Goal: Information Seeking & Learning: Check status

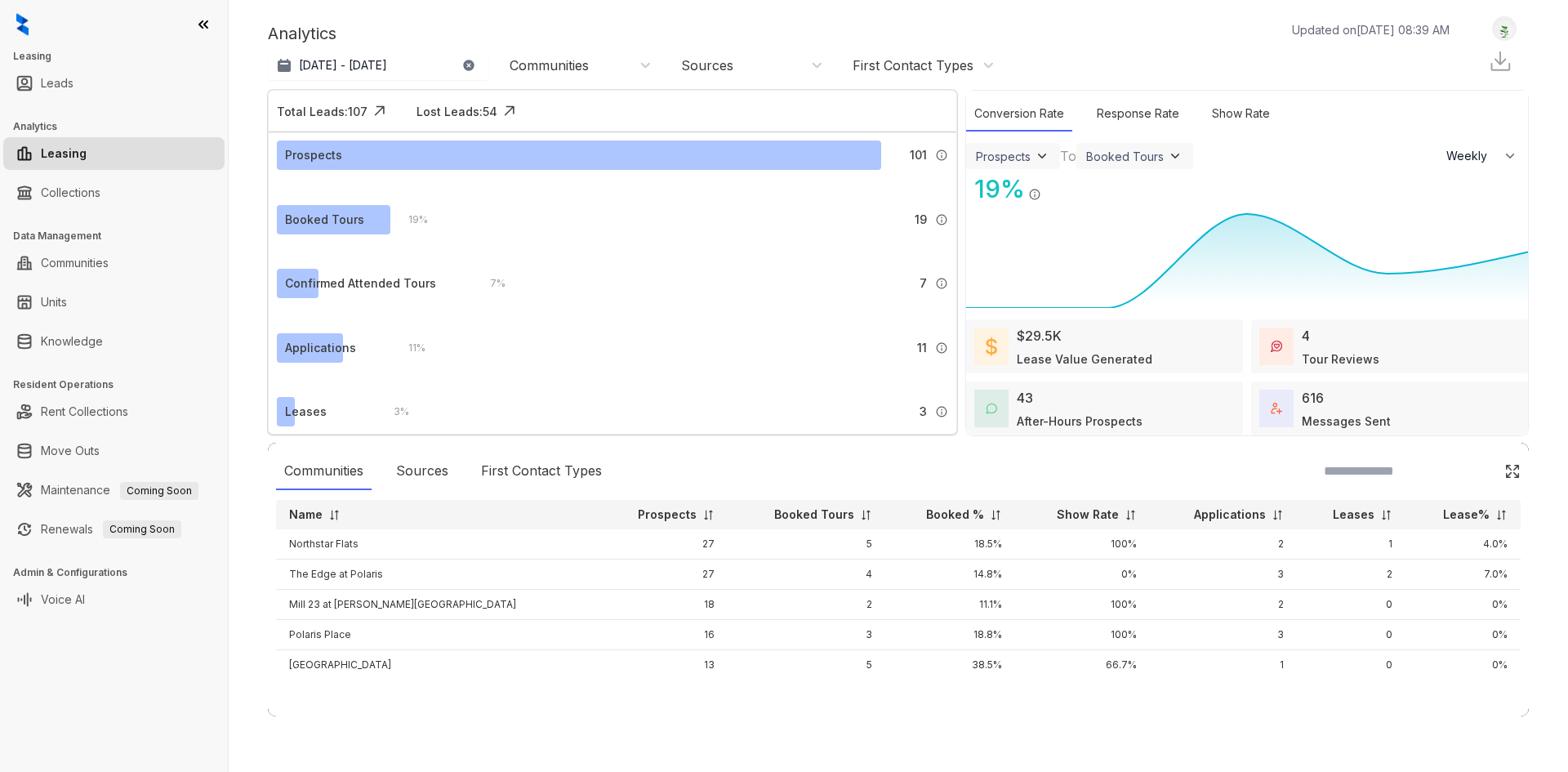
select select "******"
click at [74, 90] on link "Leads" at bounding box center [57, 83] width 33 height 33
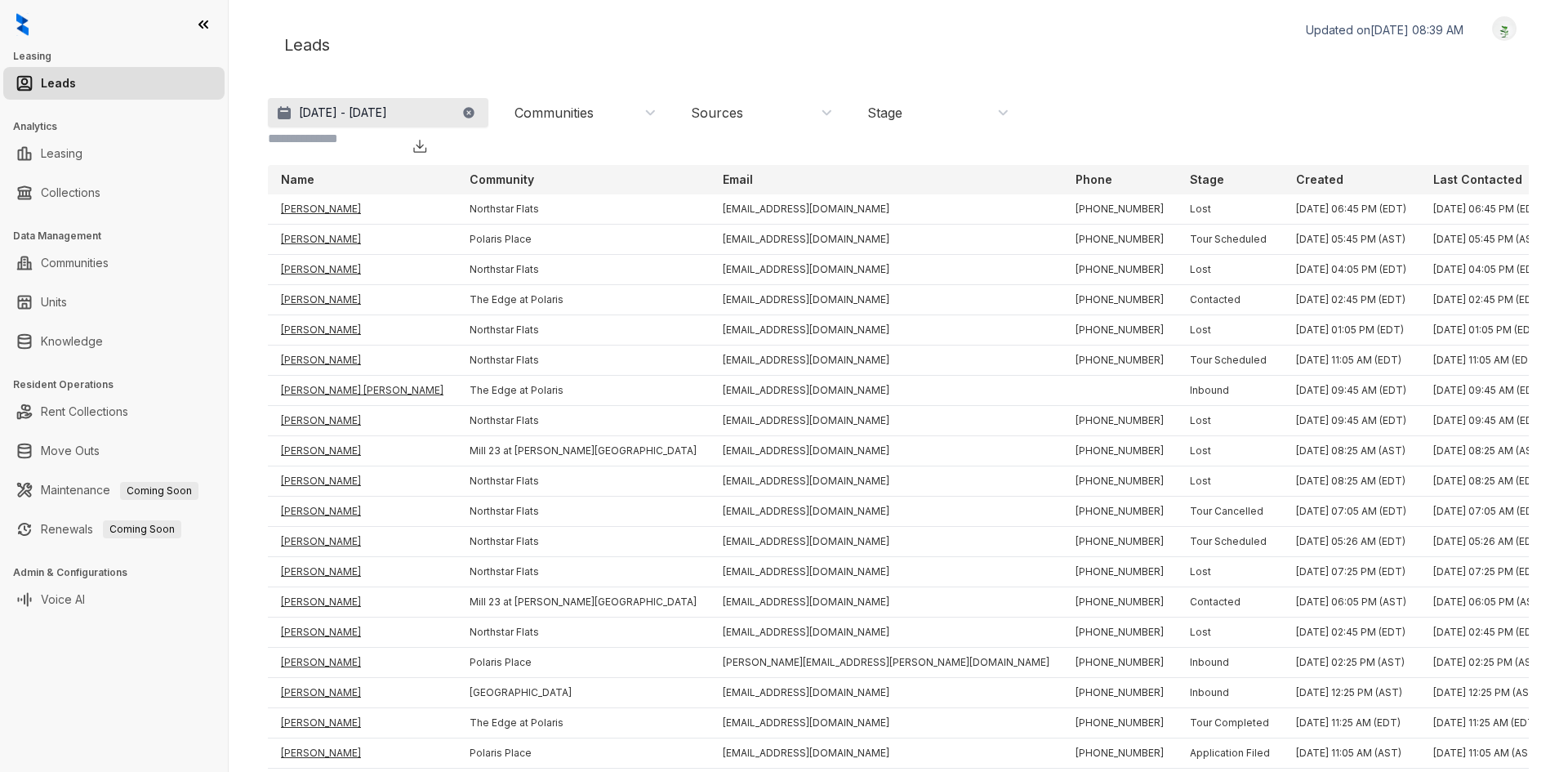
click at [316, 119] on p "Jul 25, 2025 - Aug 24, 2025" at bounding box center [343, 112] width 88 height 17
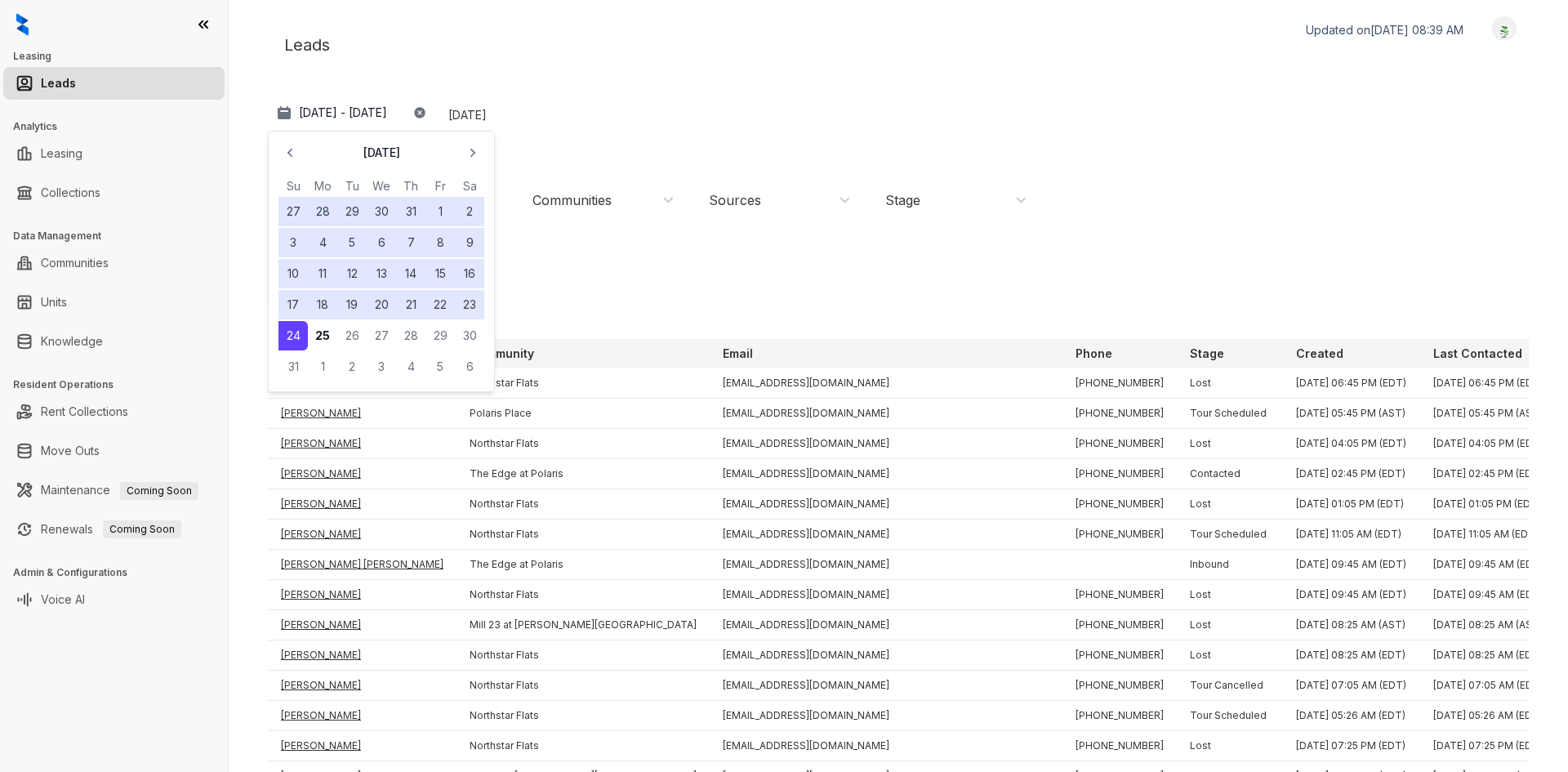
click at [444, 305] on button "22" at bounding box center [440, 304] width 30 height 30
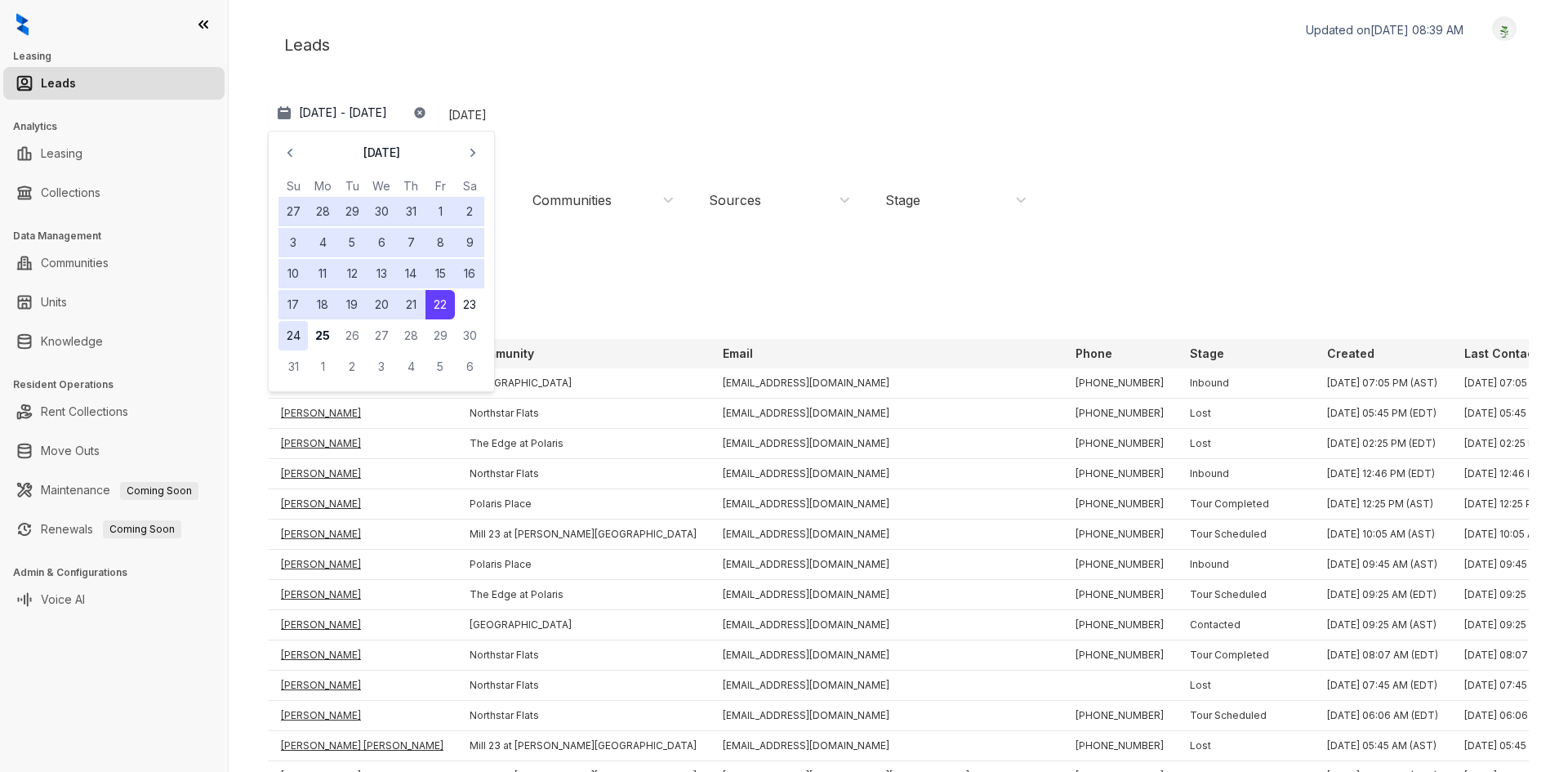
click at [297, 340] on button "24" at bounding box center [293, 336] width 30 height 30
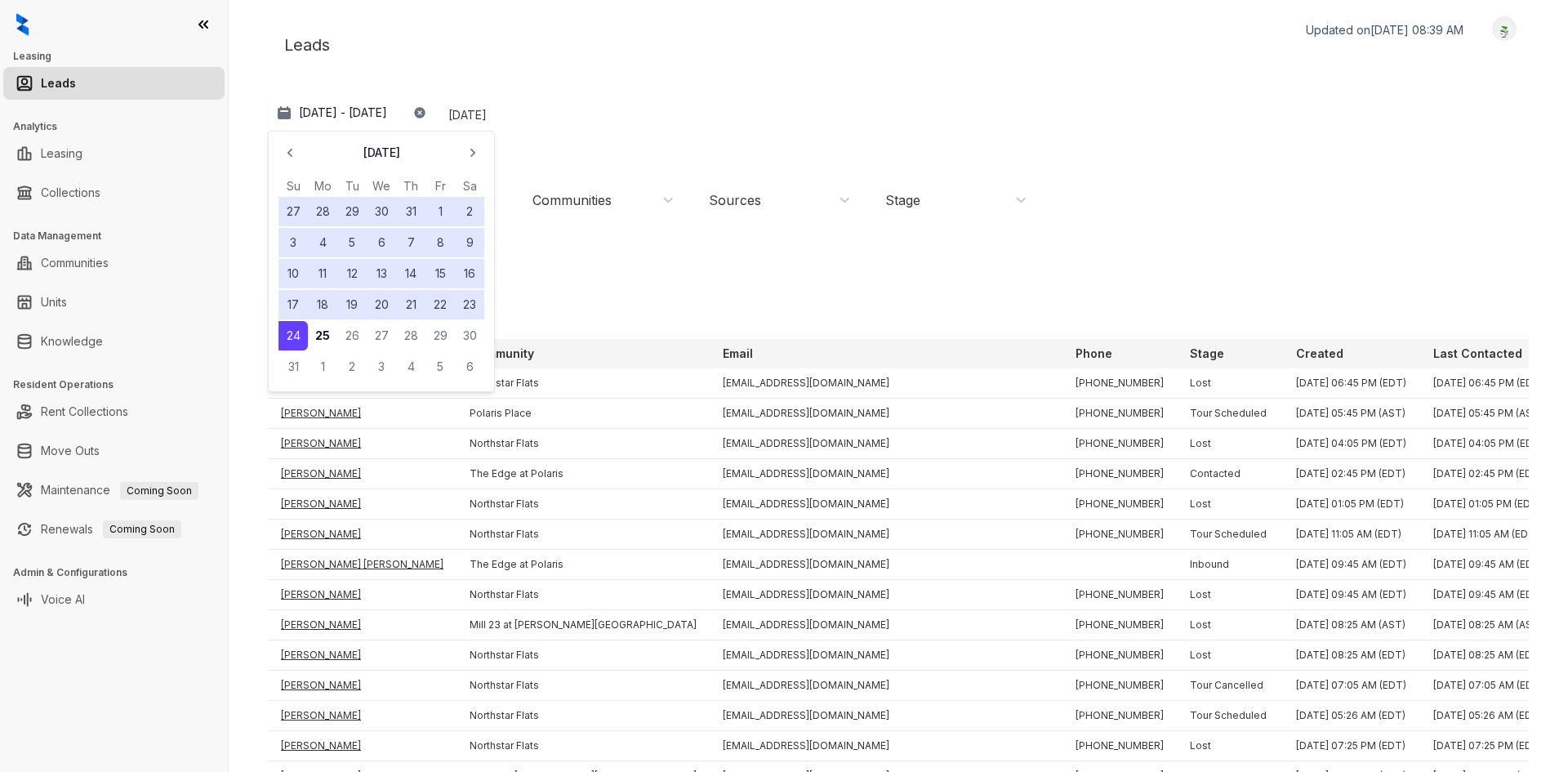
click at [438, 309] on button "22" at bounding box center [440, 304] width 30 height 30
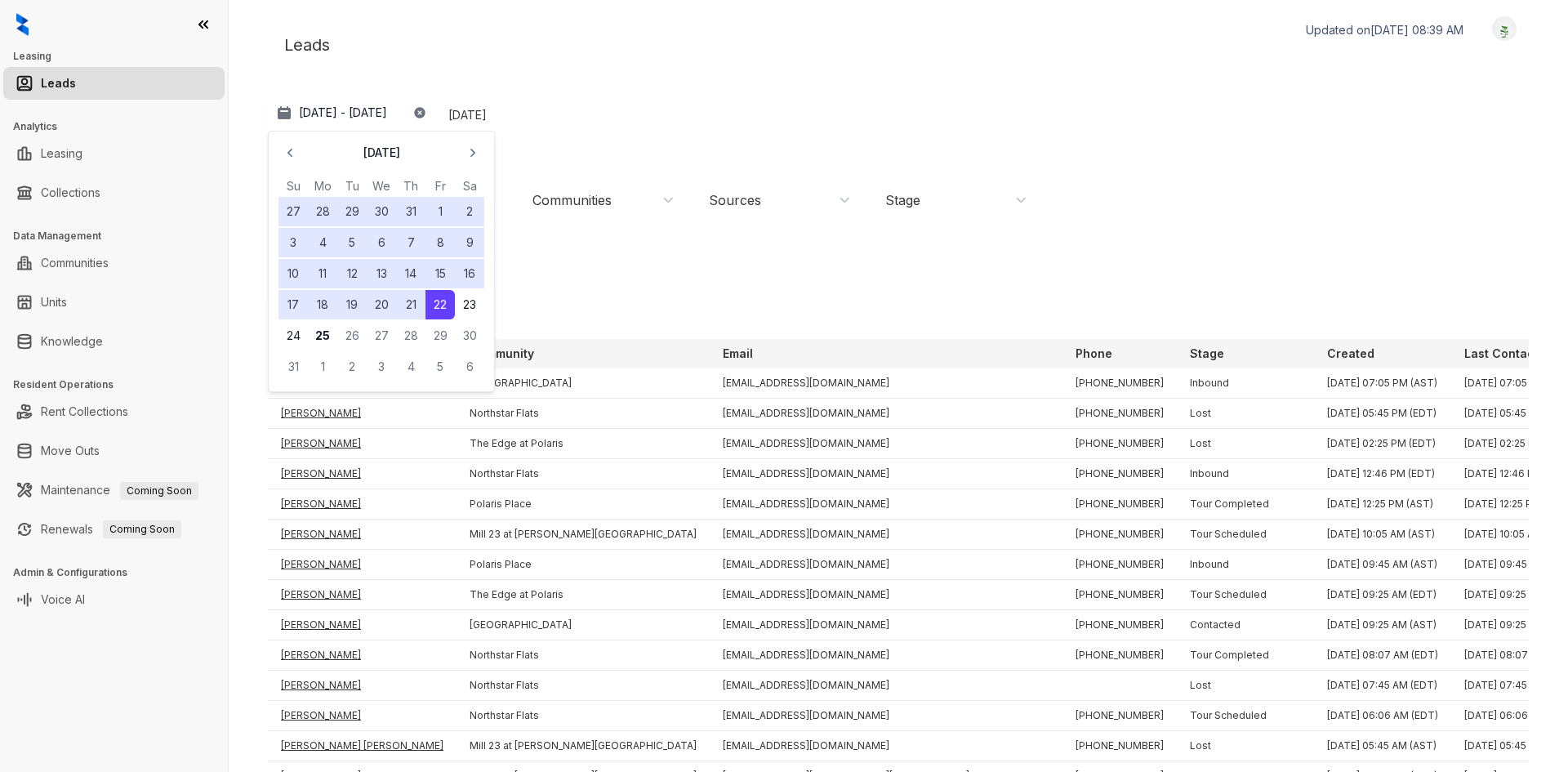
click at [387, 289] on tbody "27 28 29 30 31 1 2 3 4 5 6 7 8 9 10 11 12 13 14 15 16 17 18 19 20 21 22 23 24 2…" at bounding box center [381, 288] width 206 height 186
click at [418, 306] on button "21" at bounding box center [411, 304] width 30 height 30
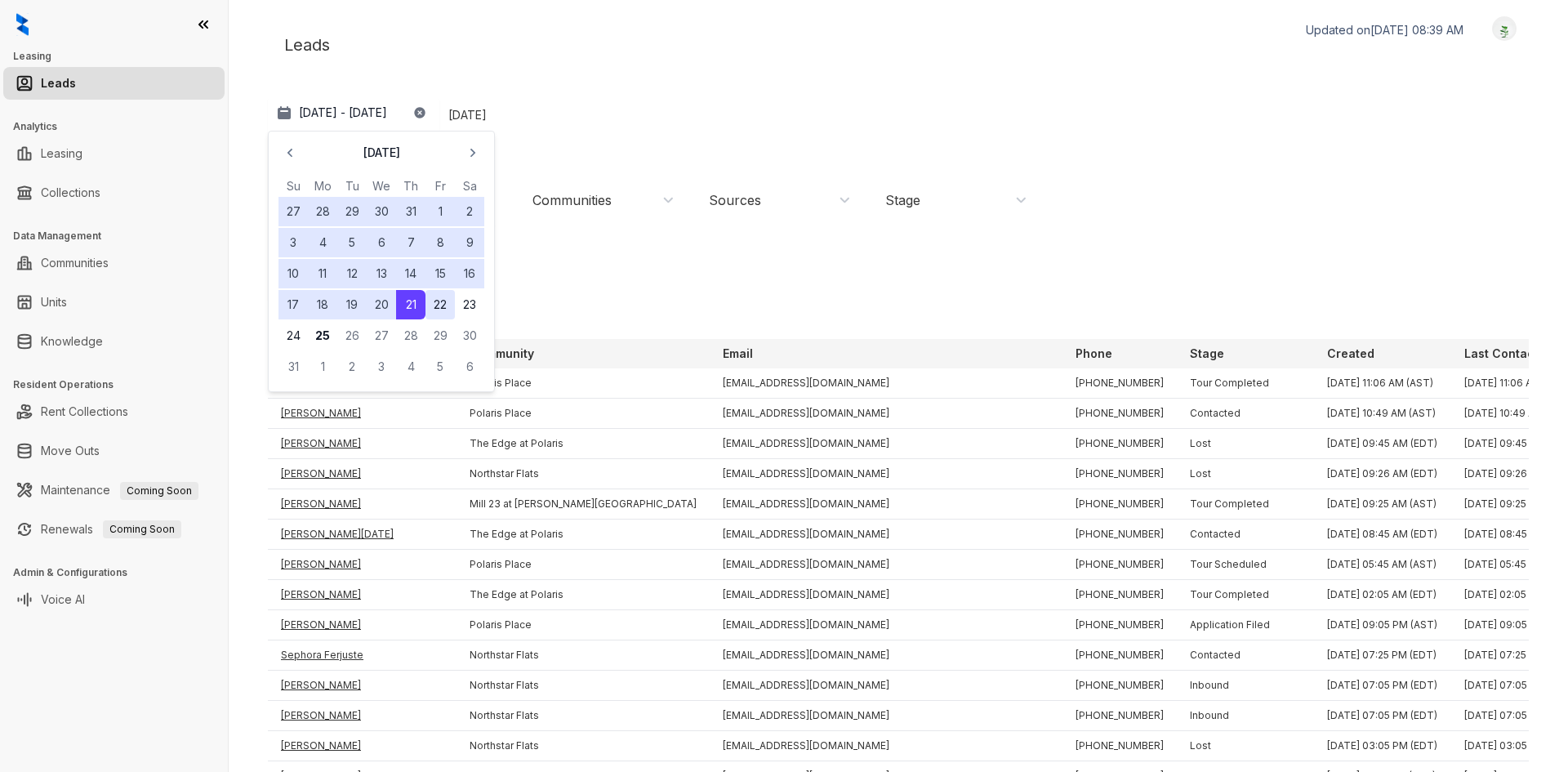
click at [435, 307] on button "22" at bounding box center [440, 304] width 30 height 30
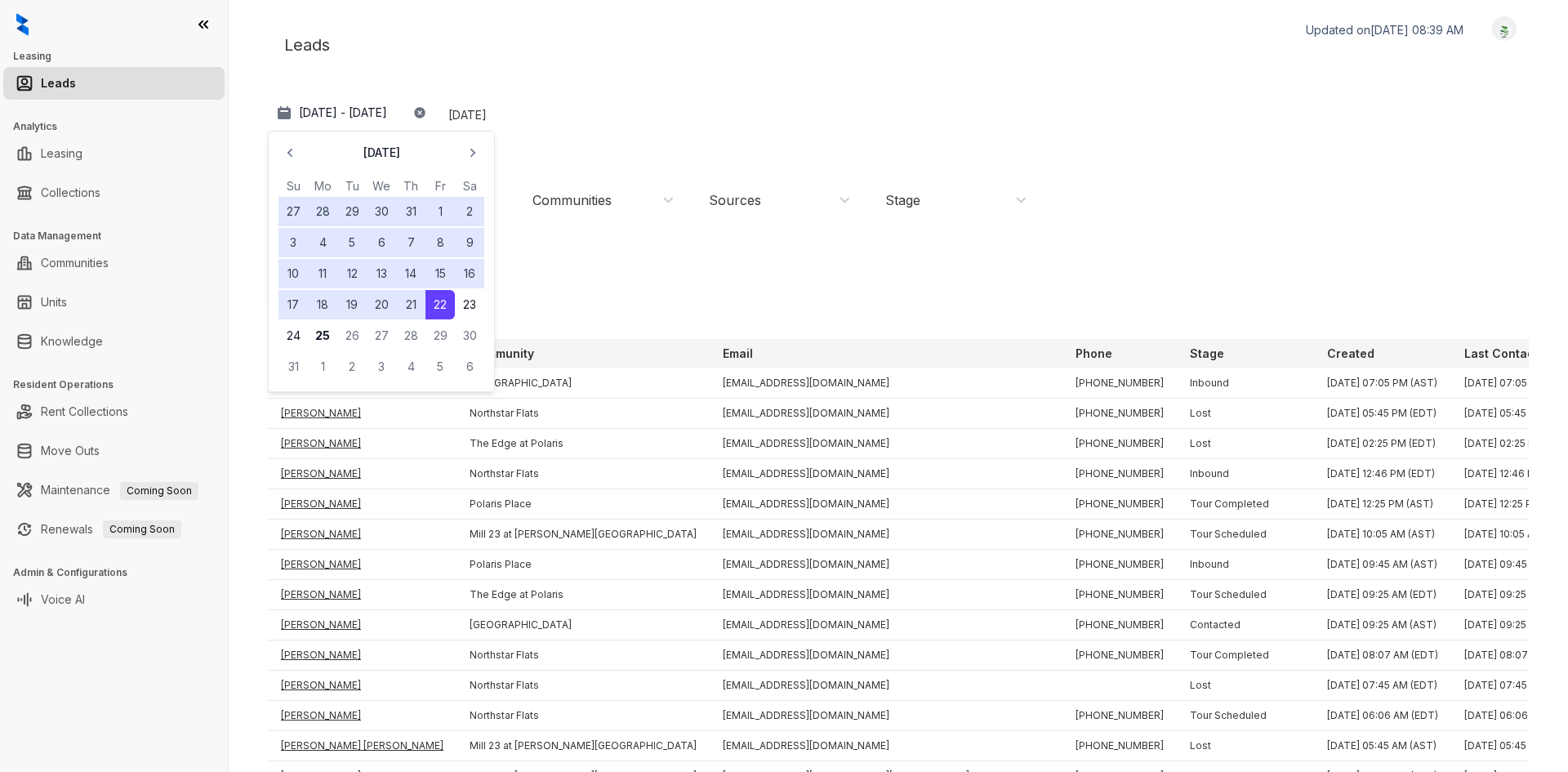
click at [350, 211] on button "29" at bounding box center [352, 211] width 30 height 30
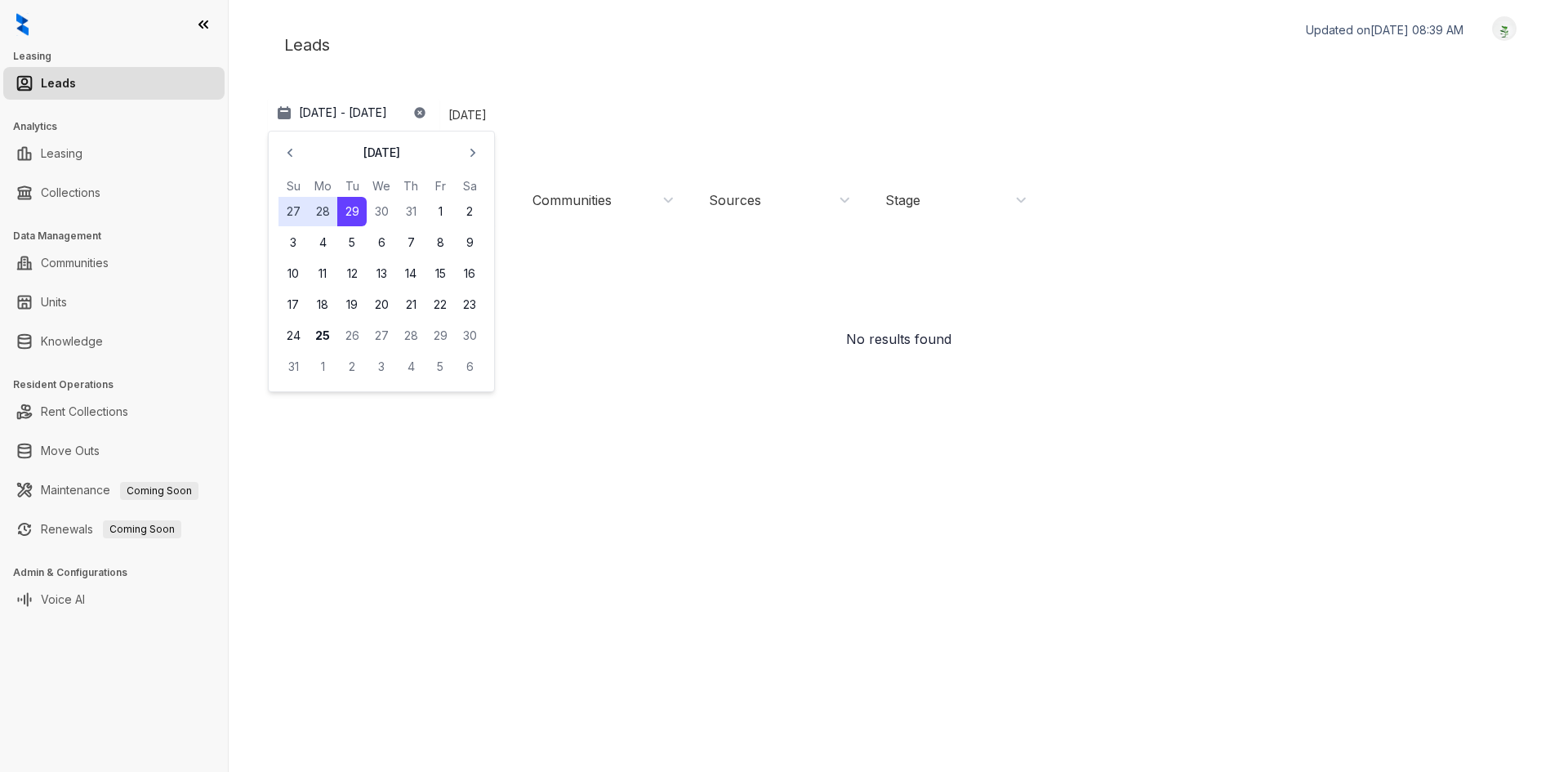
click at [538, 60] on div "Leads Updated on Aug 25, 2025, 08:39 AM Logout" at bounding box center [898, 45] width 1261 height 57
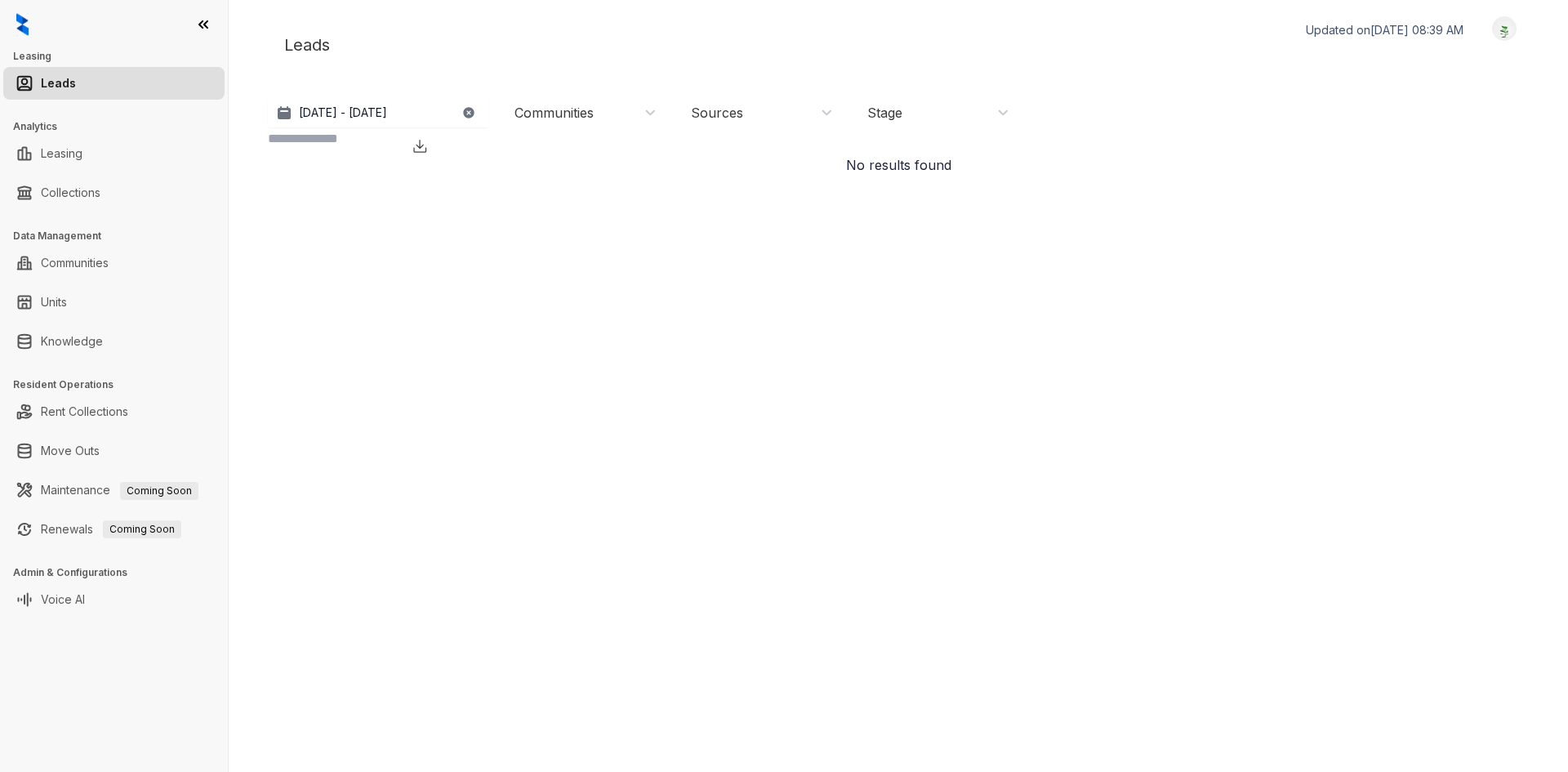
click at [472, 115] on icon "button" at bounding box center [469, 112] width 10 height 10
click at [400, 114] on button "Select range" at bounding box center [378, 113] width 221 height 30
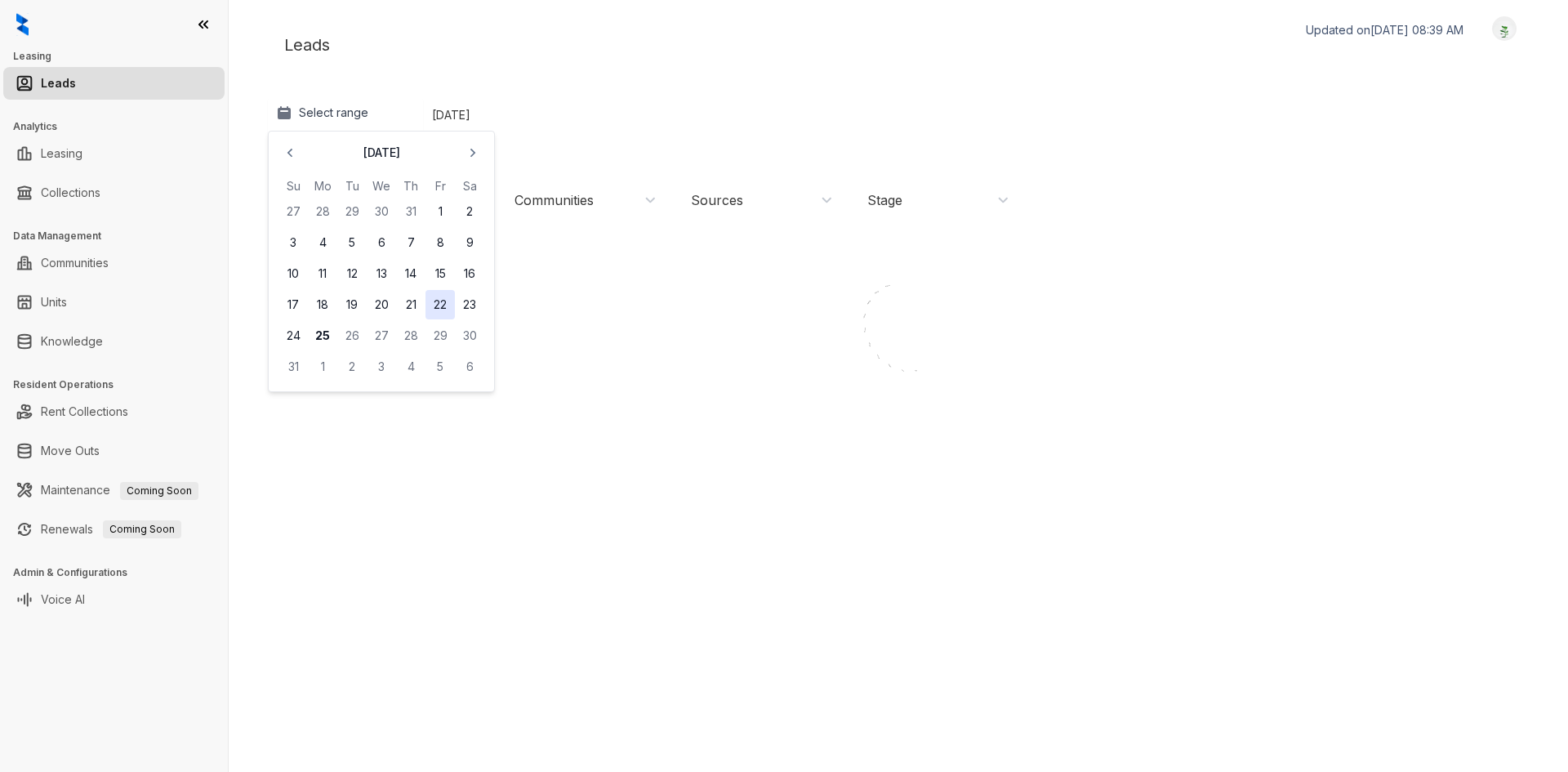
click at [437, 304] on button "22" at bounding box center [440, 304] width 30 height 30
click at [297, 338] on button "24" at bounding box center [293, 336] width 30 height 30
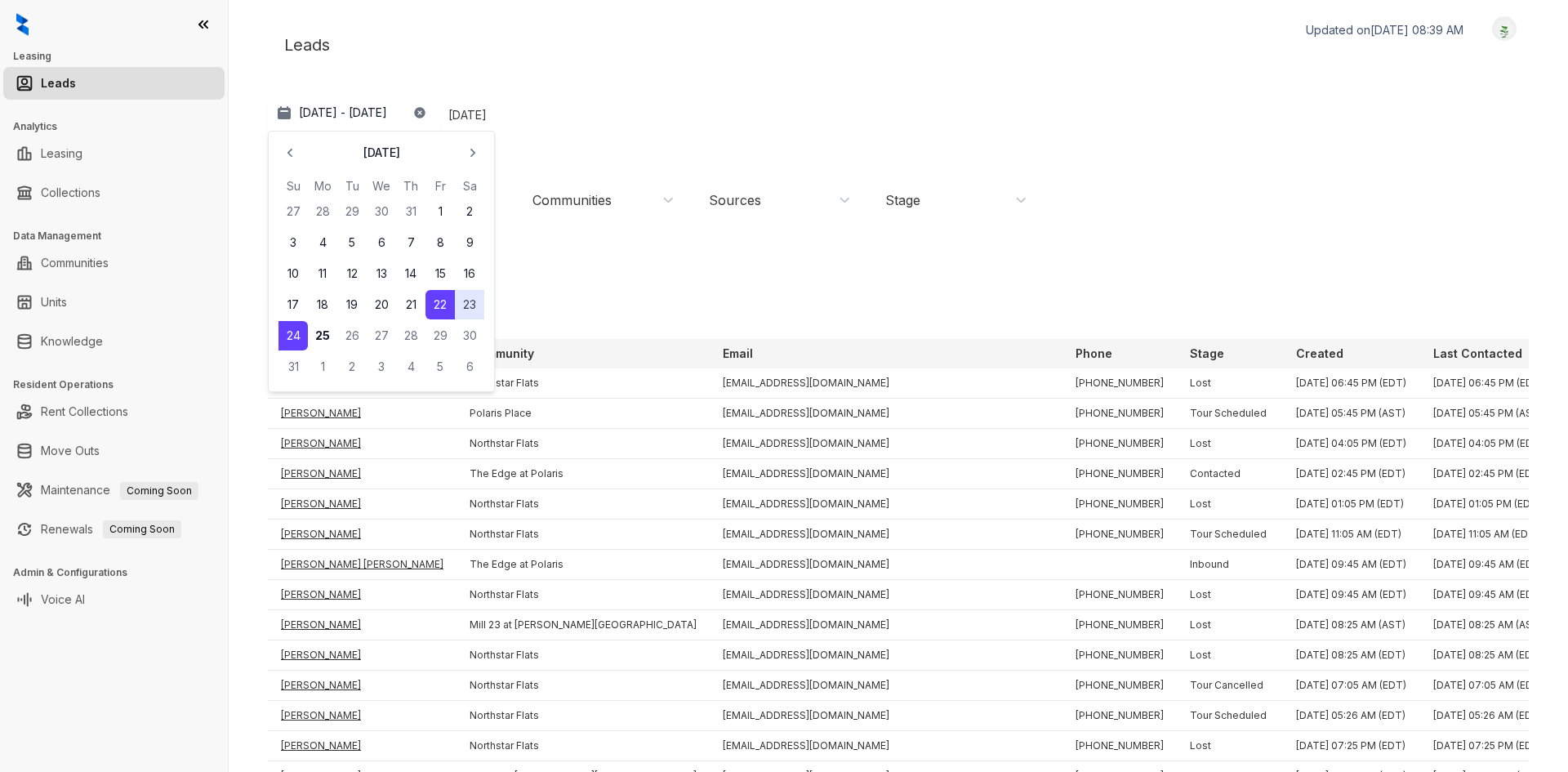
click at [800, 43] on div "Leads Updated on Aug 25, 2025, 08:39 AM Logout" at bounding box center [898, 45] width 1261 height 57
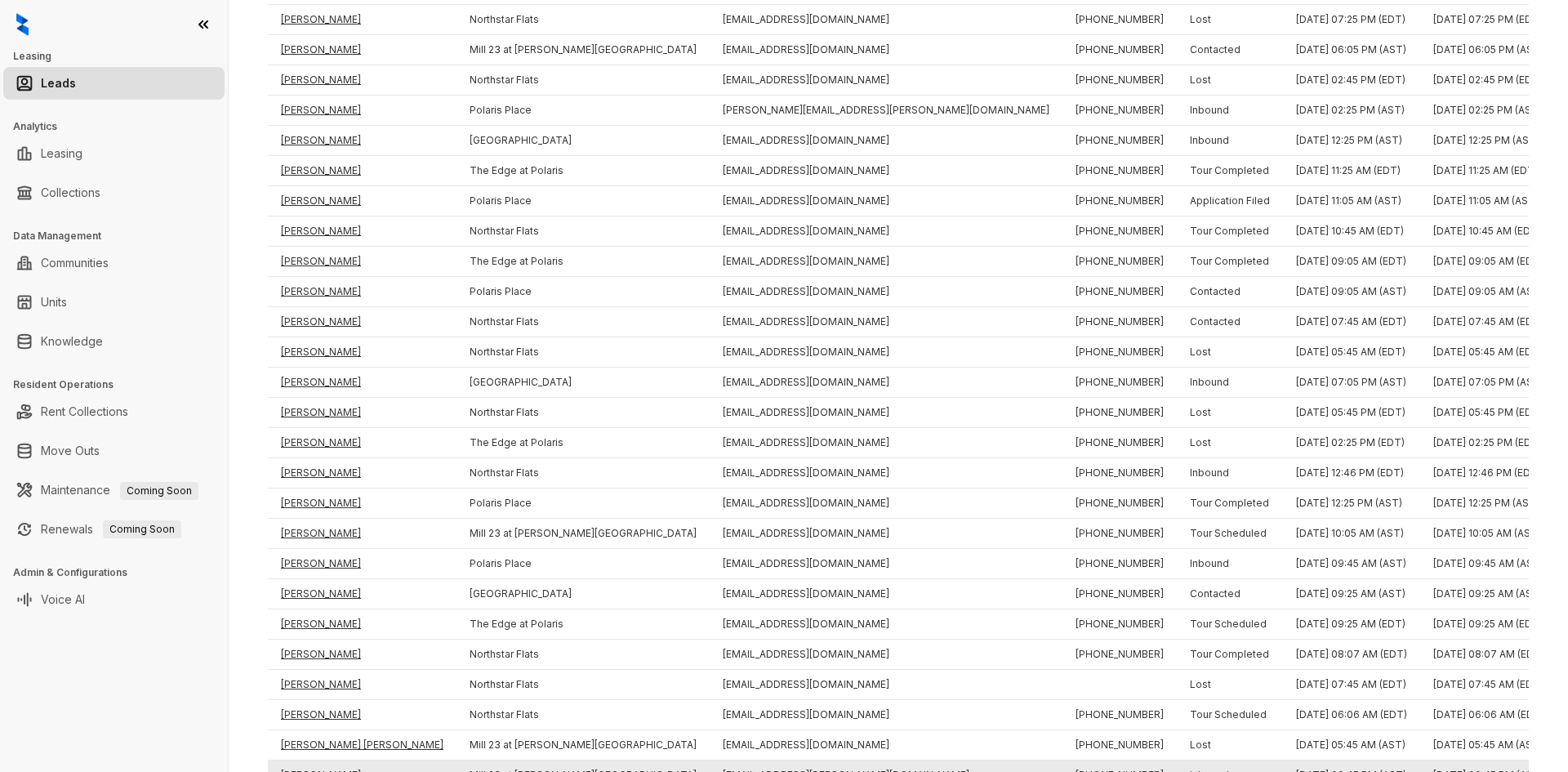
scroll to position [599, 0]
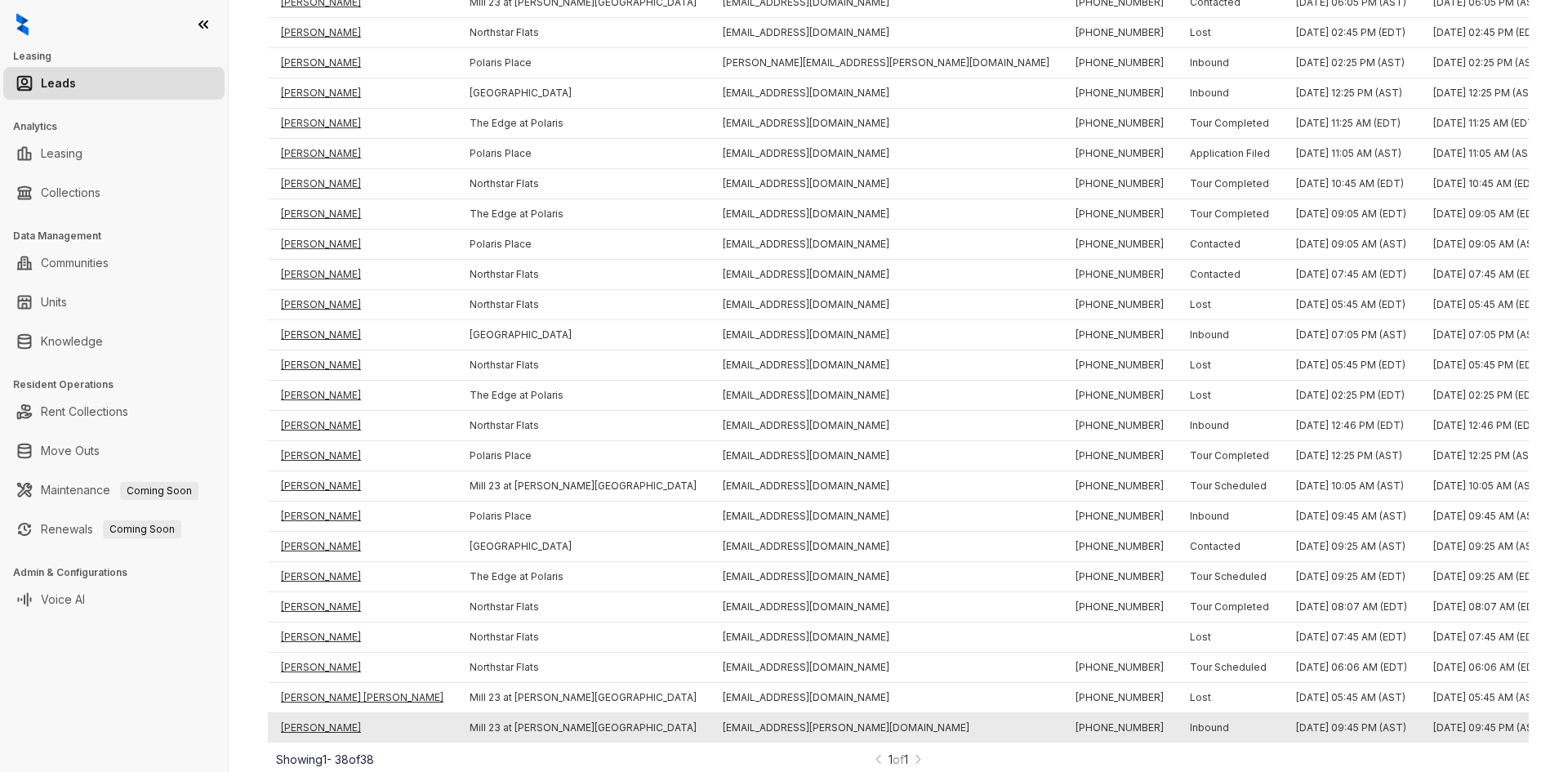
click at [322, 713] on td "Brian Wallace" at bounding box center [362, 728] width 189 height 30
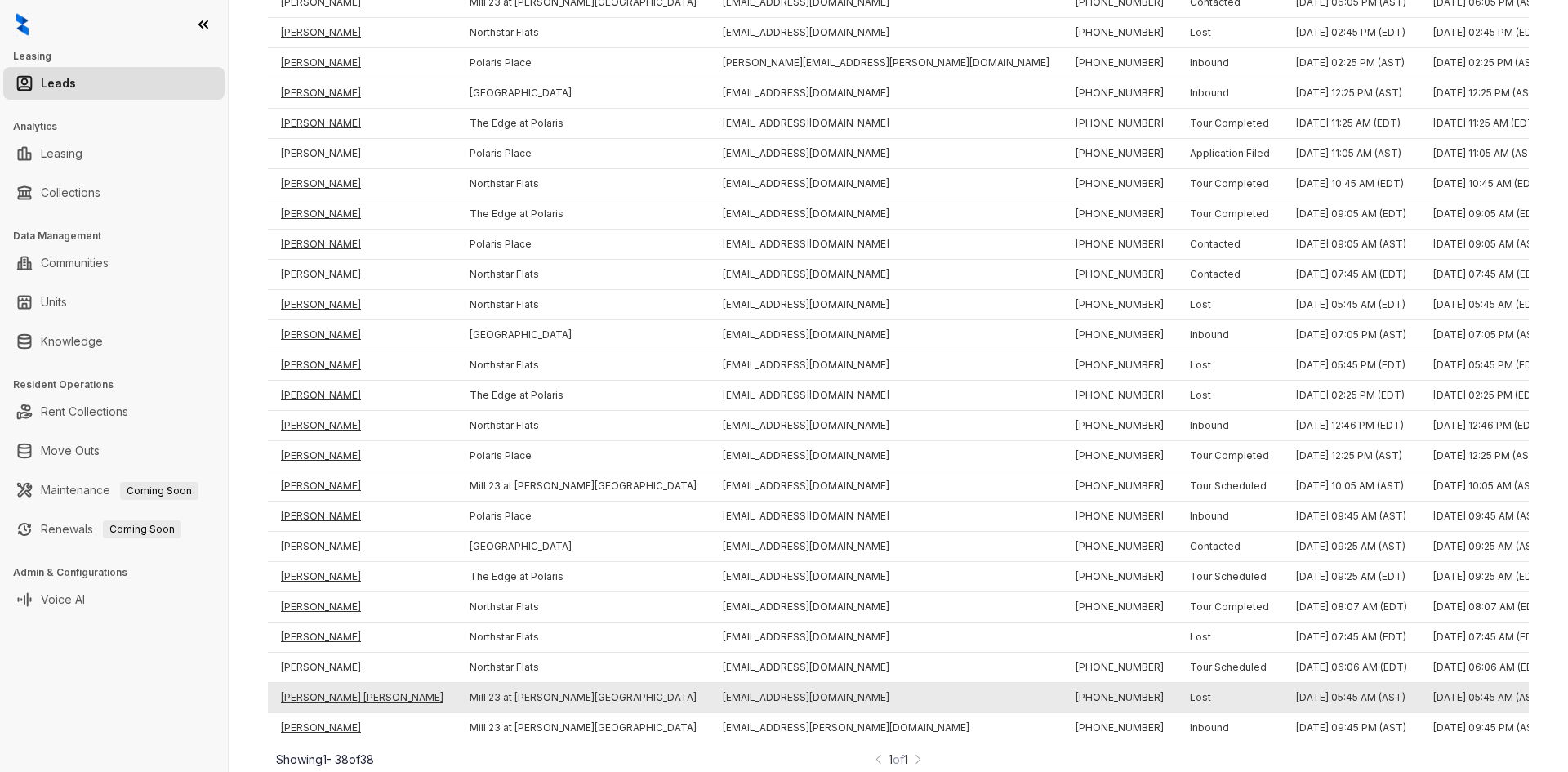
click at [322, 682] on td "Katherine Omeara Cummins" at bounding box center [362, 697] width 189 height 30
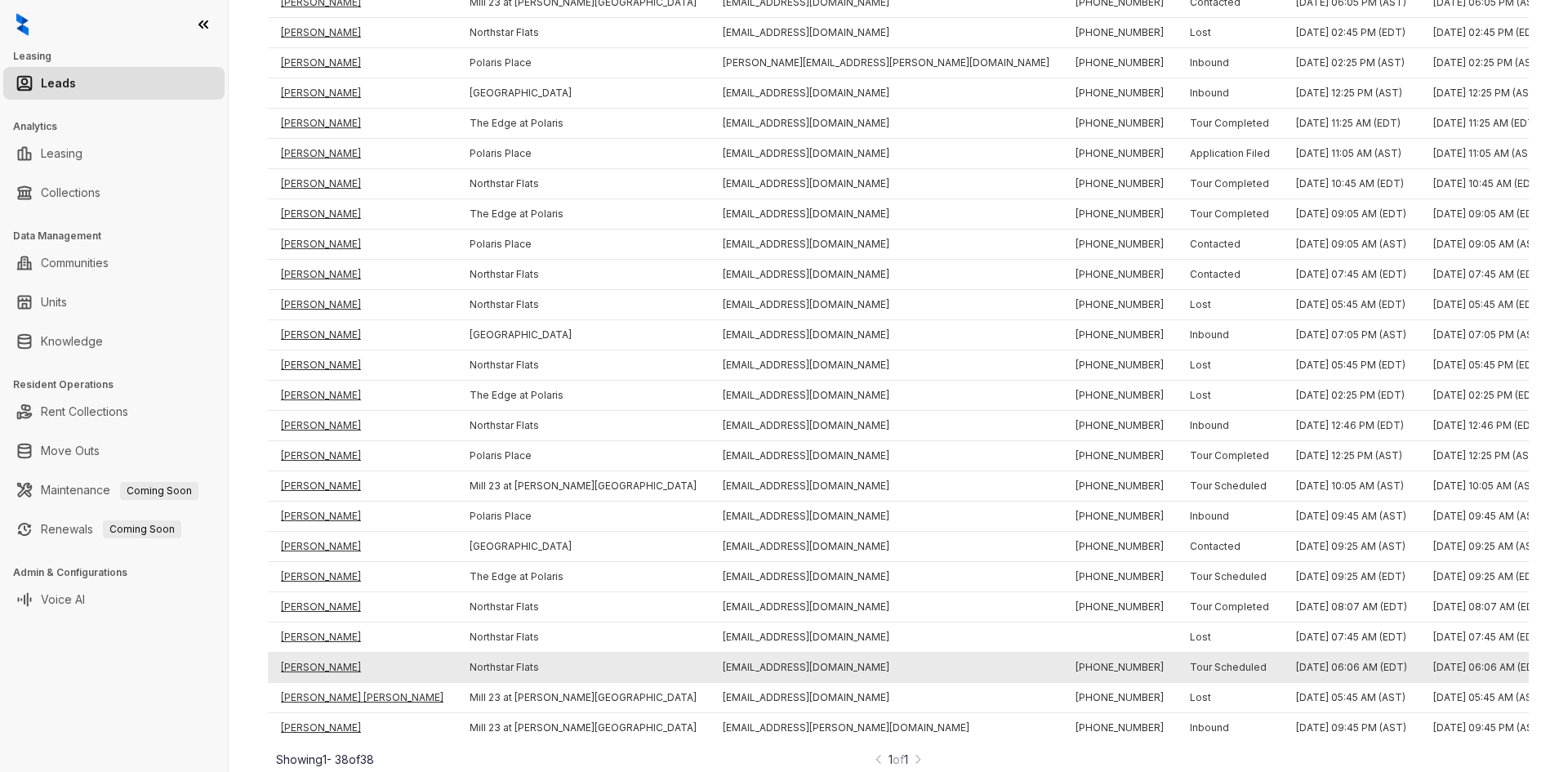
click at [321, 652] on td "Lydia Krebs" at bounding box center [362, 667] width 189 height 30
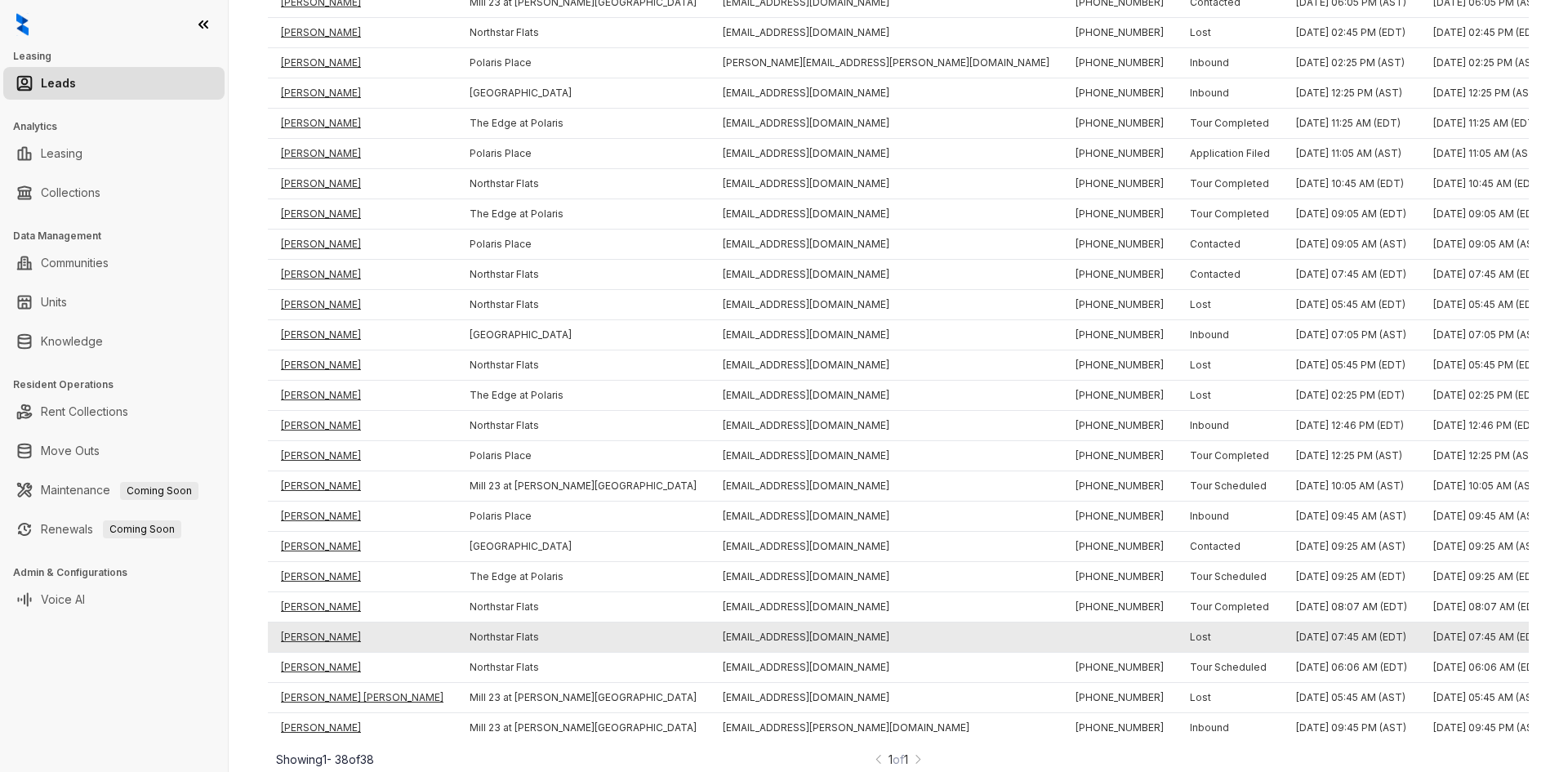
click at [321, 622] on td "Shane Salyard" at bounding box center [362, 637] width 189 height 30
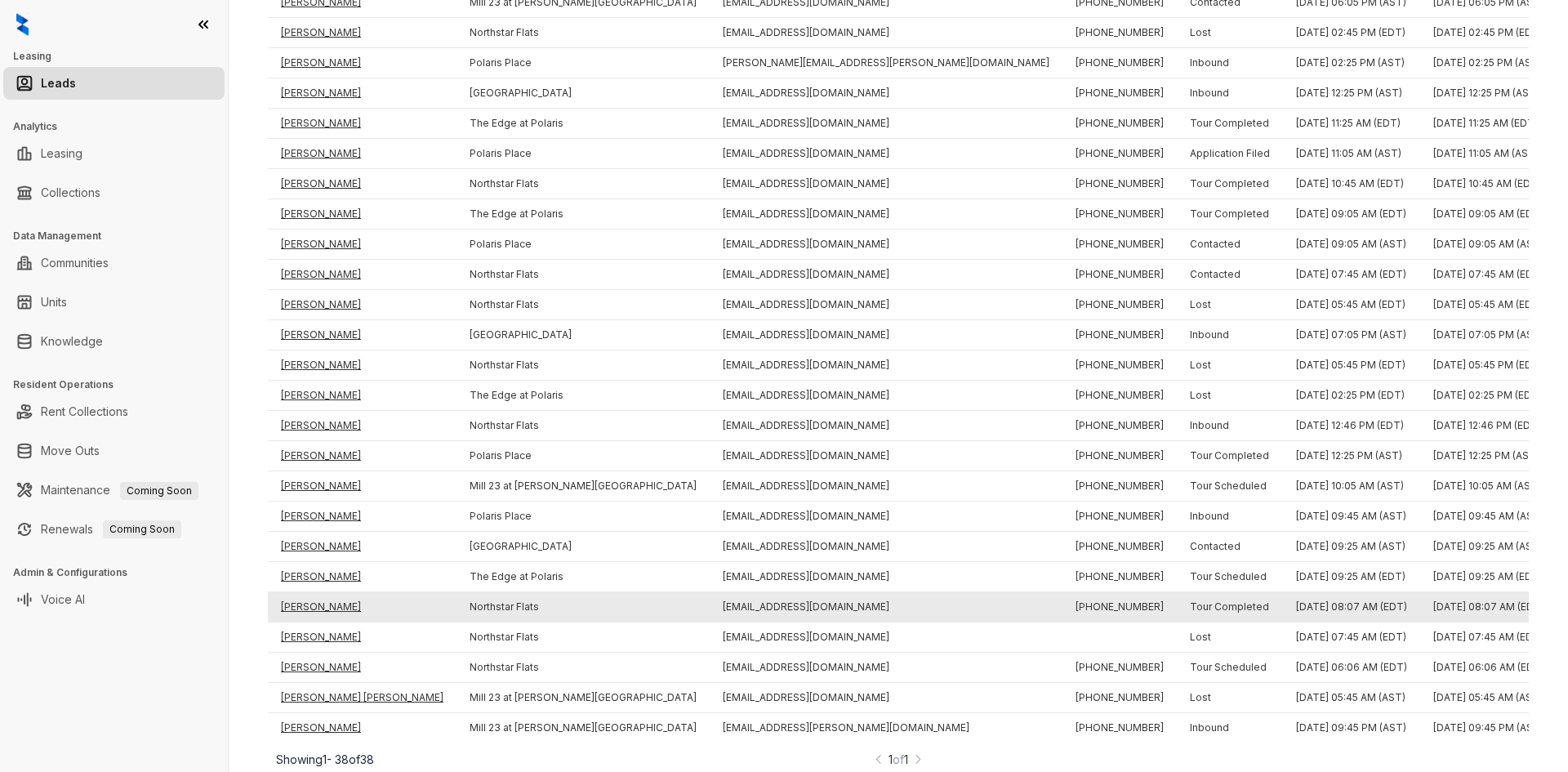
click at [317, 592] on td "Connor Eblin" at bounding box center [362, 607] width 189 height 30
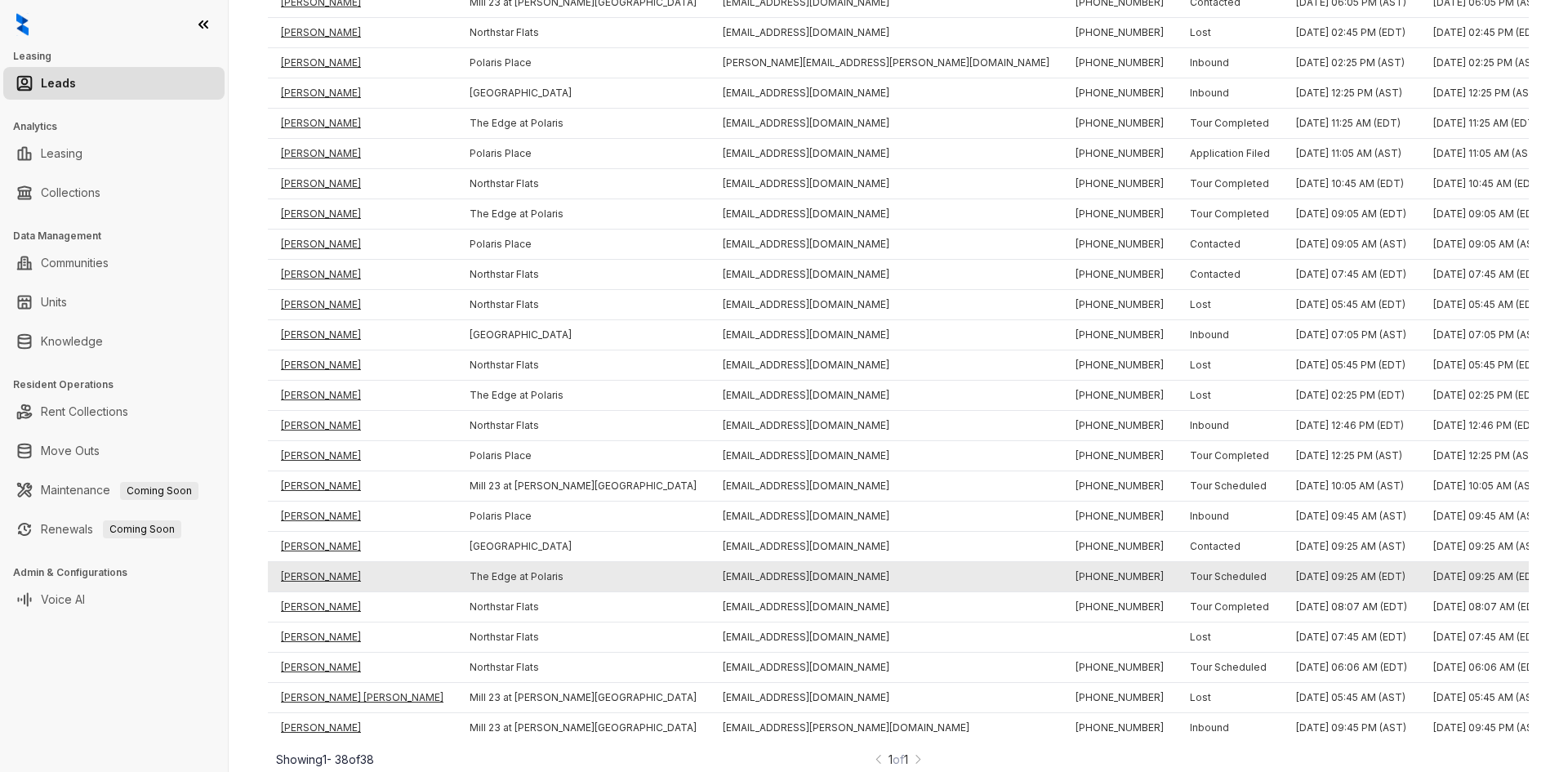
click at [321, 562] on td "Alanya Charurnsouk" at bounding box center [362, 576] width 189 height 30
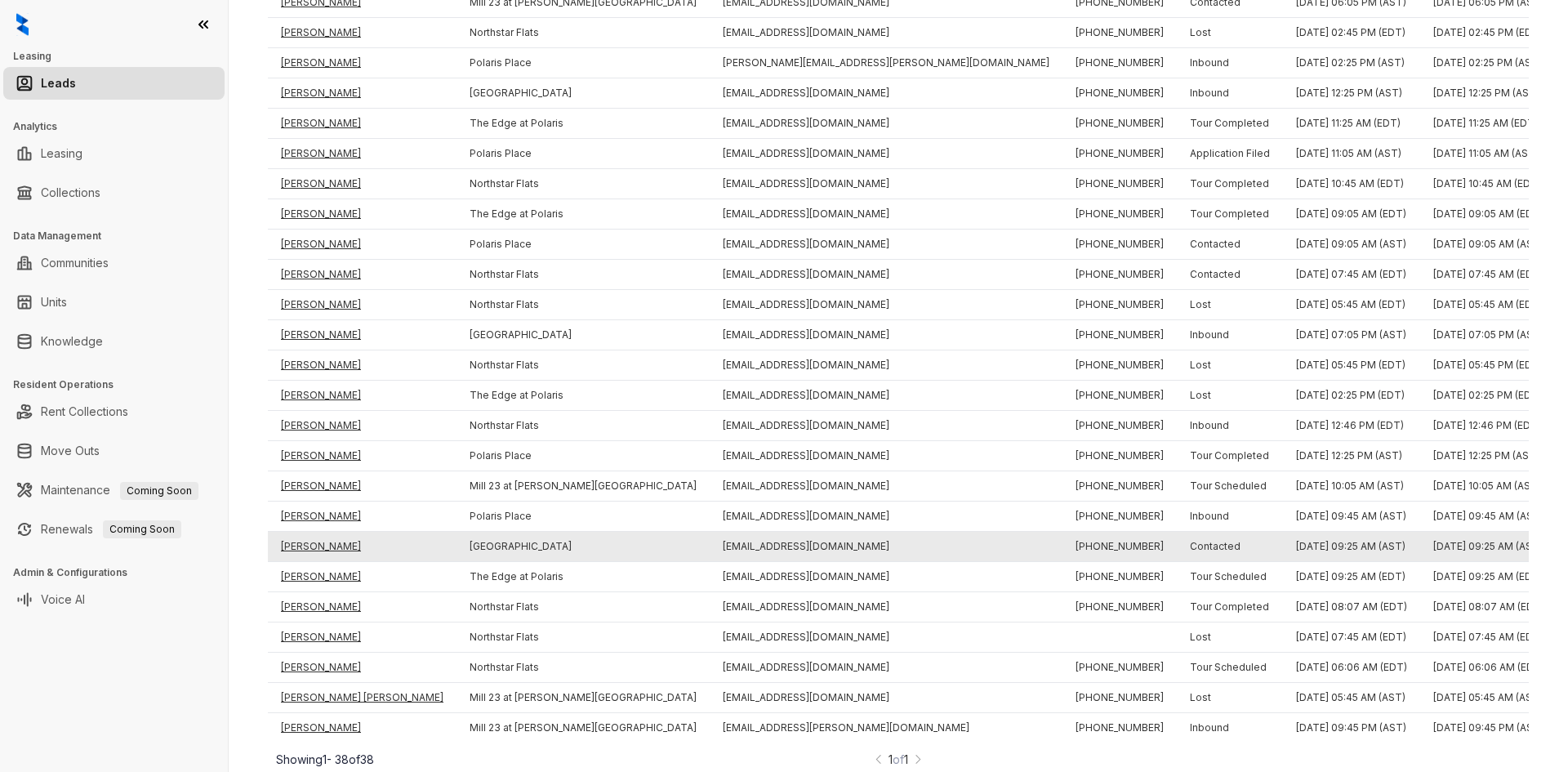
click at [324, 531] on td "Sharena Stokes" at bounding box center [362, 546] width 189 height 30
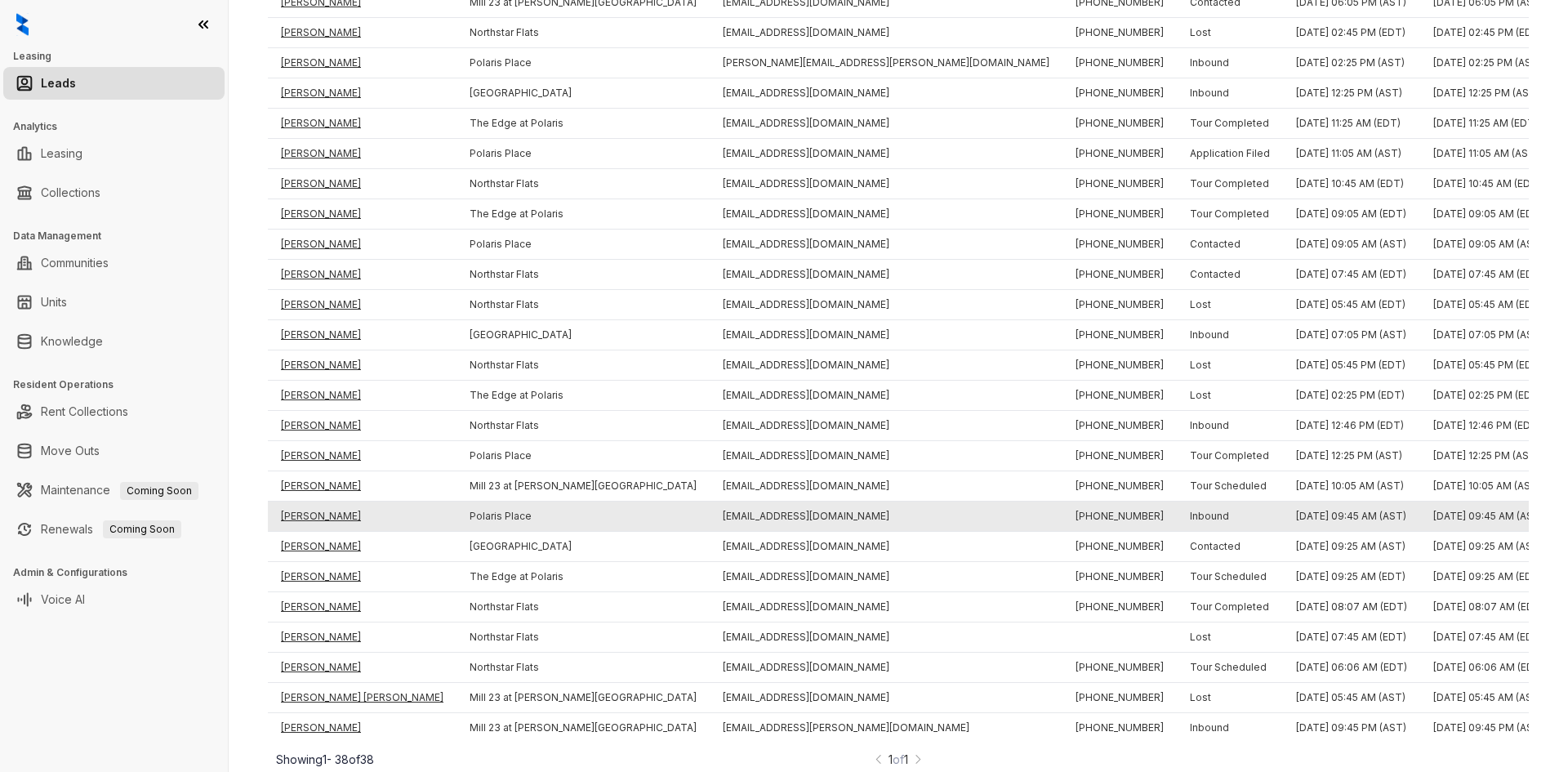
click at [317, 502] on td "Elijah Stitt" at bounding box center [362, 516] width 189 height 30
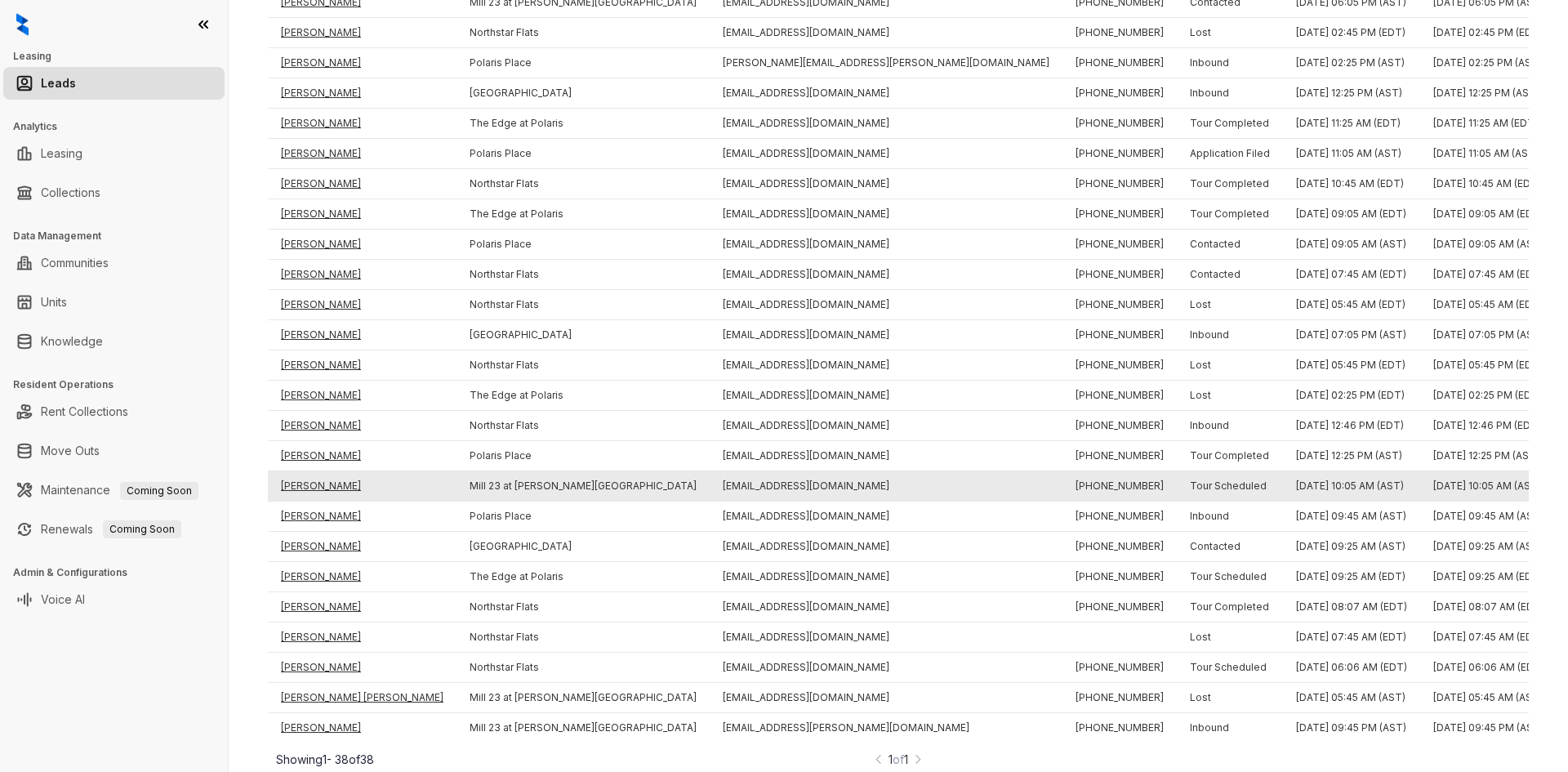
click at [318, 471] on td "Hope Robinson Wileschael" at bounding box center [362, 486] width 189 height 30
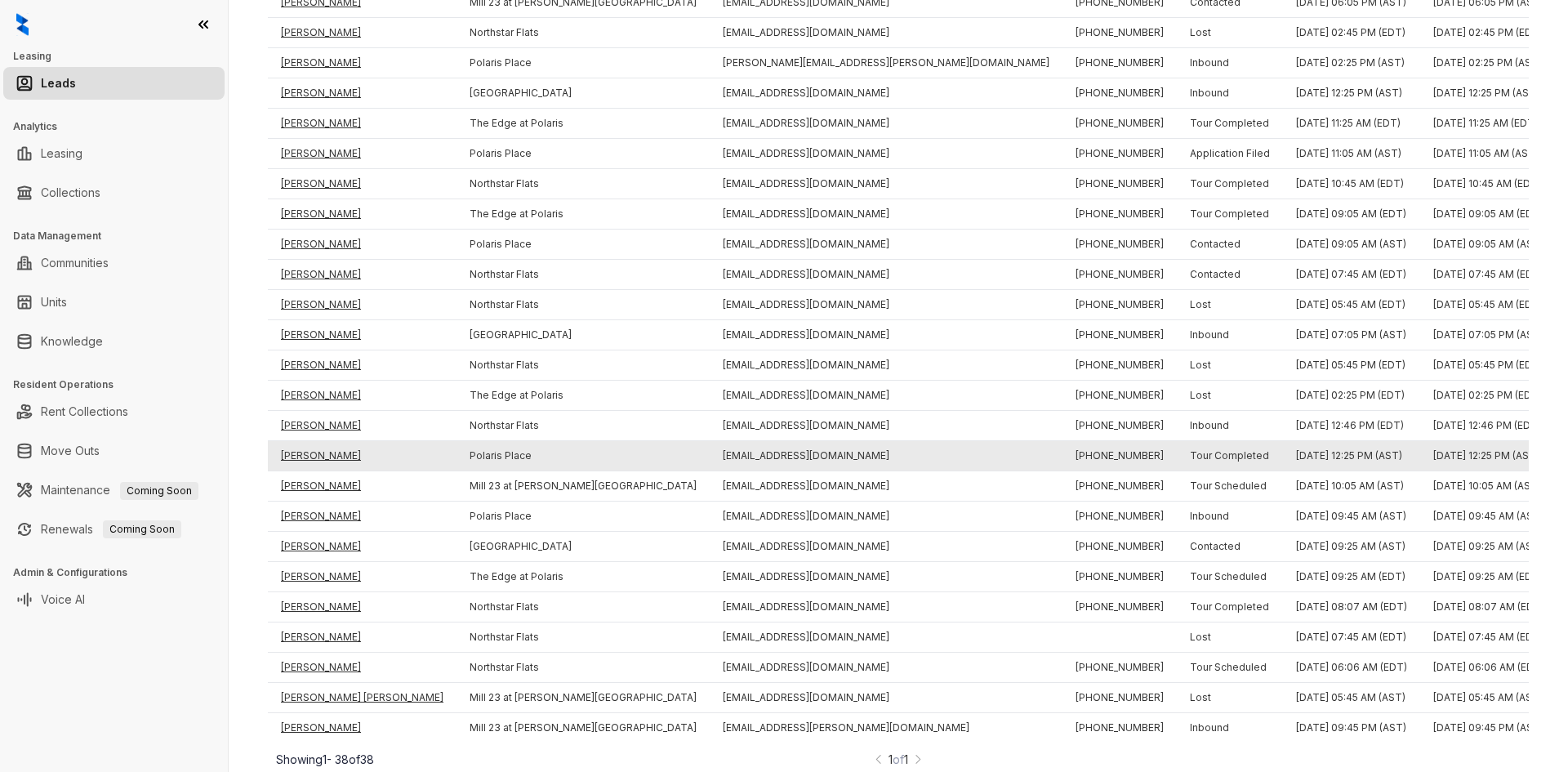
click at [317, 441] on td "Colby Tang" at bounding box center [362, 456] width 189 height 30
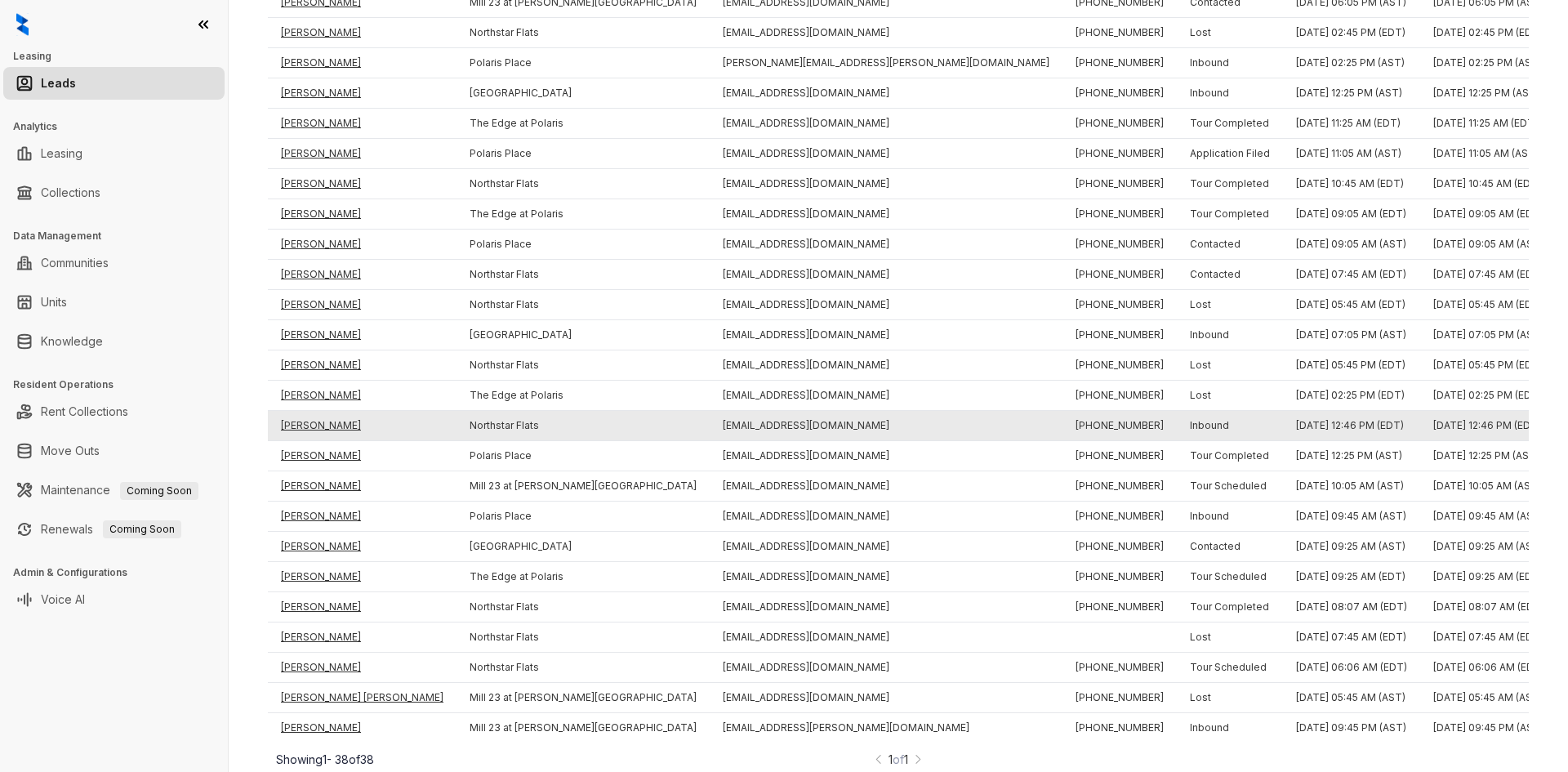
click at [317, 410] on td "Jonathon Kinder" at bounding box center [362, 425] width 189 height 30
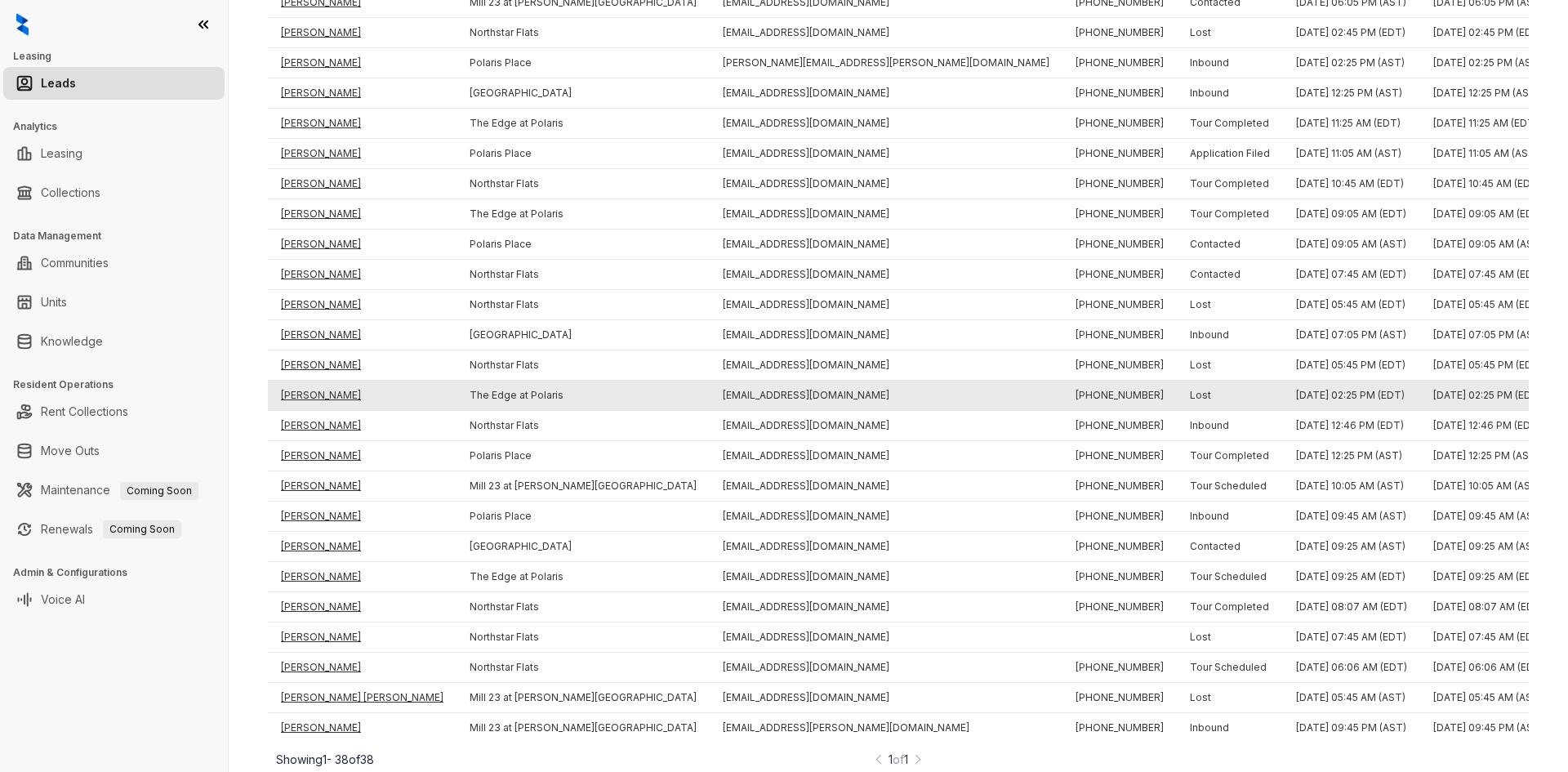
drag, startPoint x: 317, startPoint y: 369, endPoint x: 316, endPoint y: 361, distance: 8.1
click at [316, 381] on td "Kelly Suen" at bounding box center [362, 396] width 189 height 30
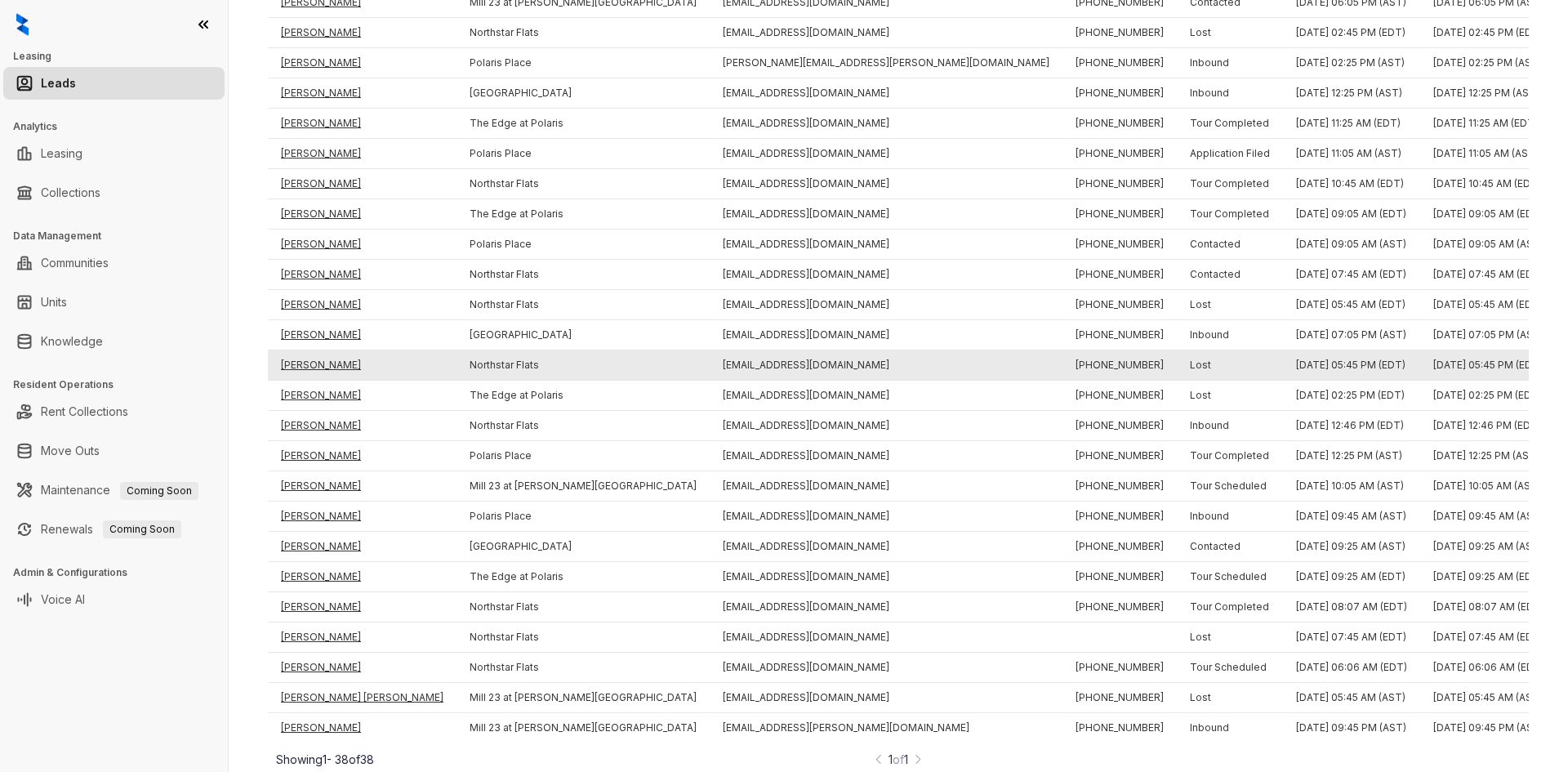
click at [316, 350] on td "Joel Blankenship" at bounding box center [362, 365] width 189 height 30
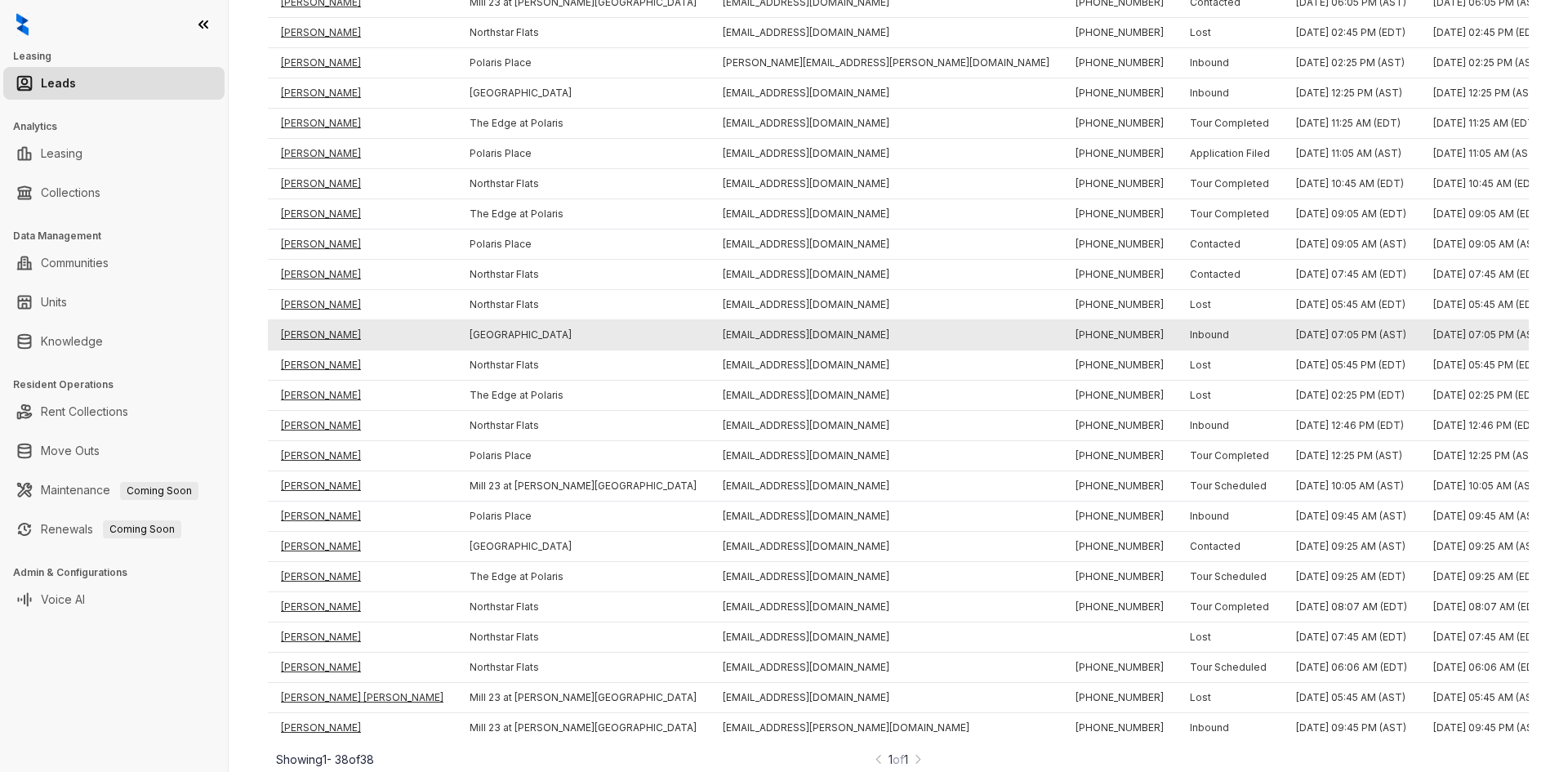
click at [315, 320] on td "Veronica Bishop" at bounding box center [362, 335] width 189 height 30
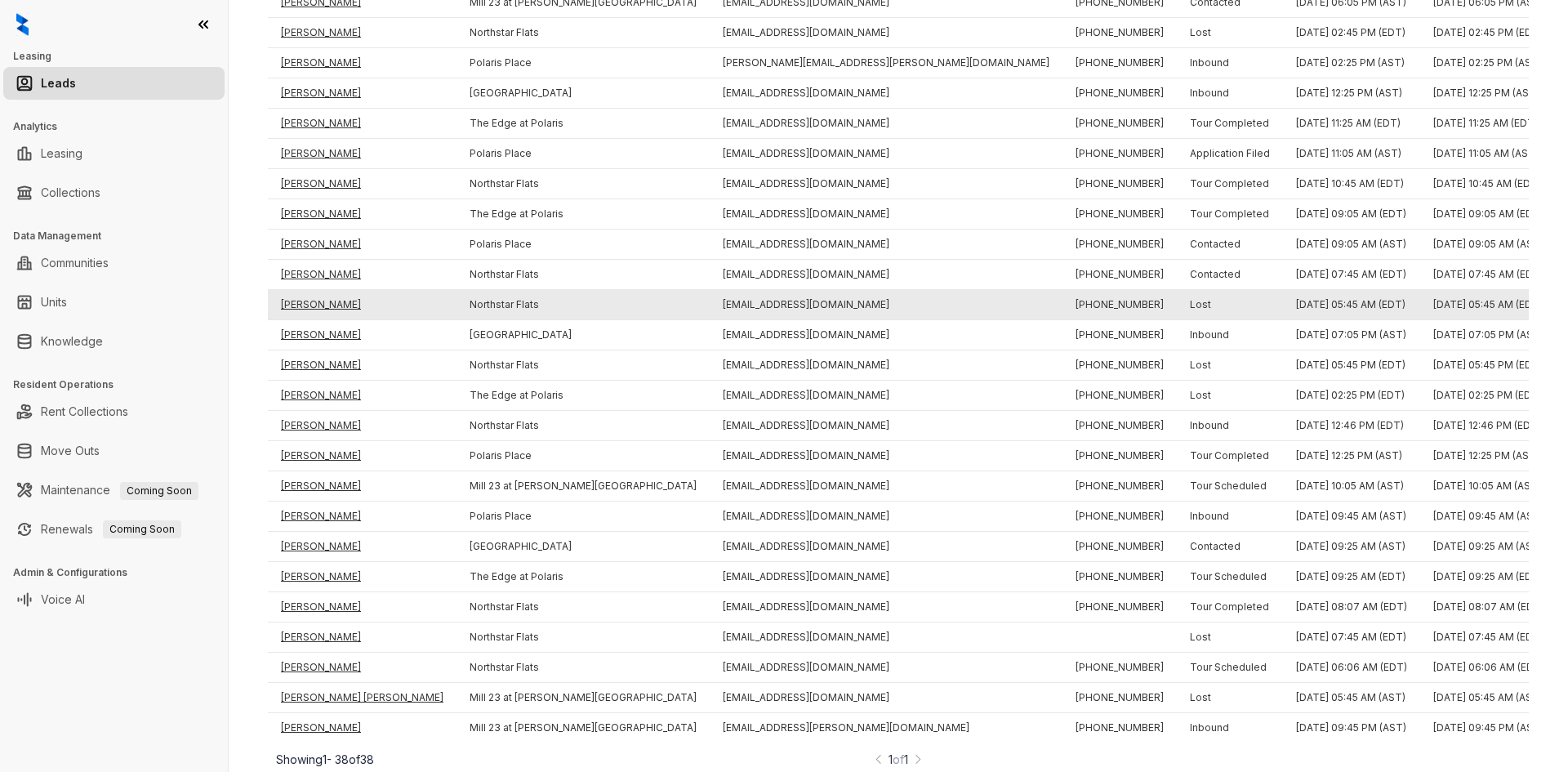
click at [315, 290] on td "Lauren Chapman" at bounding box center [362, 304] width 189 height 30
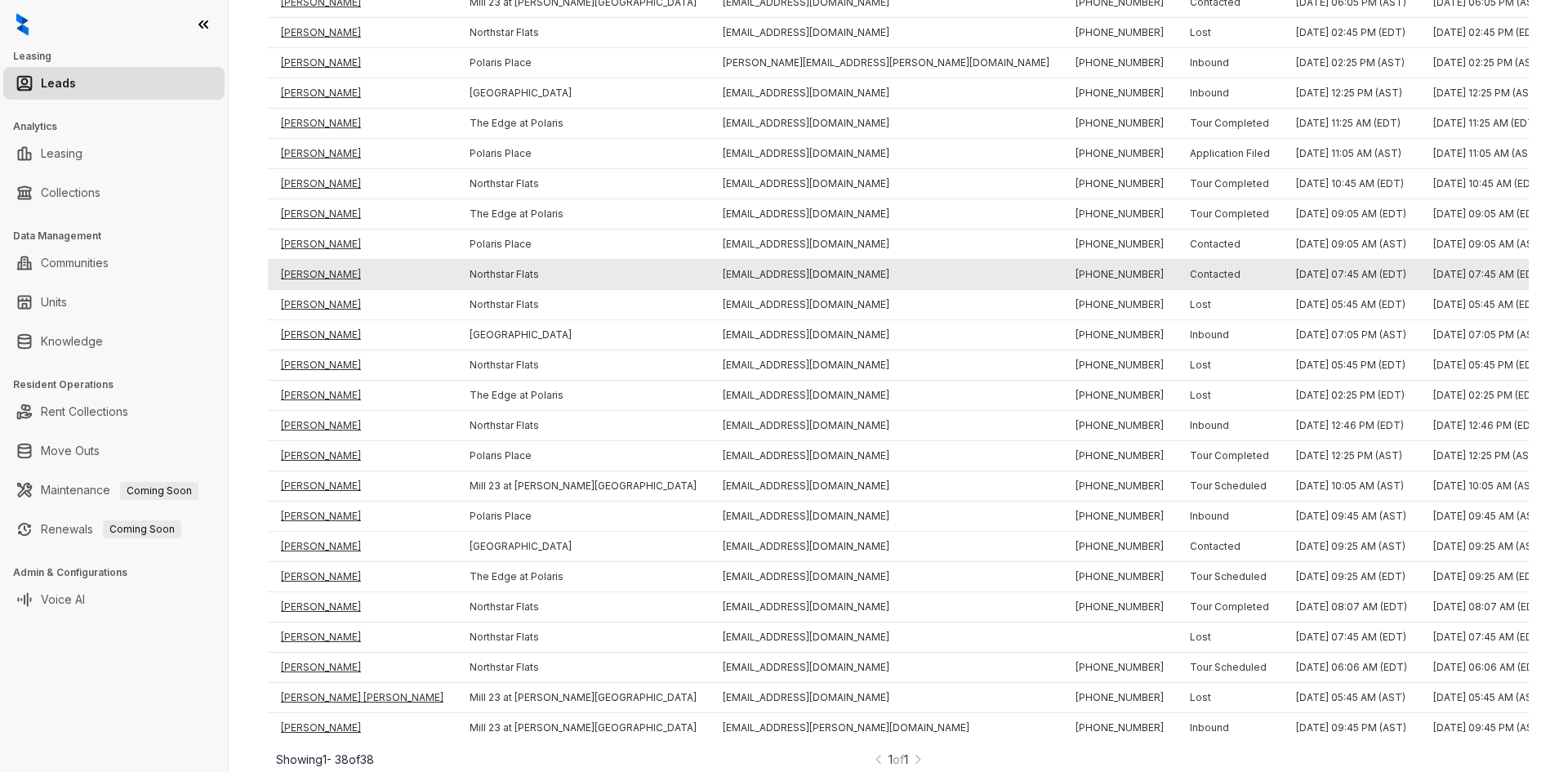
click at [315, 260] on td "Valerie Wood" at bounding box center [362, 275] width 189 height 30
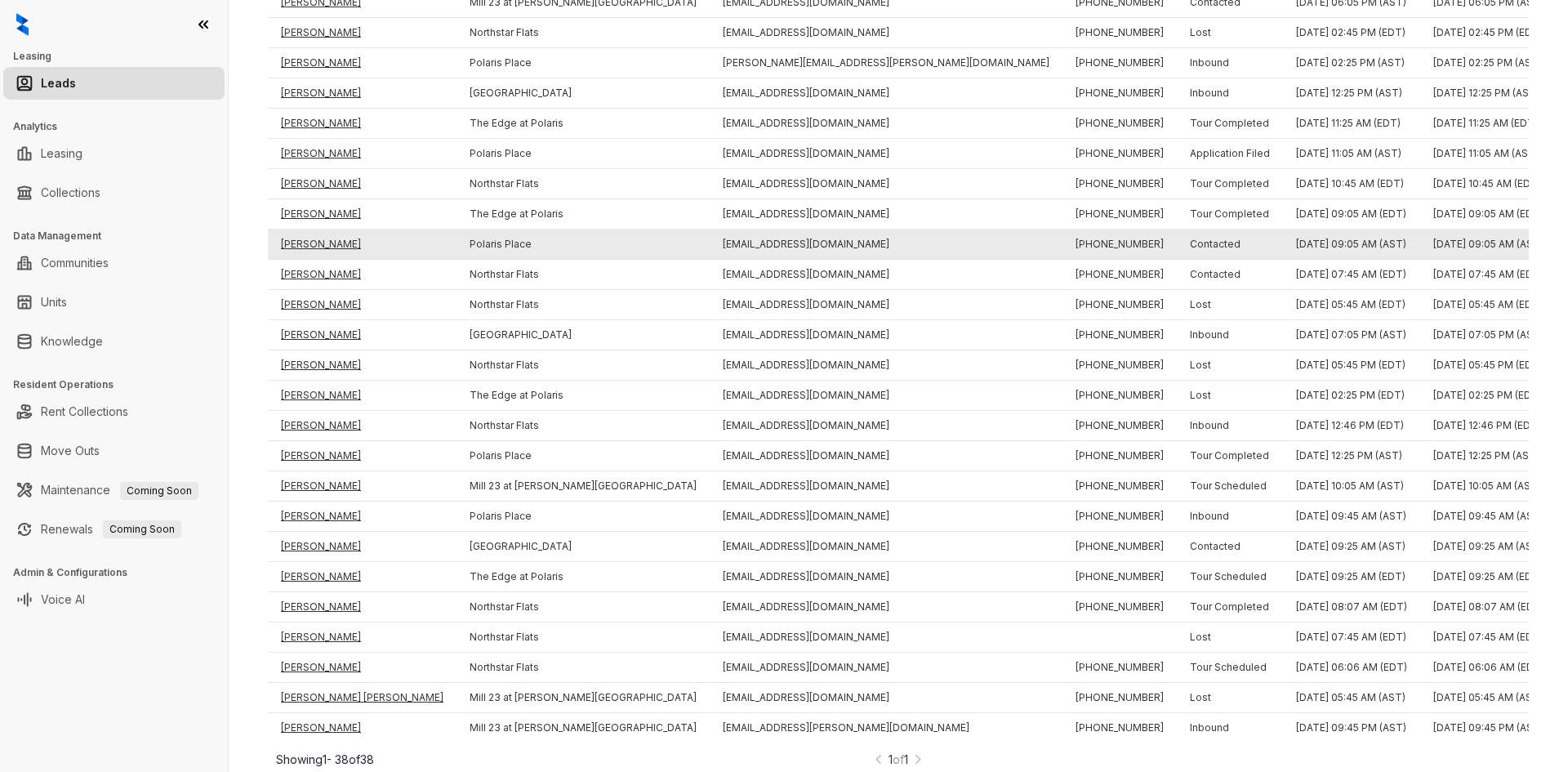
click at [315, 230] on td "Ousmane Sy" at bounding box center [362, 244] width 189 height 30
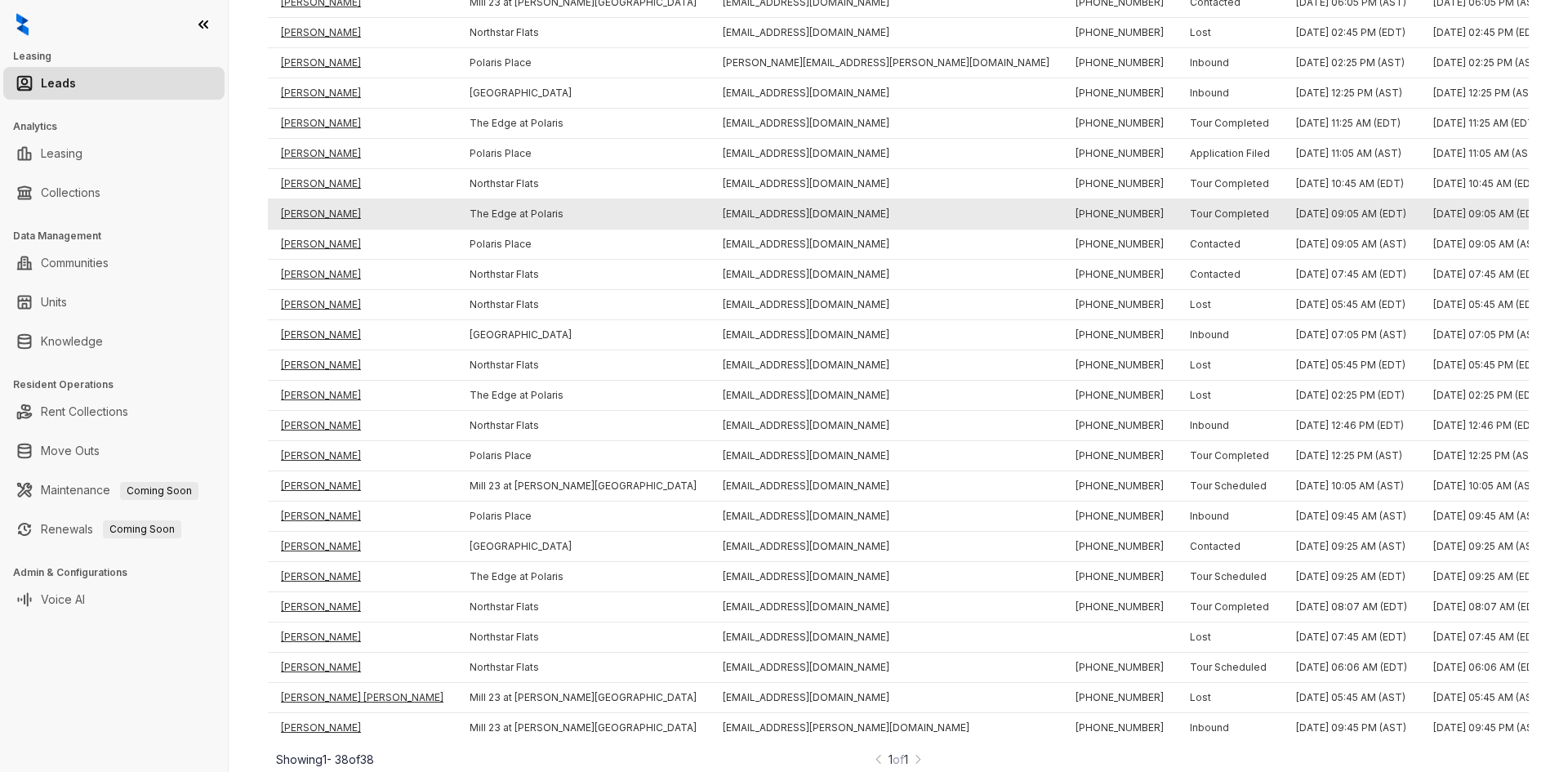
click at [317, 199] on td "Marsha Spencer" at bounding box center [362, 214] width 189 height 30
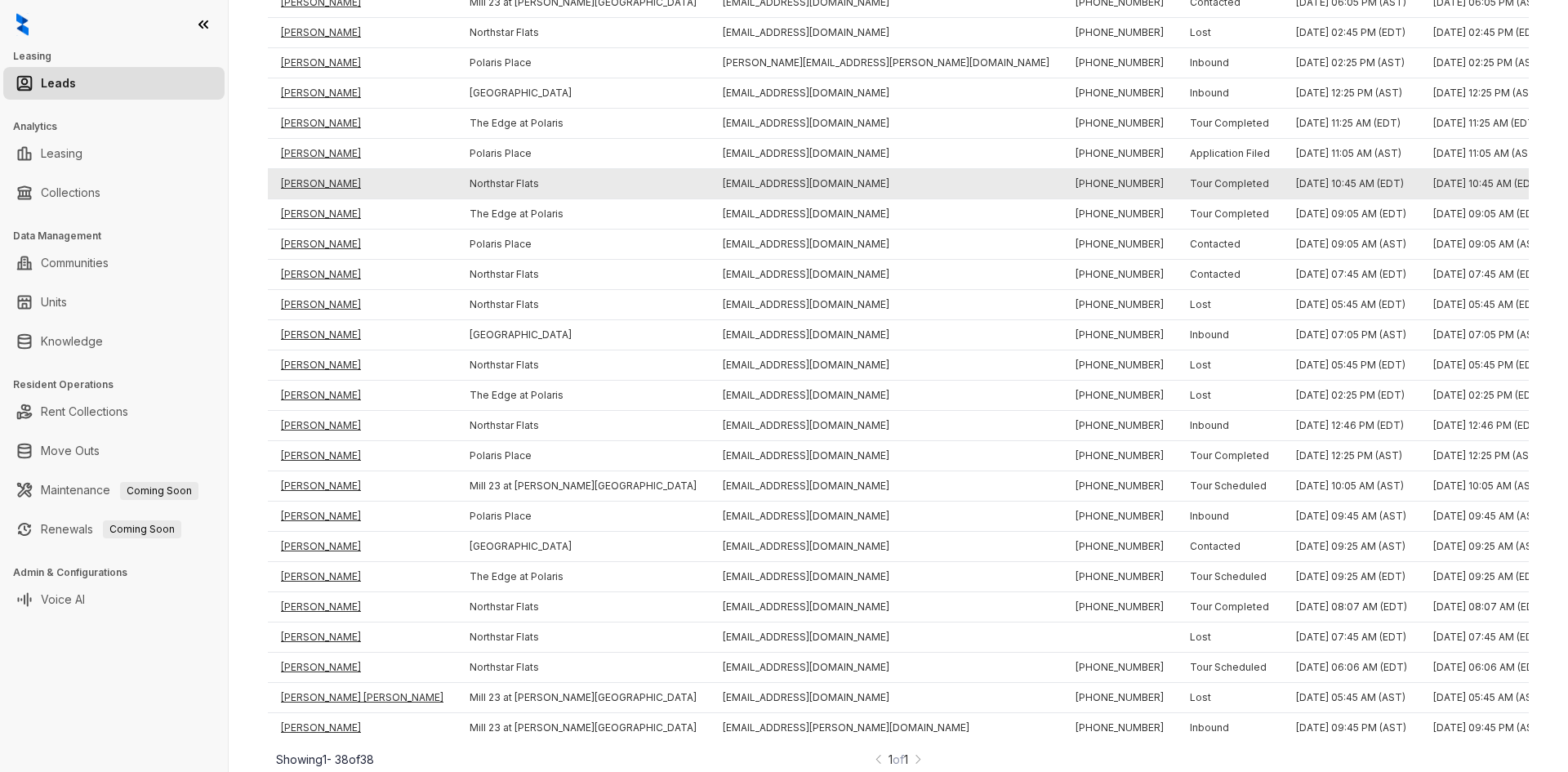
click at [316, 169] on td "William Hefner" at bounding box center [362, 183] width 189 height 30
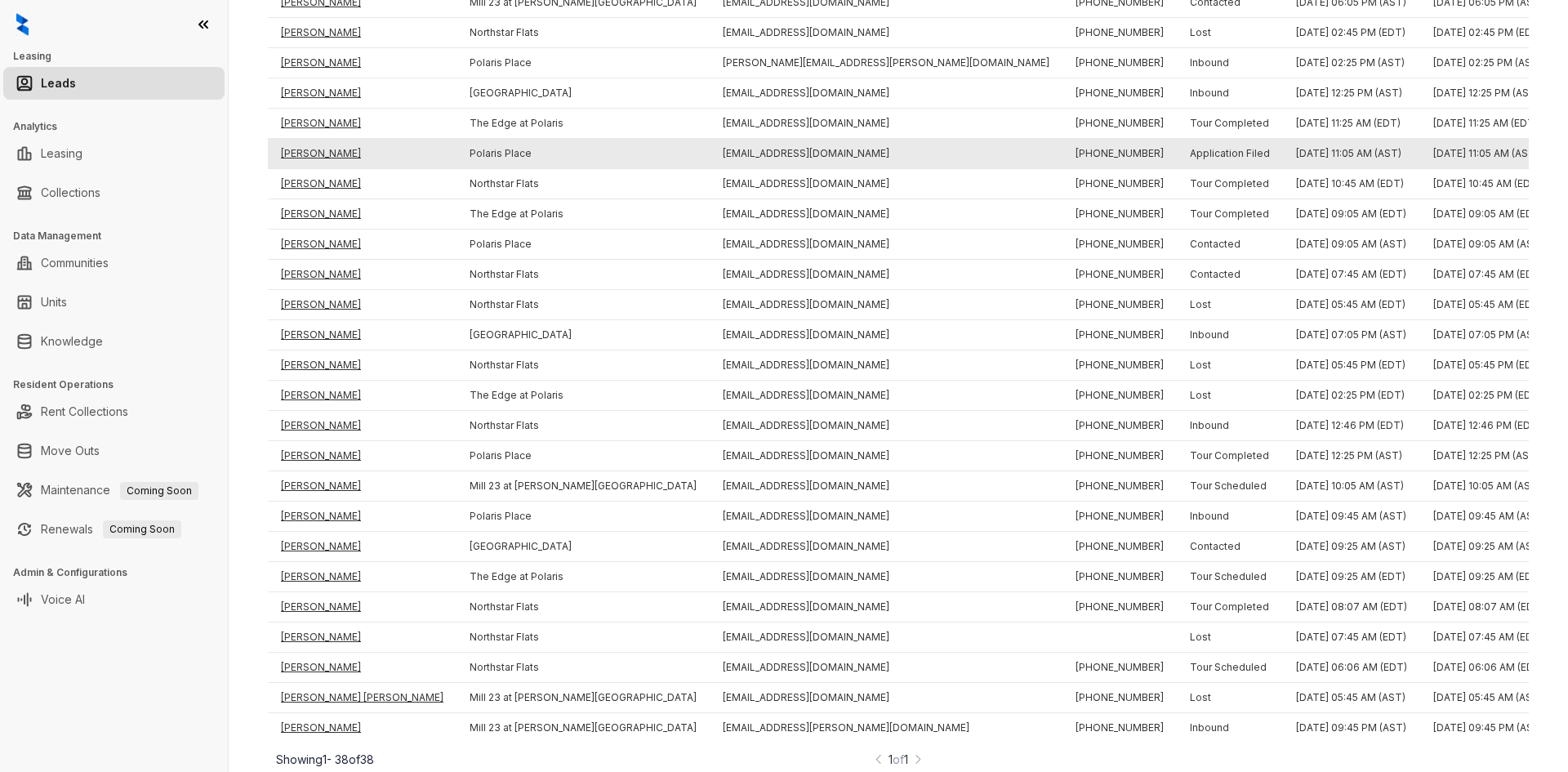
click at [323, 139] on td "Ousmane Sy" at bounding box center [362, 154] width 189 height 30
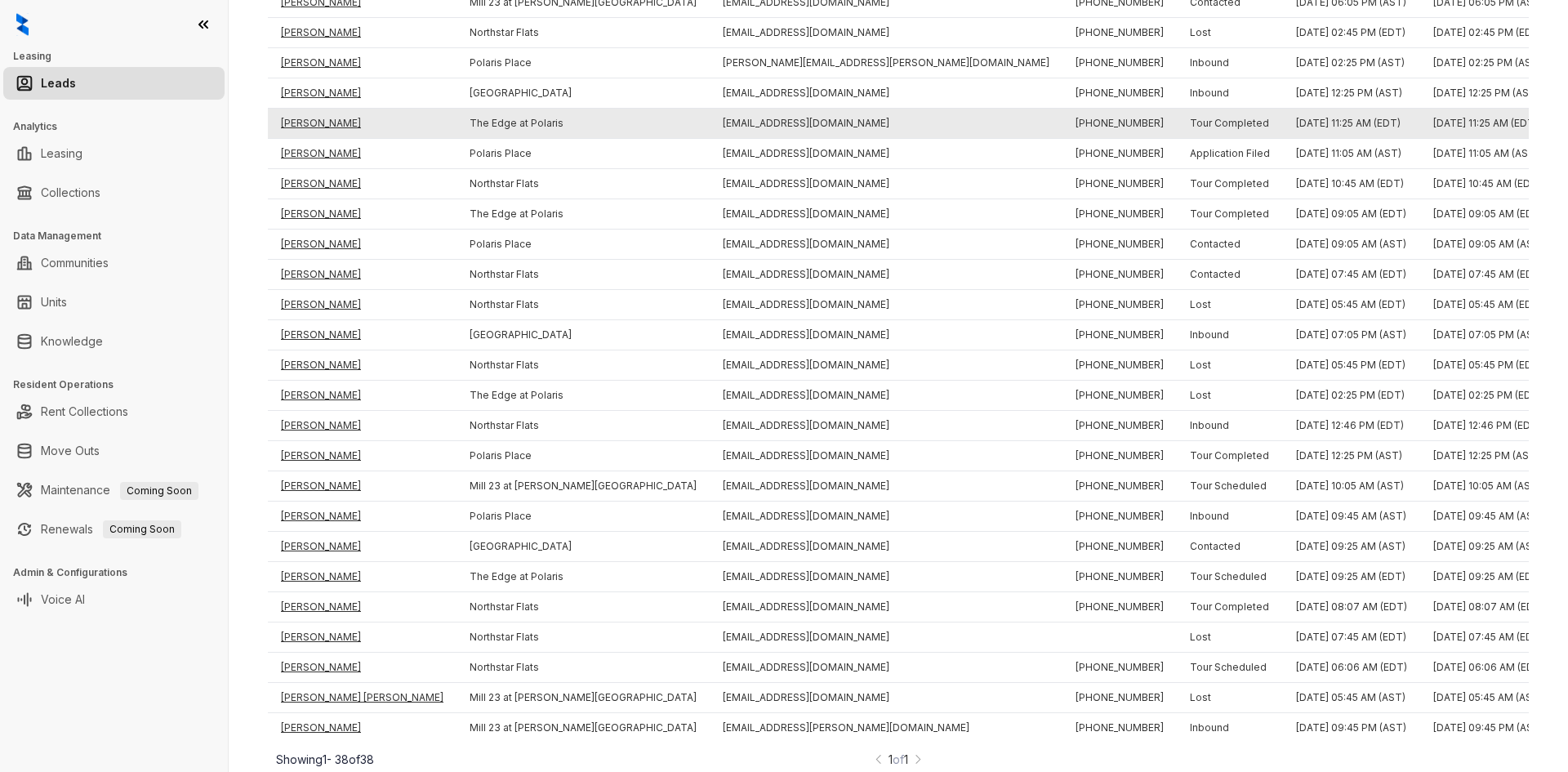
click at [323, 109] on td "Muhubo Ali" at bounding box center [362, 123] width 189 height 30
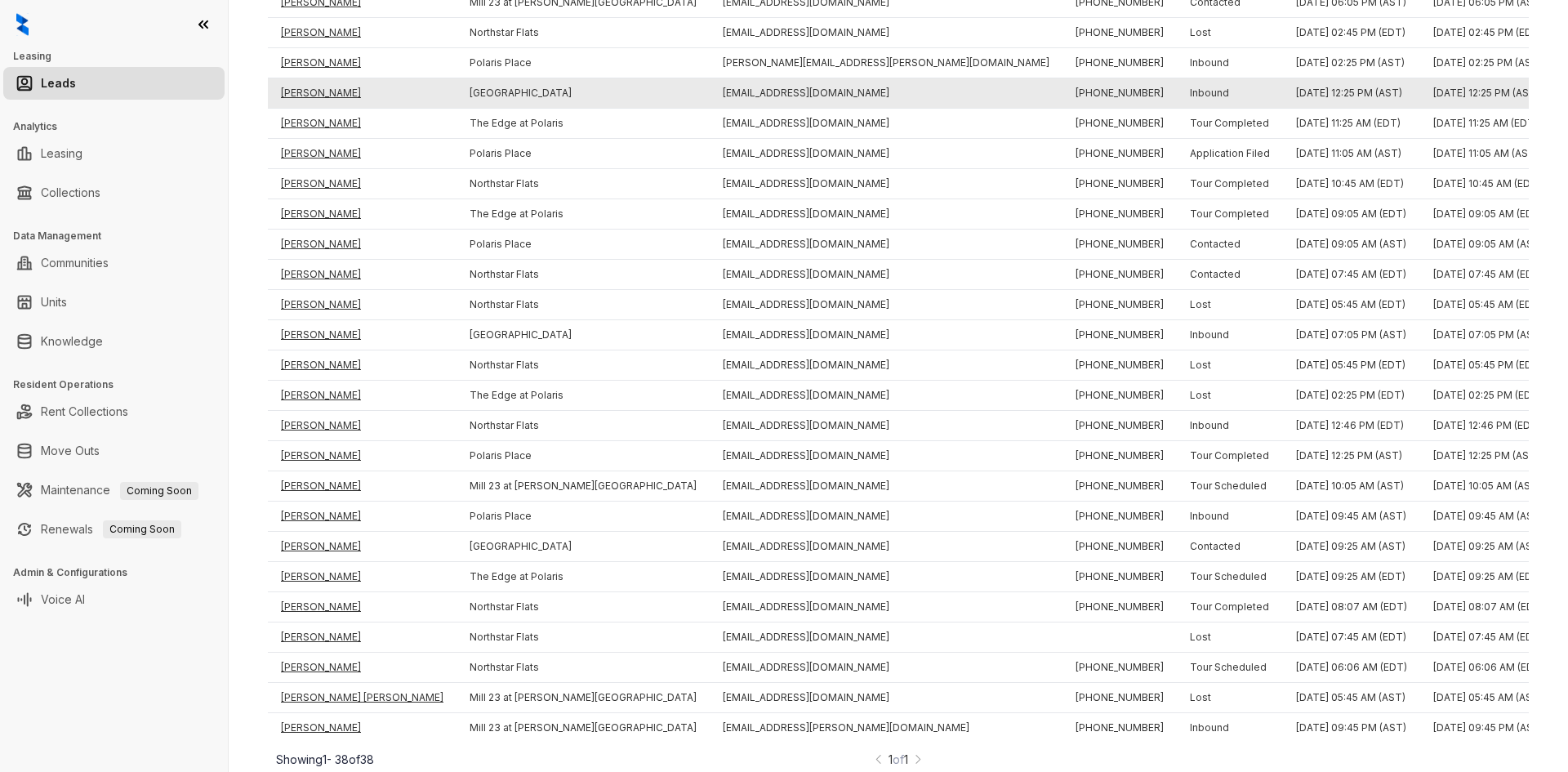
click at [330, 78] on td "Rachel Schoedinger" at bounding box center [362, 93] width 189 height 30
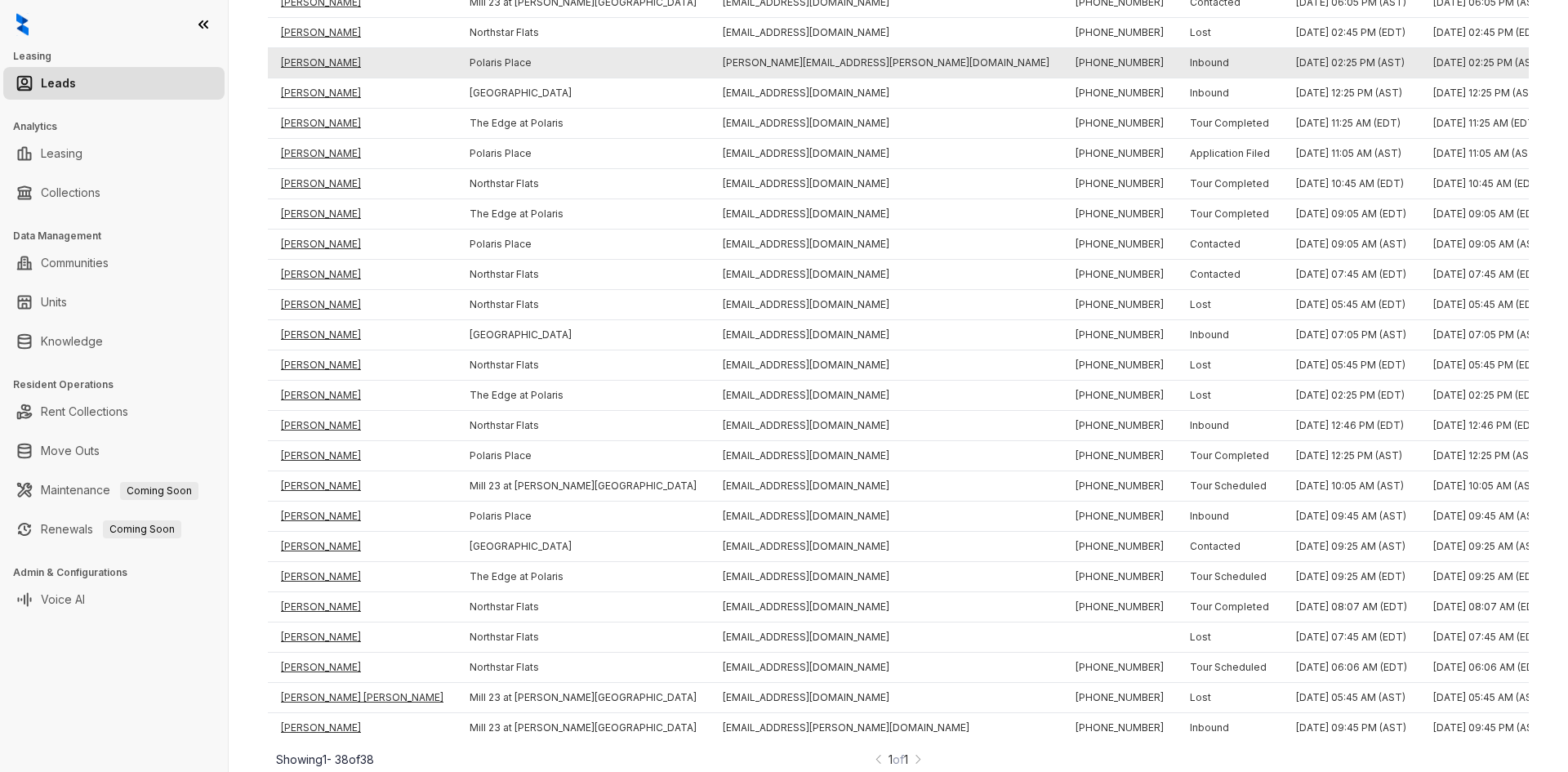
click at [328, 48] on td "Melanie Druen" at bounding box center [362, 63] width 189 height 30
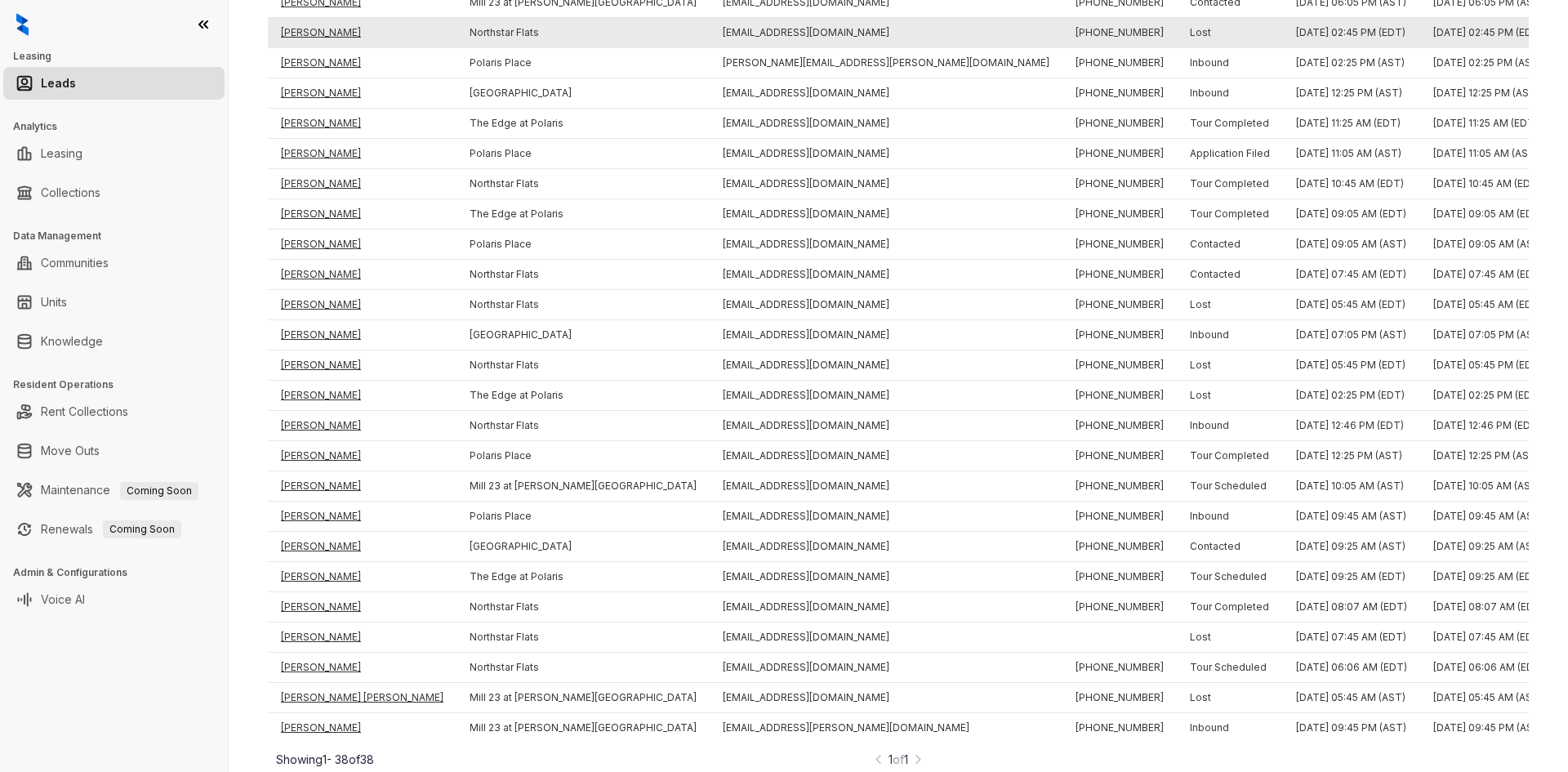
click at [328, 18] on td "Brandon Conley" at bounding box center [362, 33] width 189 height 30
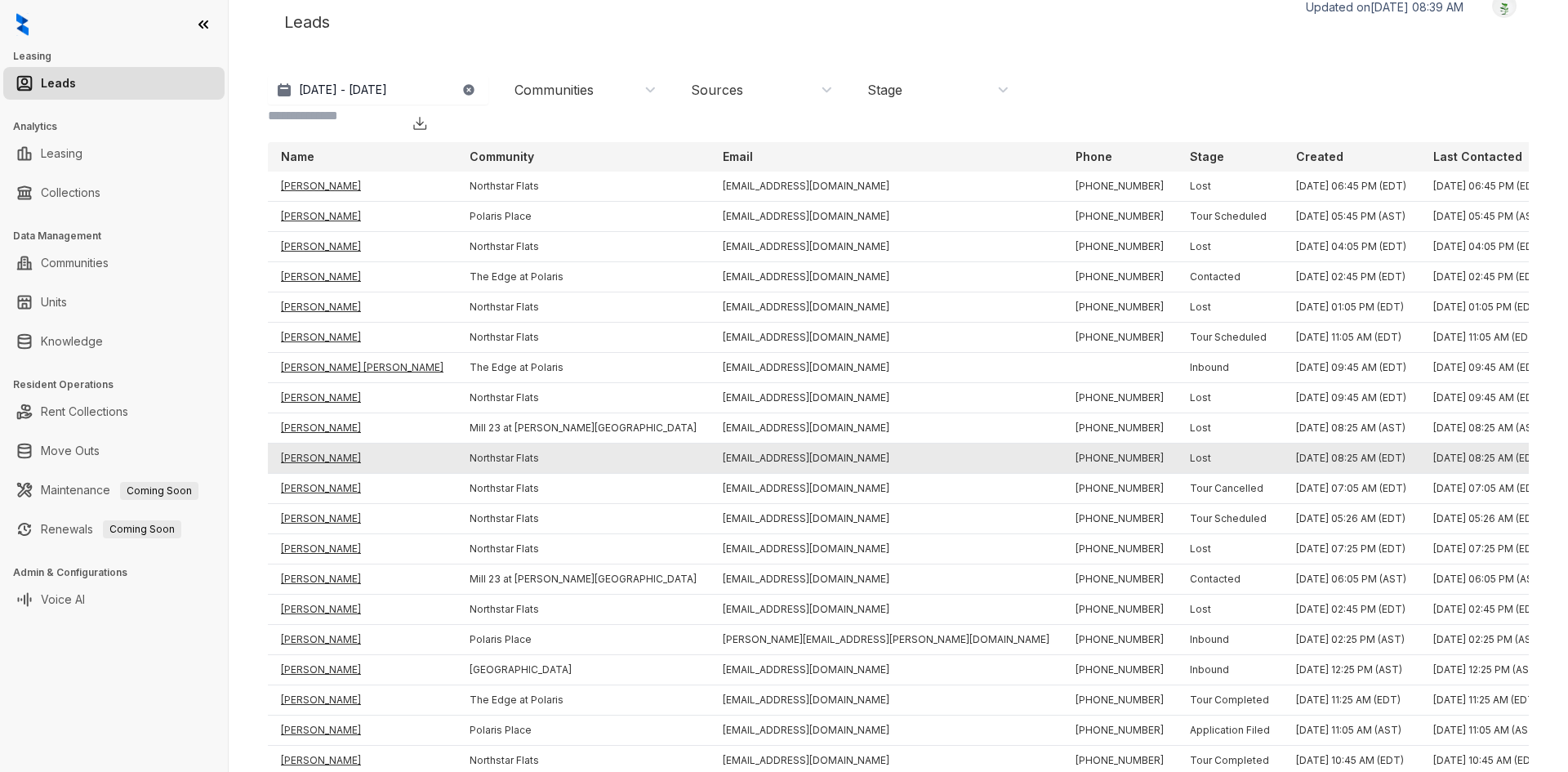
scroll to position [0, 0]
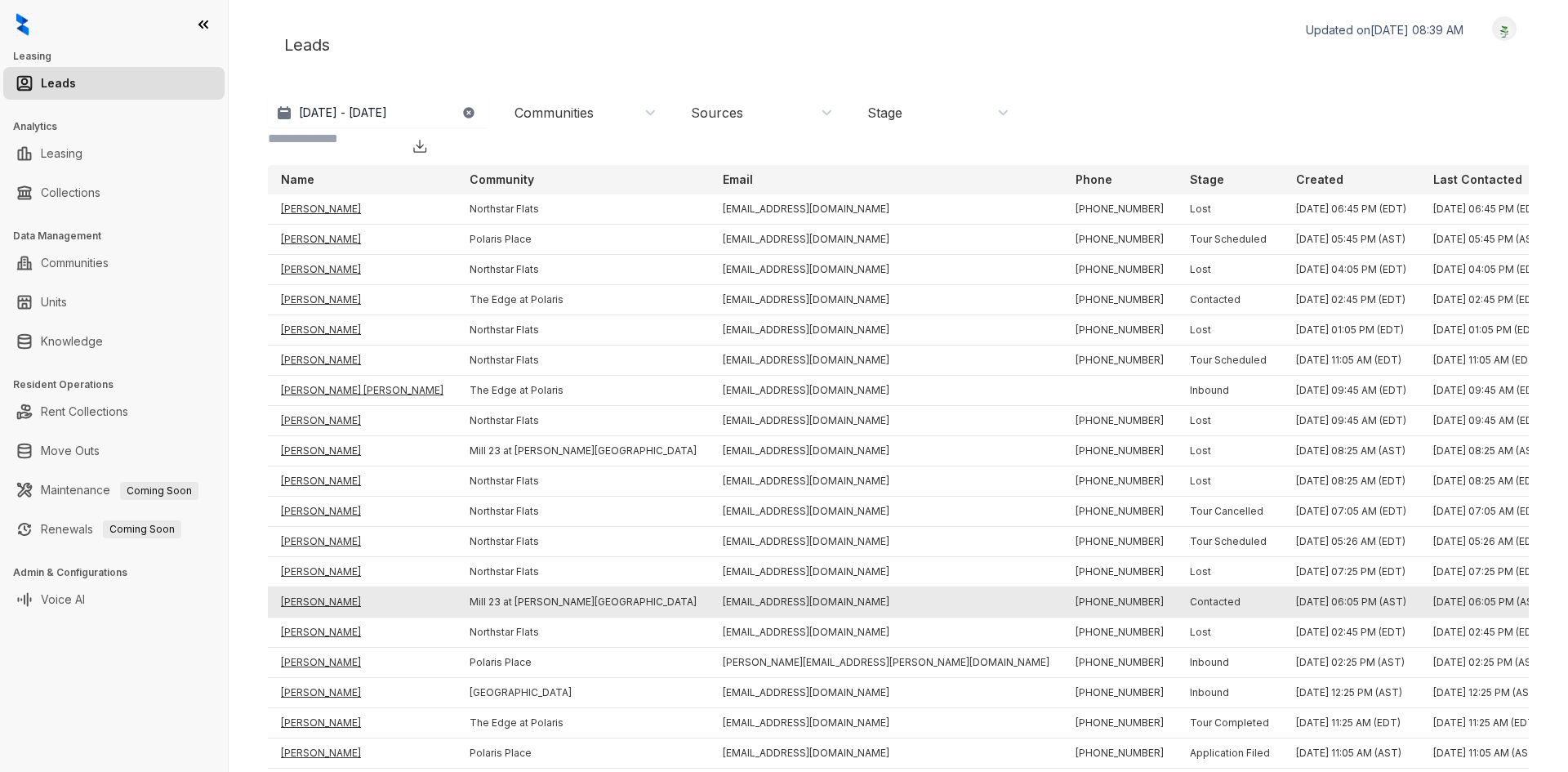
click at [339, 587] on td "William Moore" at bounding box center [362, 602] width 189 height 30
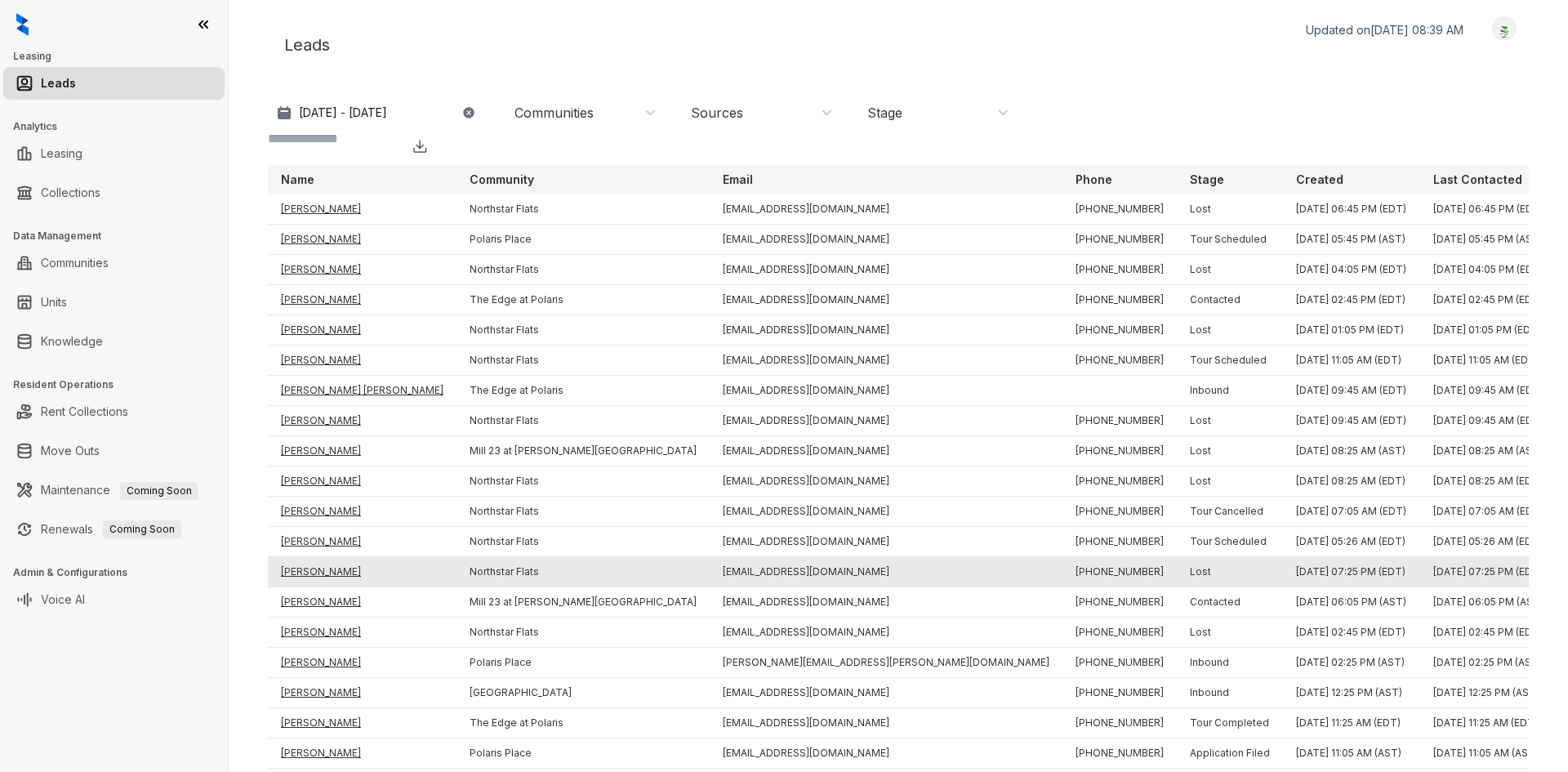
click at [334, 557] on td "Mikayla Daniel" at bounding box center [362, 572] width 189 height 30
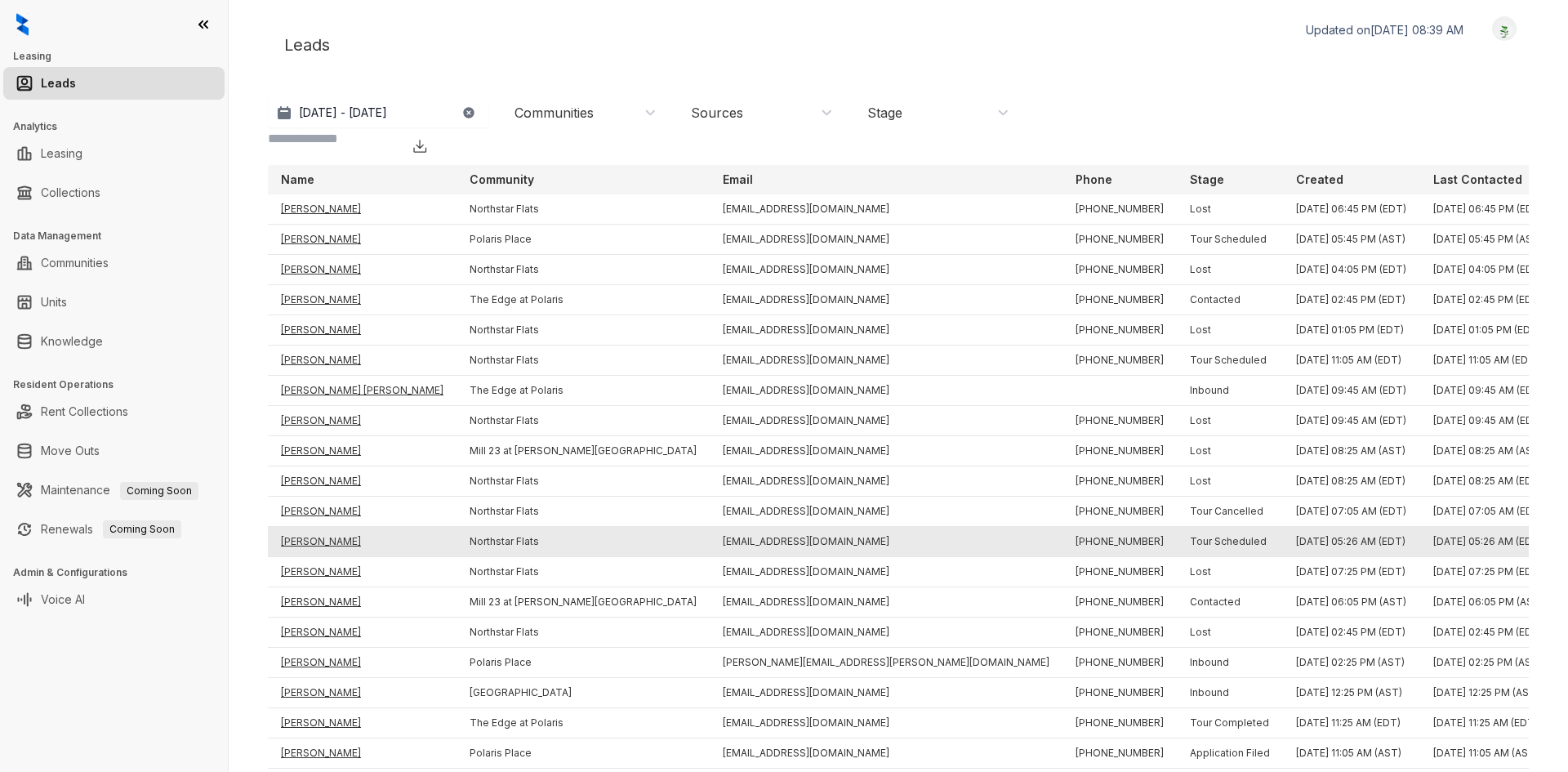
click at [319, 527] on td "Jason Pierson" at bounding box center [362, 542] width 189 height 30
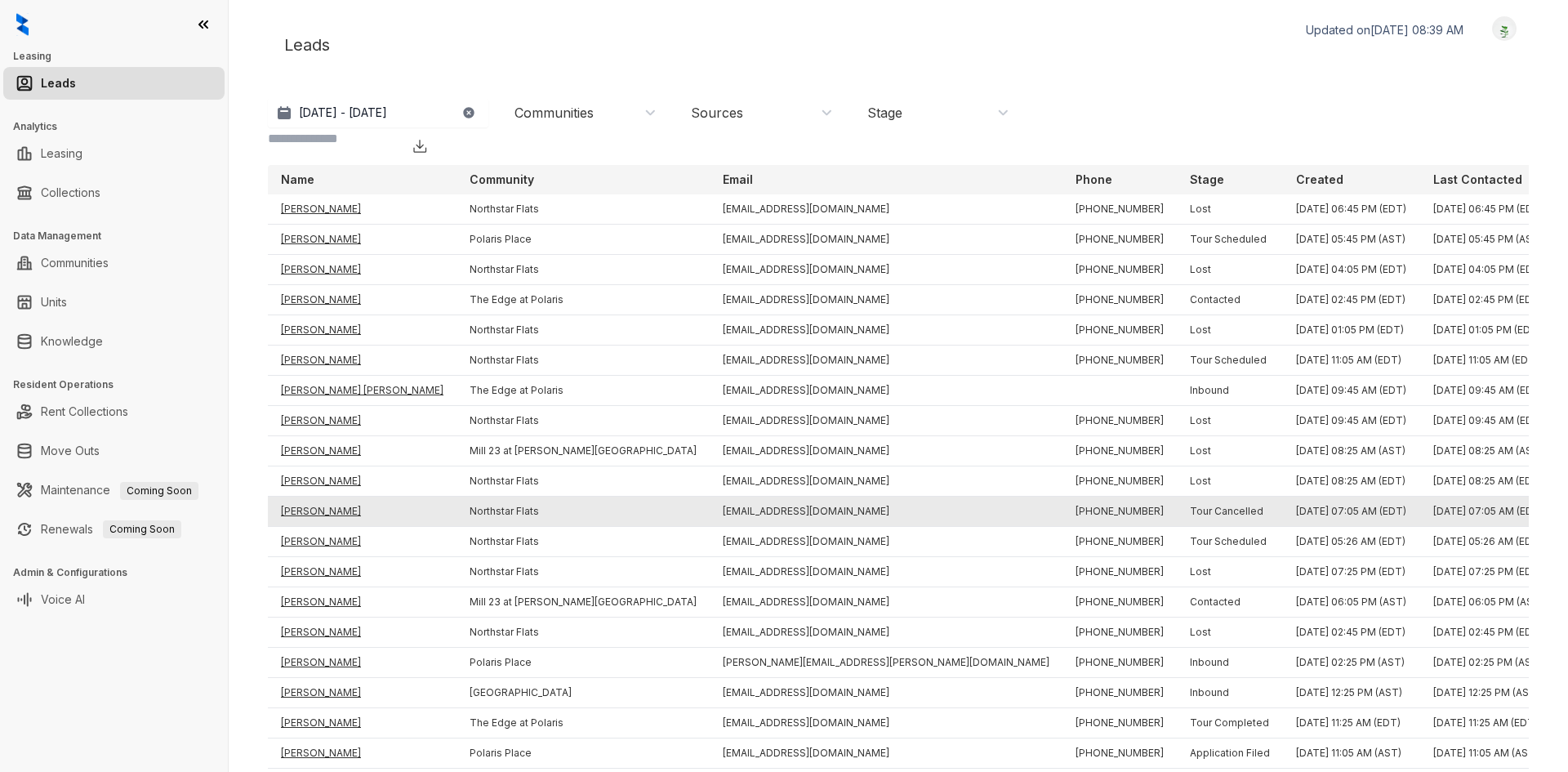
click at [325, 496] on td "Alexandra Dorman" at bounding box center [362, 511] width 189 height 30
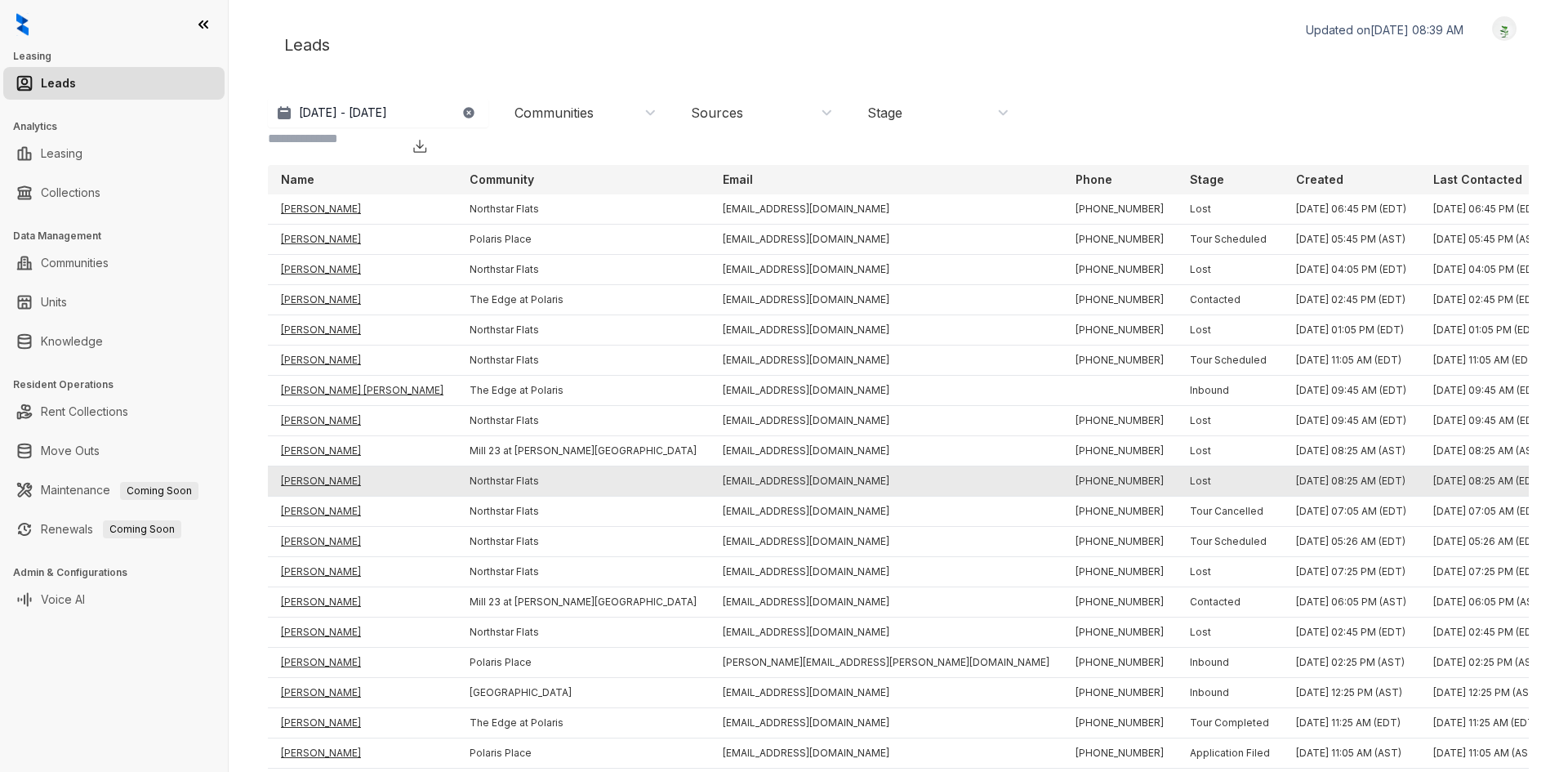
click at [324, 466] on td "Payton Gray" at bounding box center [362, 481] width 189 height 30
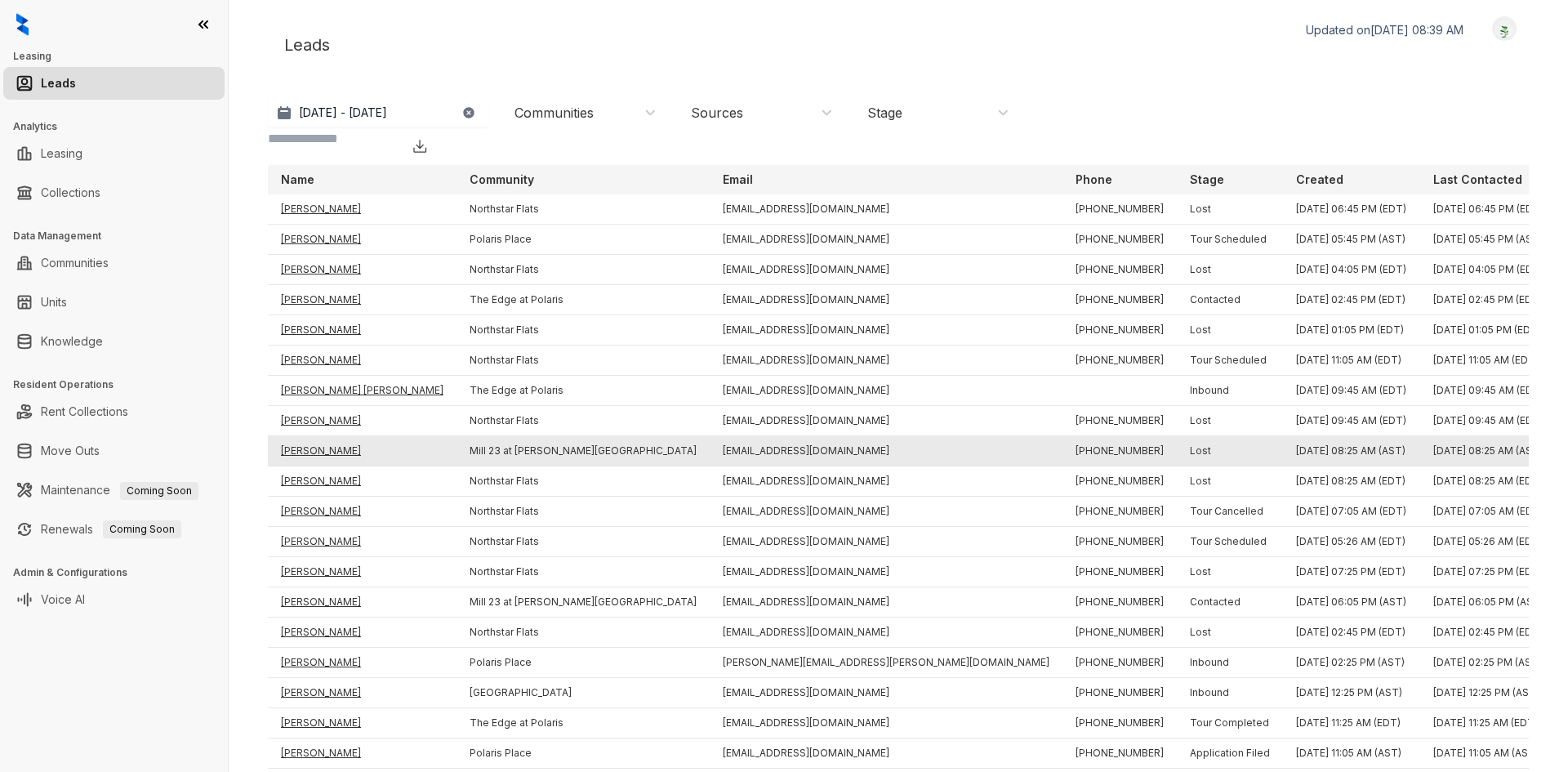
click at [324, 436] on td "Yusra Ali" at bounding box center [362, 451] width 189 height 30
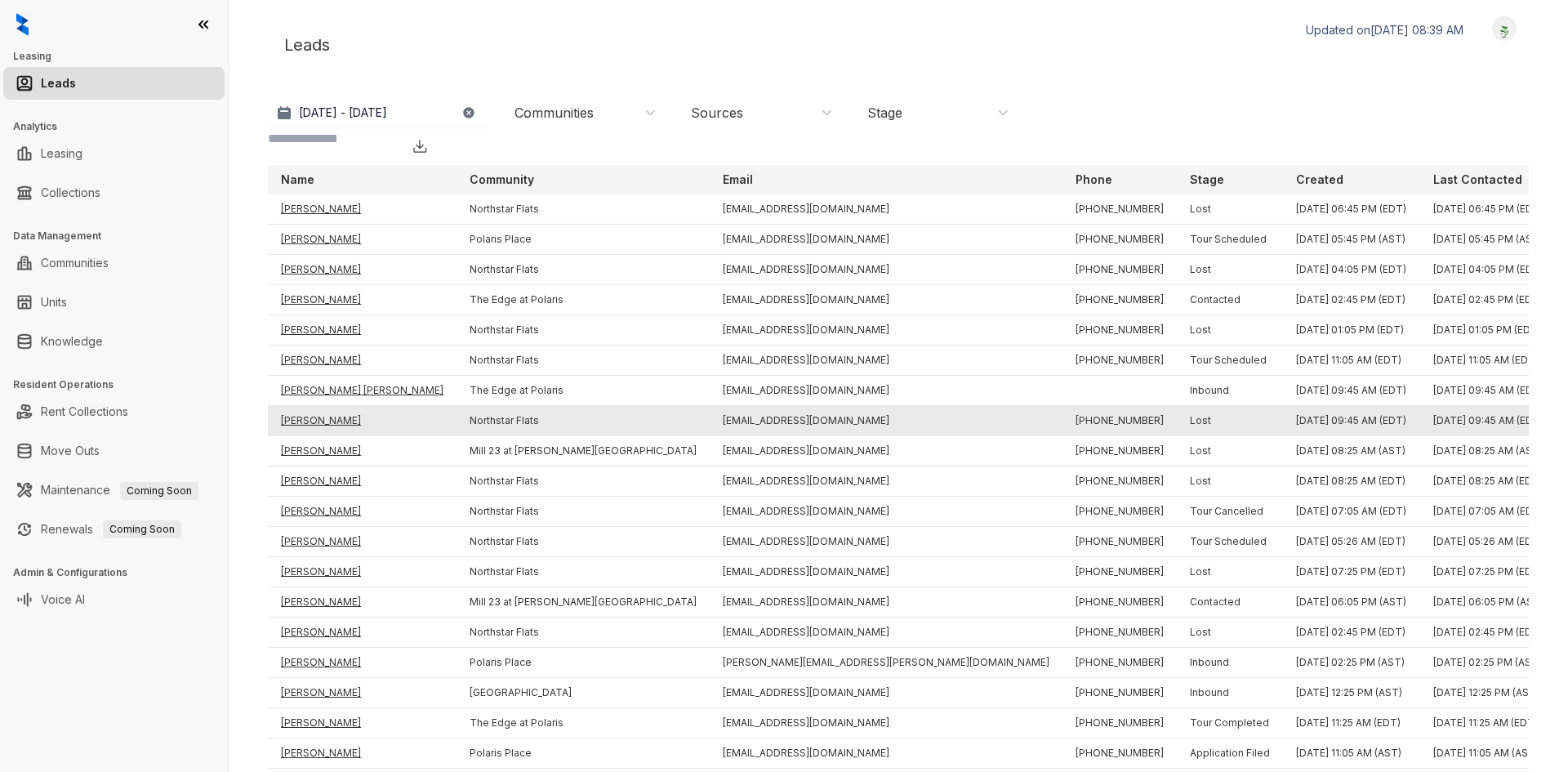
click at [320, 406] on td "Nathan Severs" at bounding box center [362, 421] width 189 height 30
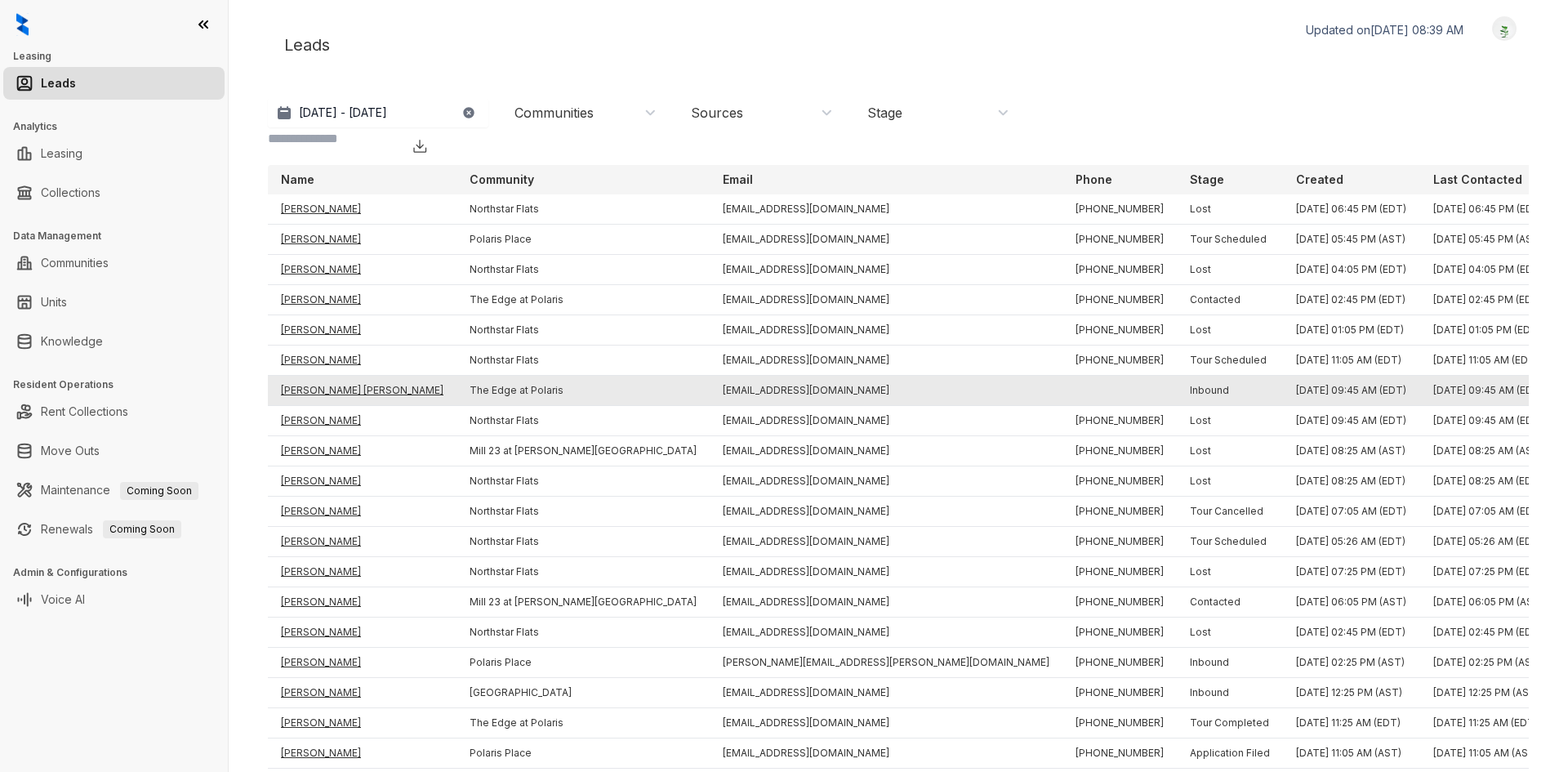
click at [323, 376] on td "Nekia T Butler Butler" at bounding box center [362, 390] width 189 height 30
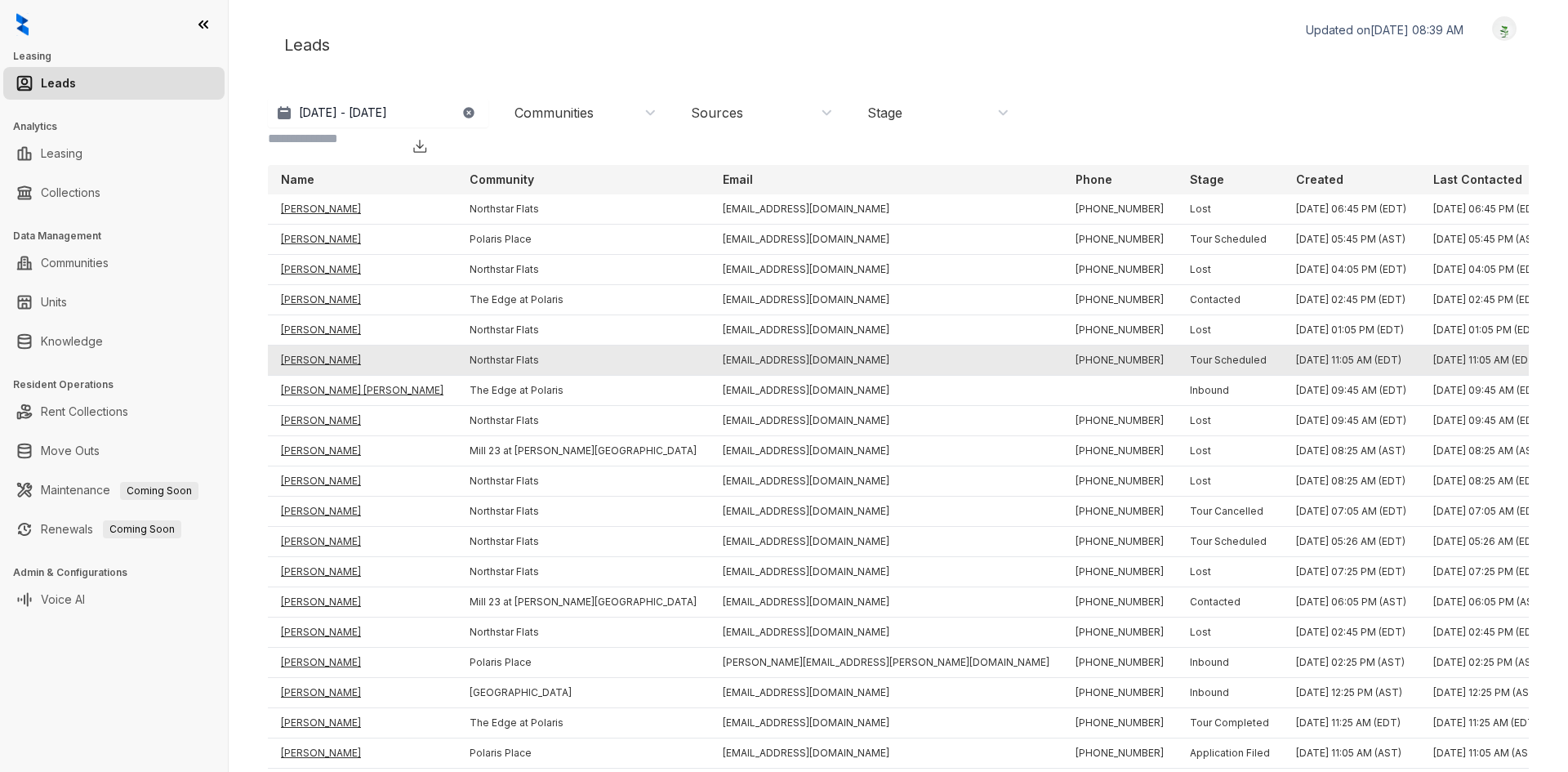
click at [327, 345] on td "Mckayla Brooks" at bounding box center [362, 360] width 189 height 30
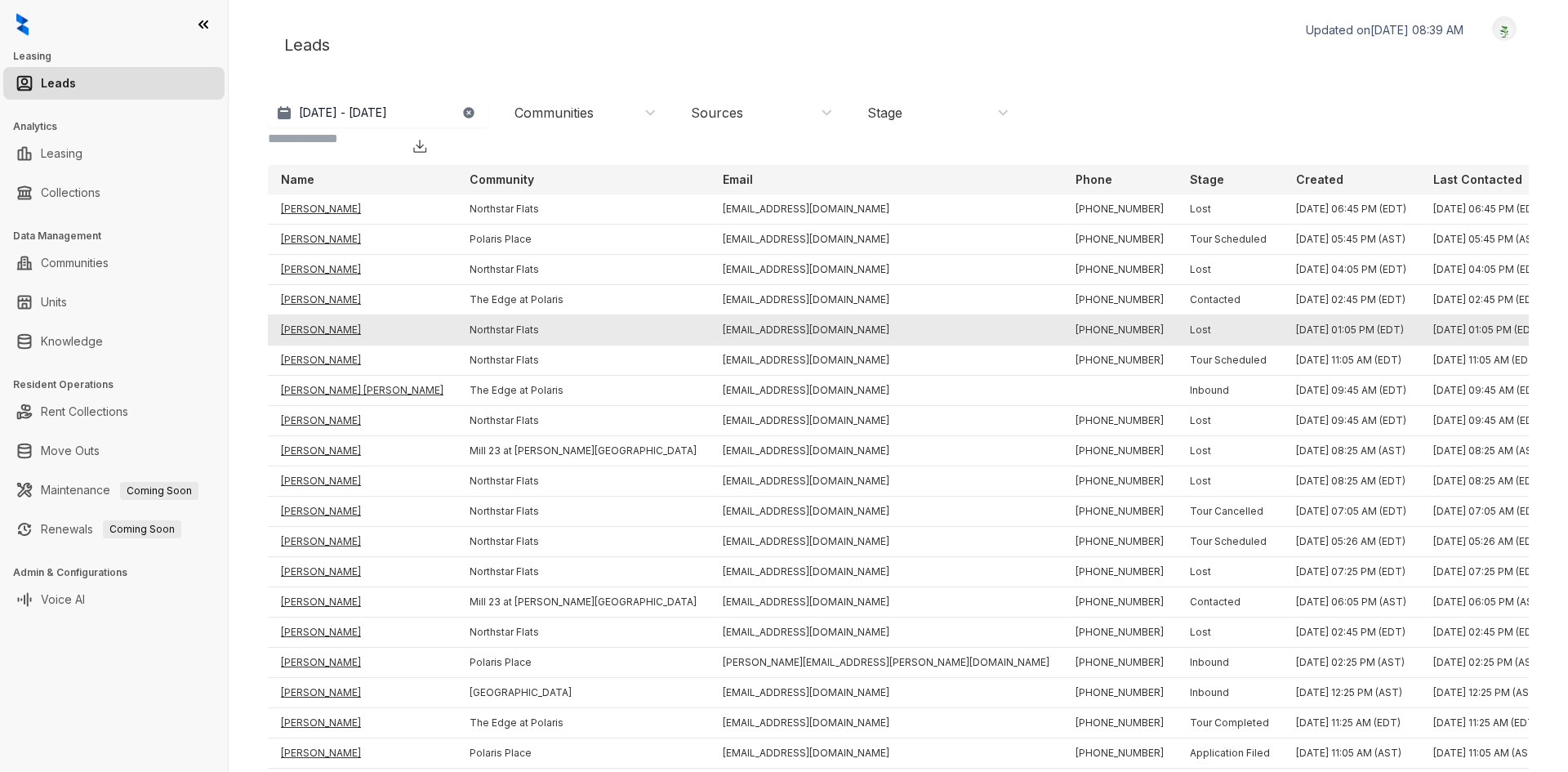
click at [330, 316] on td "Elizabeth A Hayes" at bounding box center [362, 330] width 189 height 30
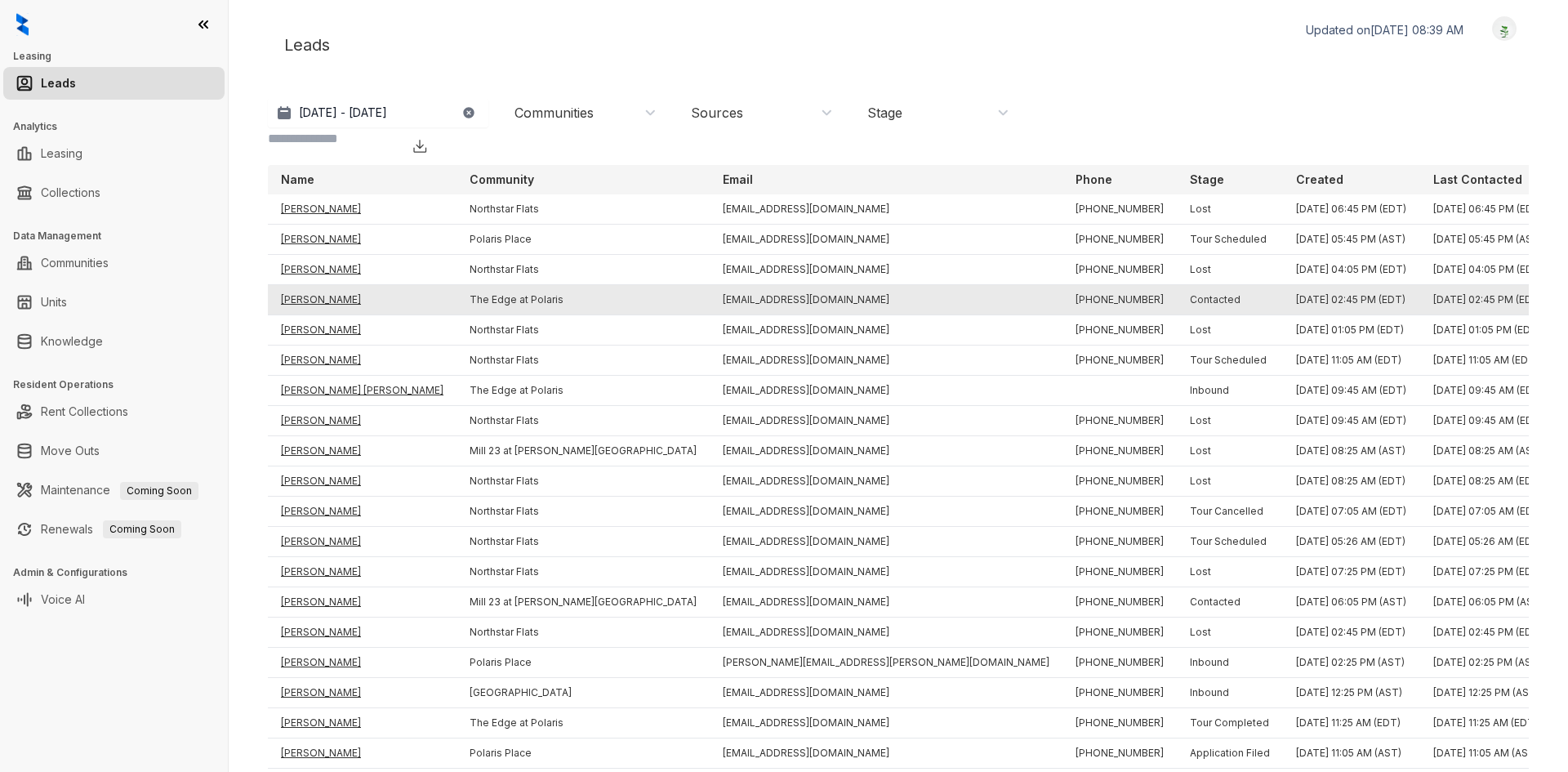
click at [330, 285] on td "Michael Xu" at bounding box center [362, 300] width 189 height 30
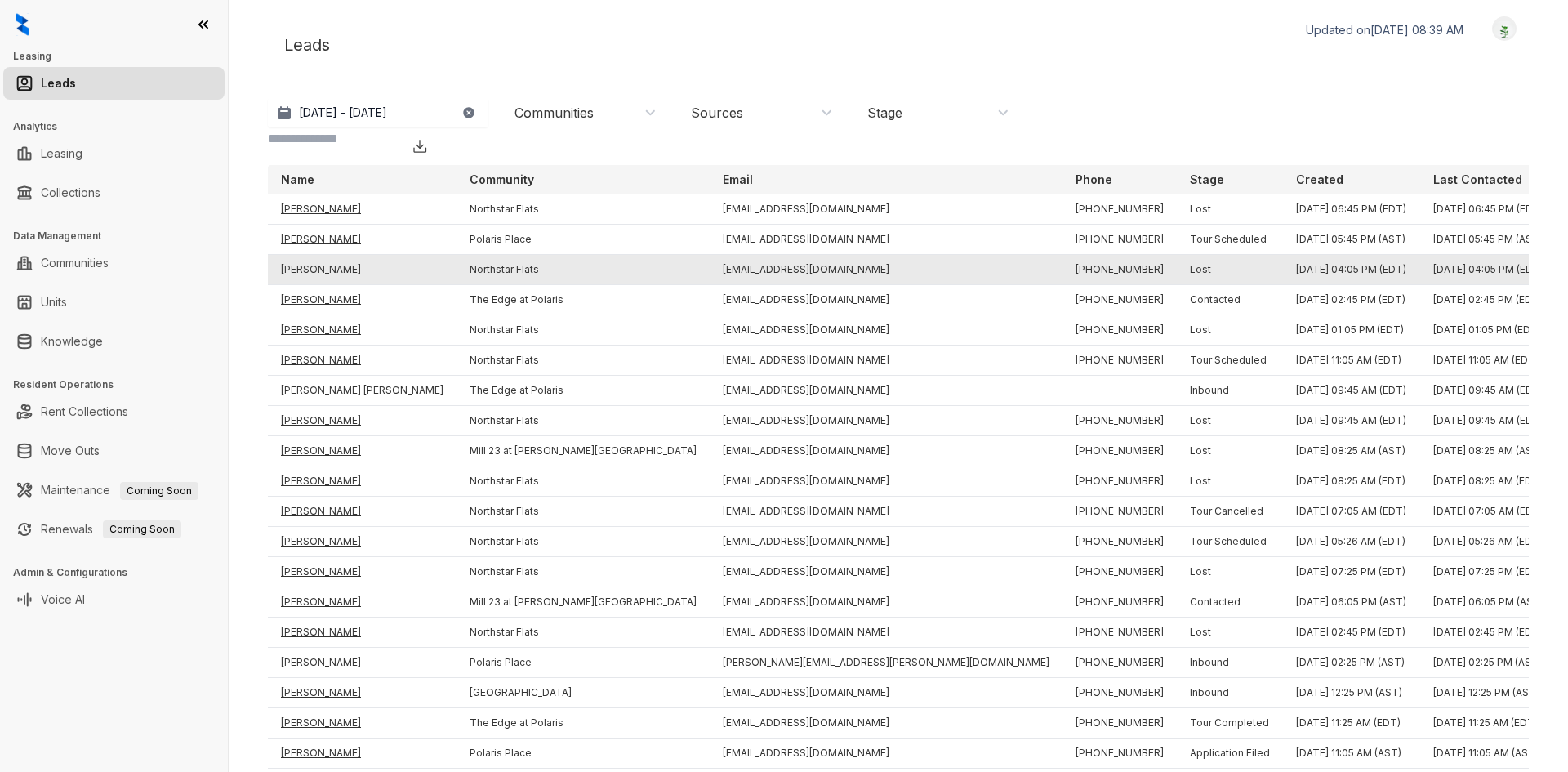
click at [329, 255] on td "Danielle Nowe" at bounding box center [362, 270] width 189 height 30
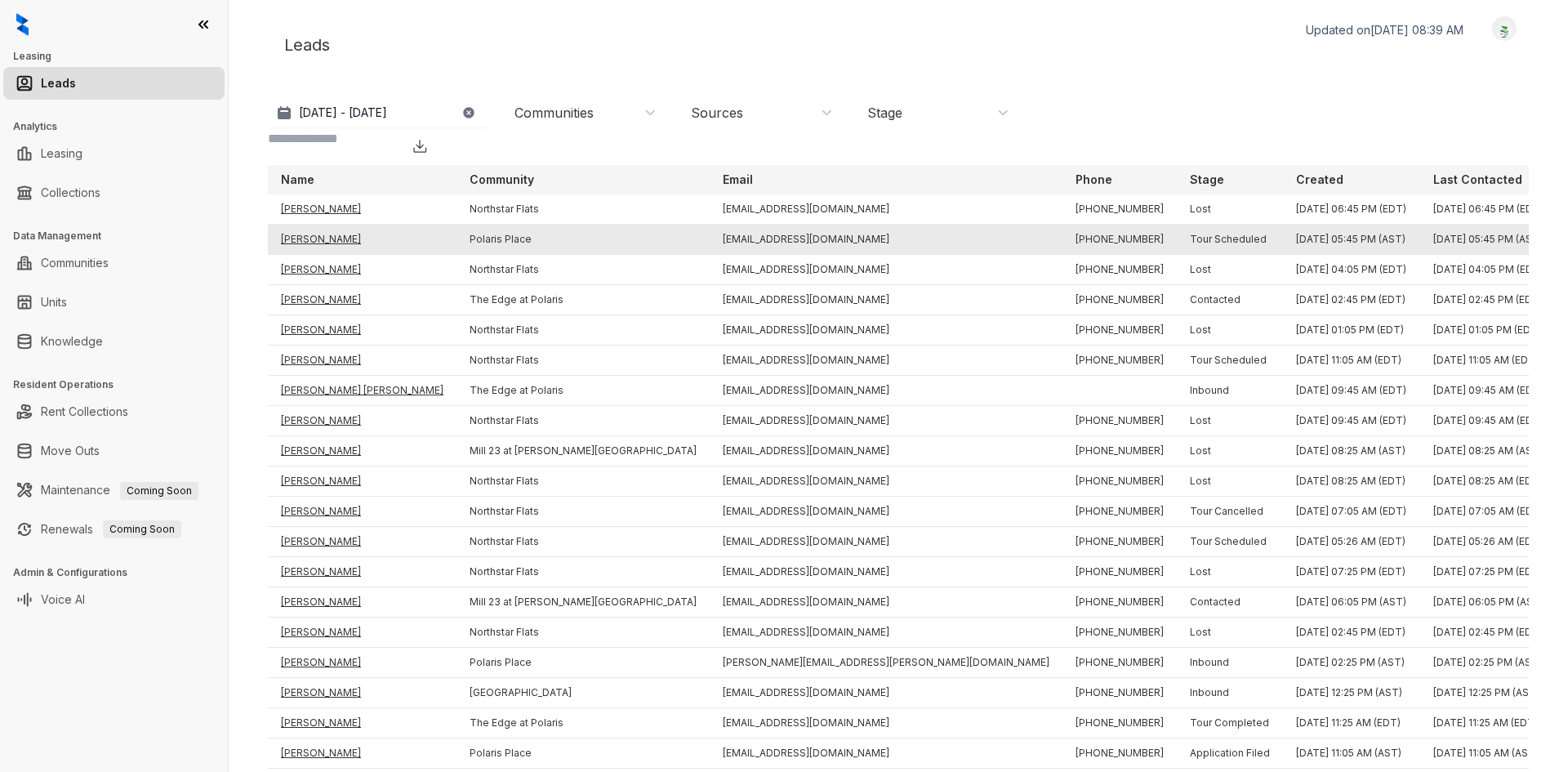
click at [328, 224] on td "Sasha Martin" at bounding box center [362, 239] width 189 height 30
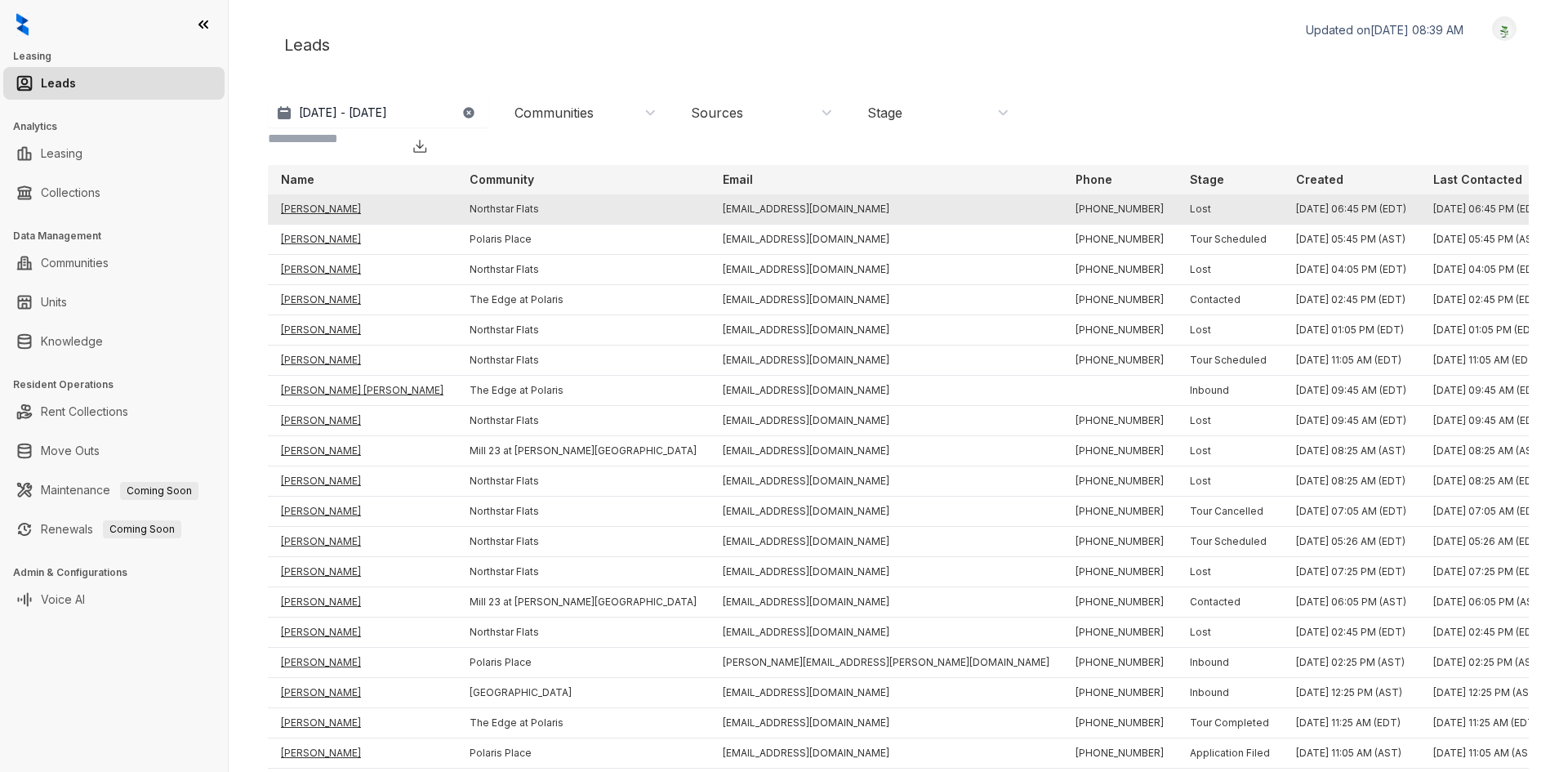
click at [328, 195] on td "Maureen Dow" at bounding box center [362, 210] width 189 height 30
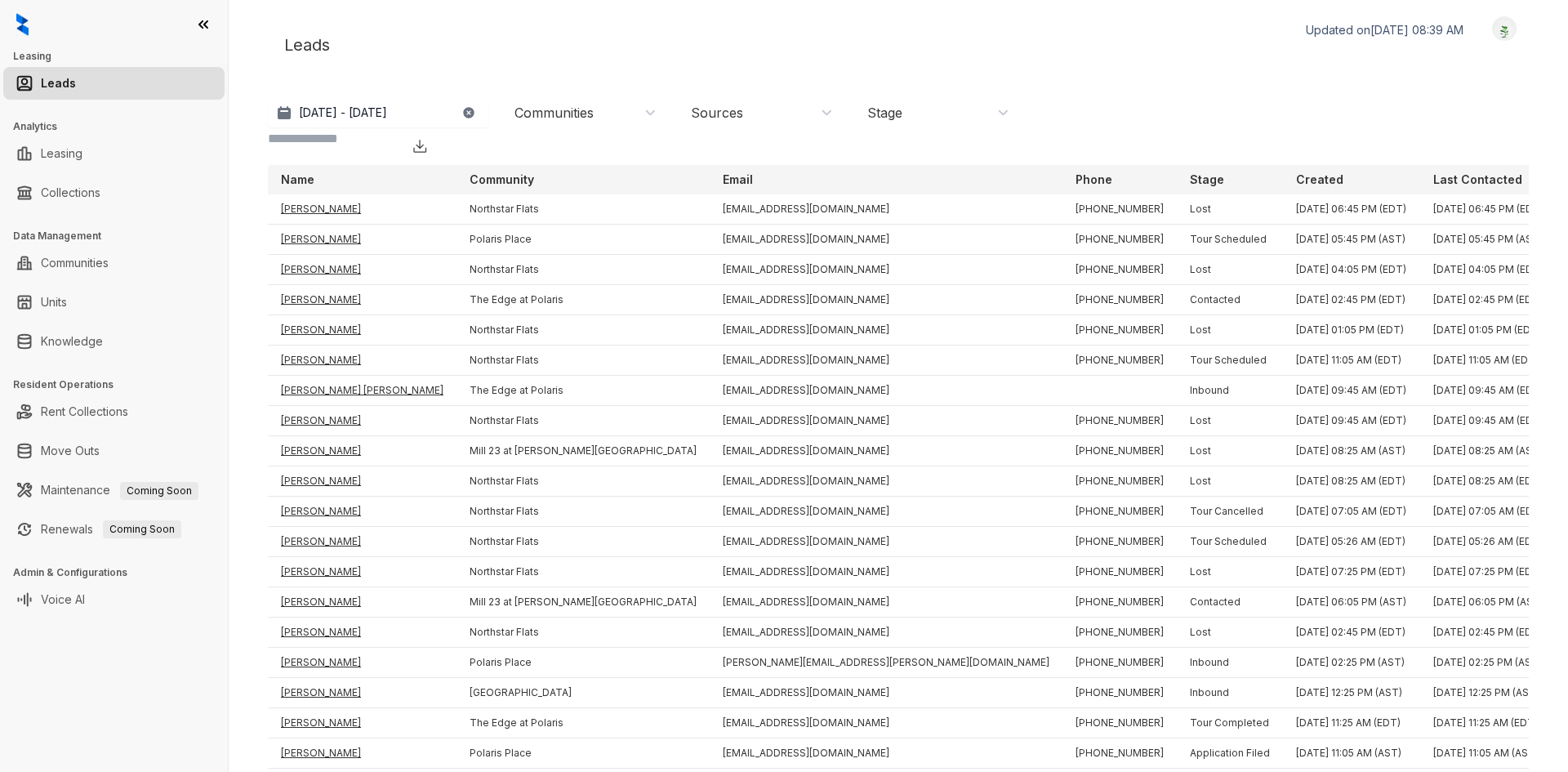
click at [17, 20] on img at bounding box center [23, 24] width 12 height 23
click at [30, 20] on div at bounding box center [114, 24] width 228 height 49
click at [83, 165] on link "Leasing" at bounding box center [62, 154] width 42 height 33
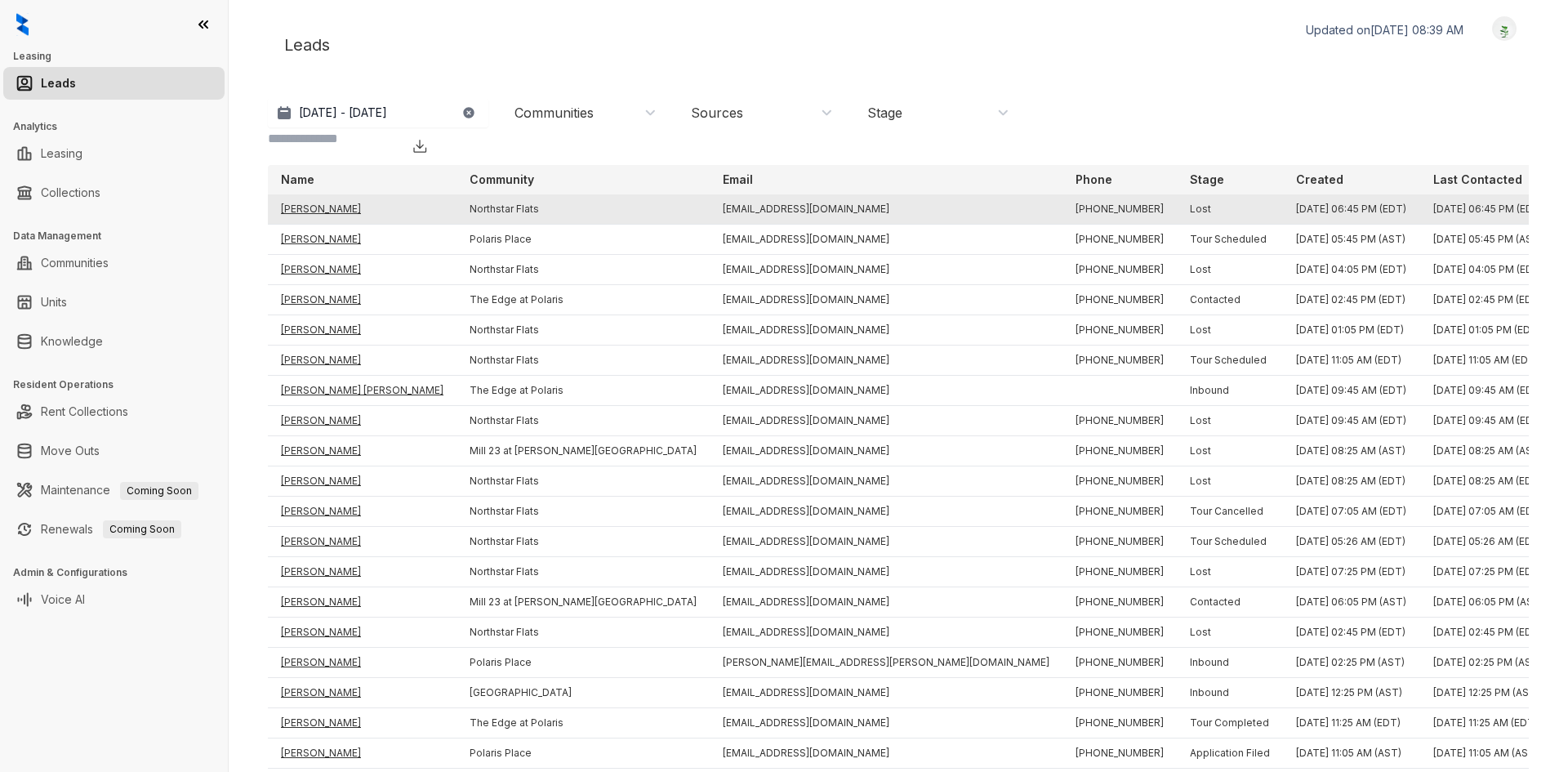
select select "******"
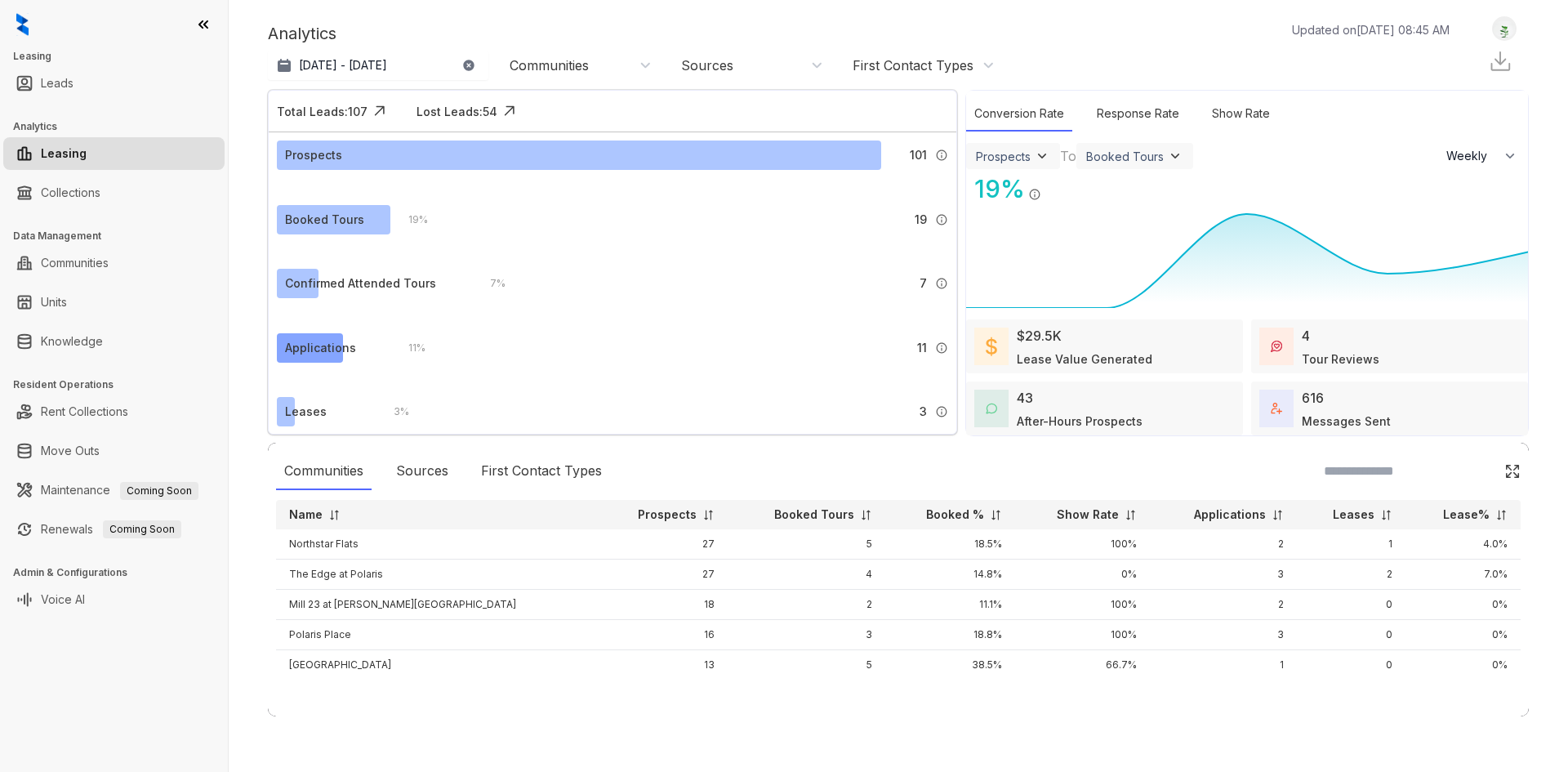
click at [301, 333] on div "Applications" at bounding box center [334, 348] width 115 height 30
select select "******"
click at [880, 755] on div at bounding box center [898, 755] width 1261 height 0
click at [1137, 122] on div "Response Rate" at bounding box center [1138, 114] width 99 height 35
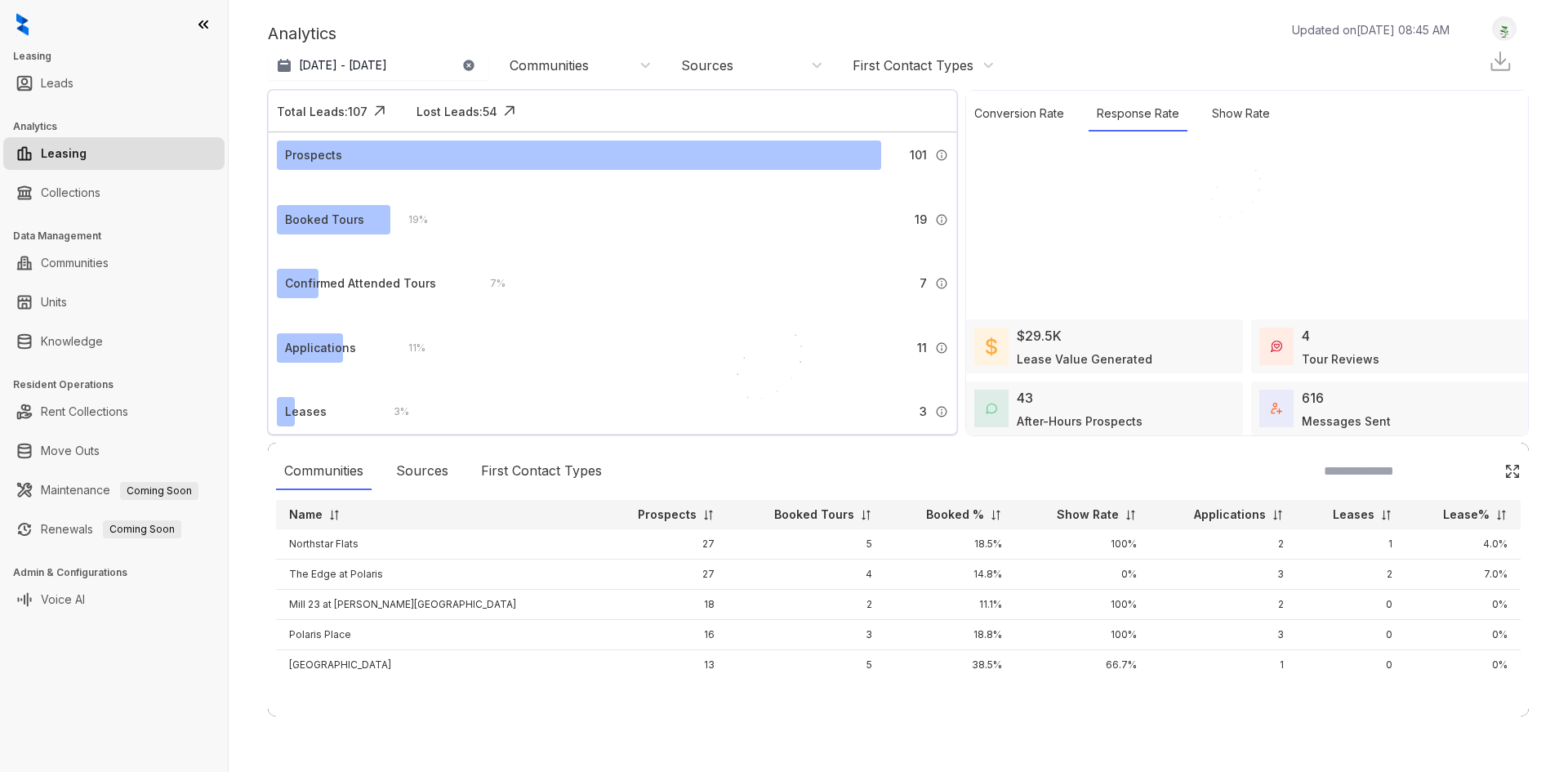
select select "******"
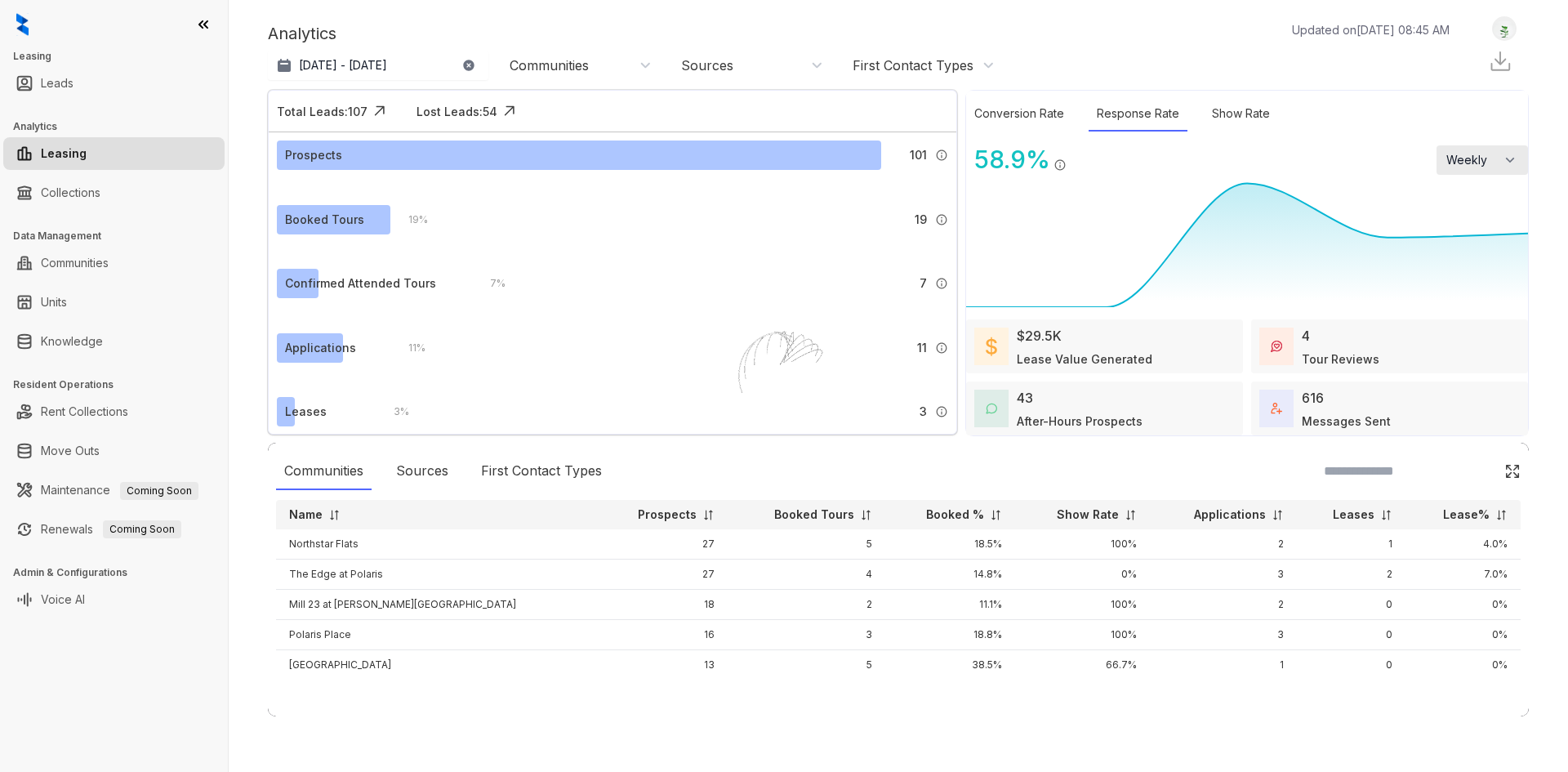
click at [1480, 159] on span "Weekly" at bounding box center [1471, 160] width 50 height 17
click at [1489, 225] on li "Monthly" at bounding box center [1482, 227] width 91 height 34
select select "*******"
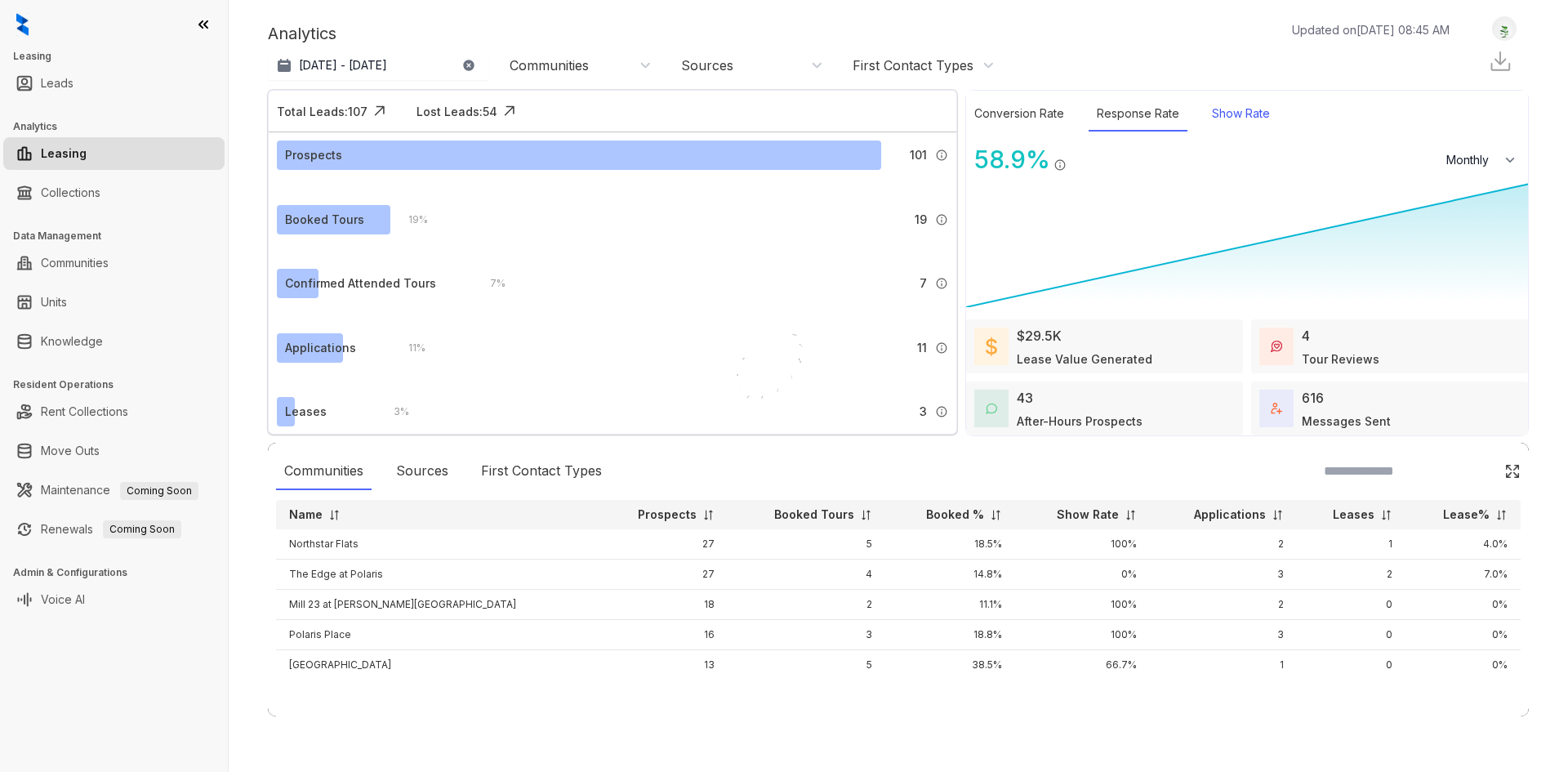
click at [1243, 113] on div "Show Rate" at bounding box center [1240, 114] width 74 height 35
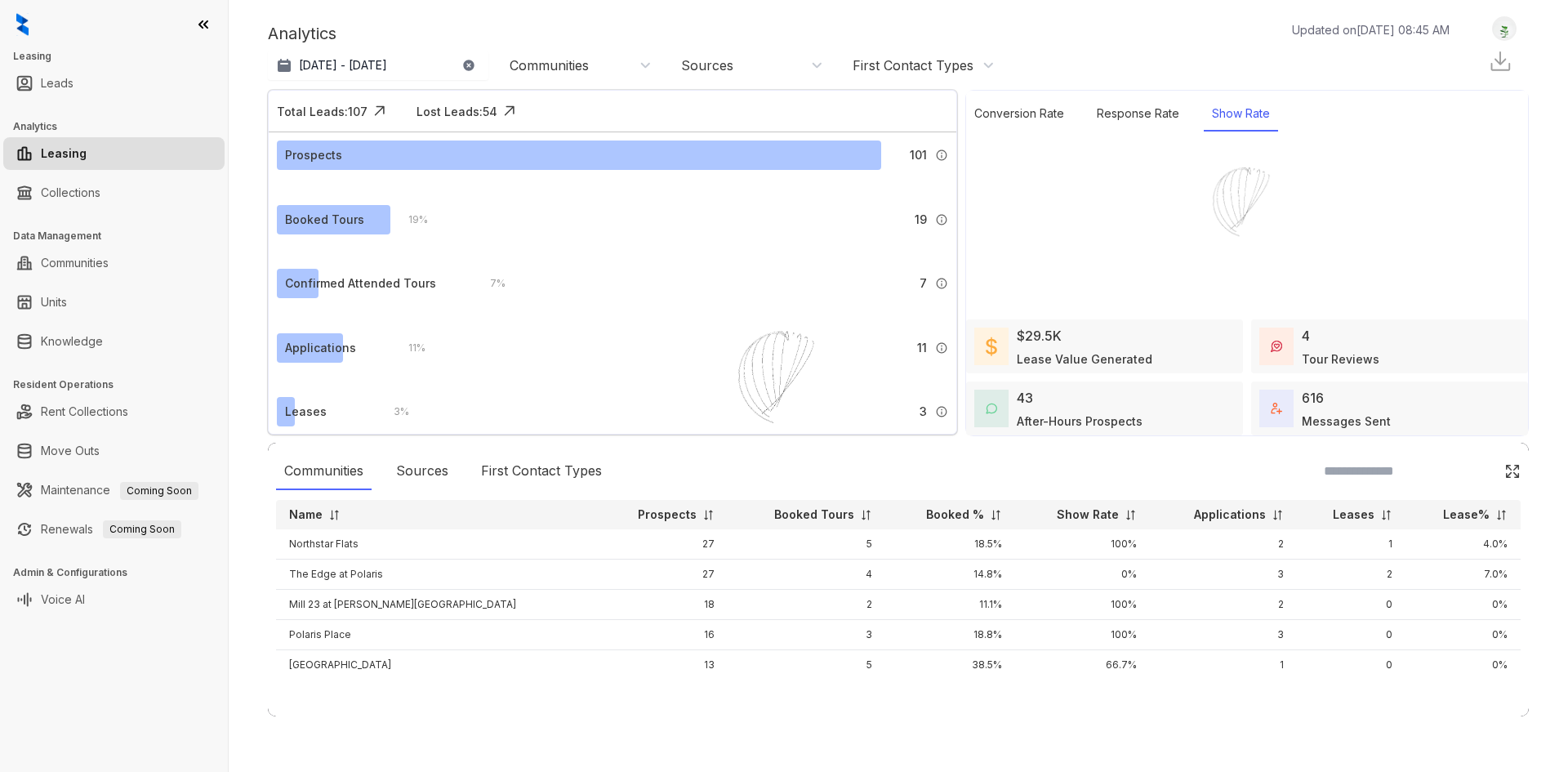
select select "*******"
